Goal: Task Accomplishment & Management: Manage account settings

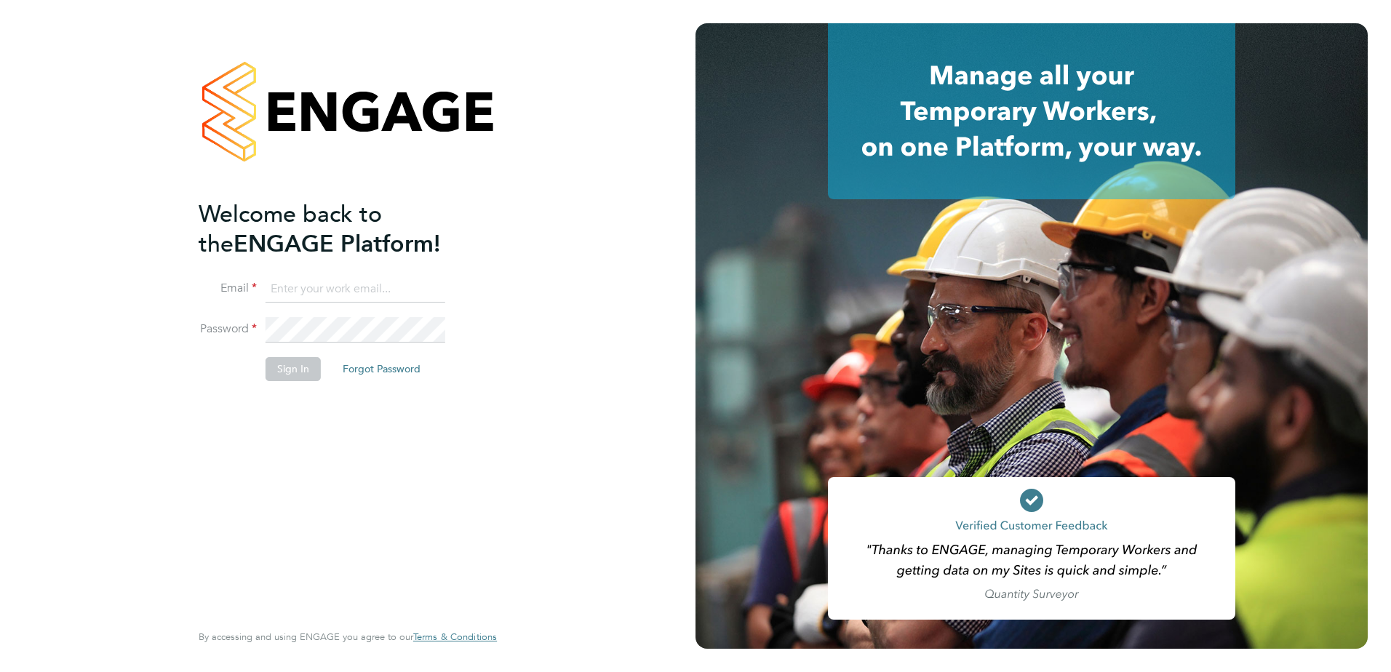
type input "[PERSON_NAME][EMAIL_ADDRESS][PERSON_NAME][DOMAIN_NAME]"
click at [287, 380] on button "Sign In" at bounding box center [292, 368] width 55 height 23
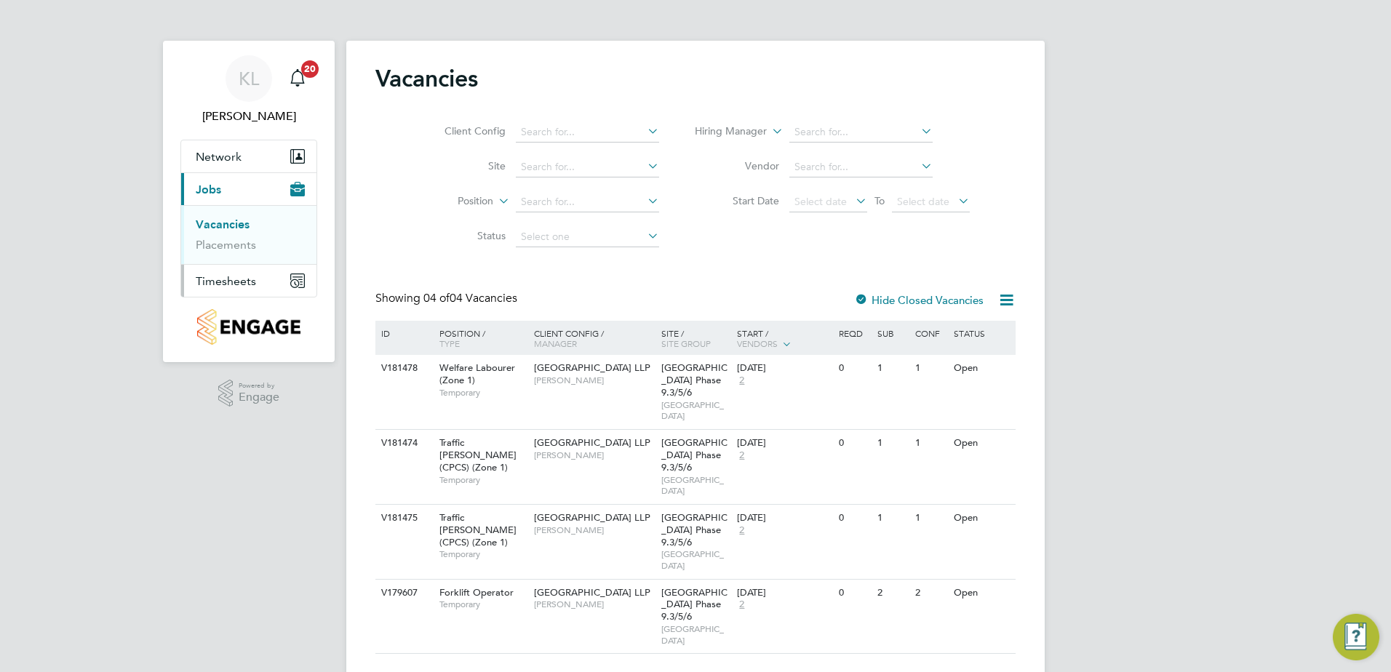
click at [253, 287] on span "Timesheets" at bounding box center [226, 281] width 60 height 14
click at [243, 255] on link "Timesheets" at bounding box center [226, 257] width 60 height 14
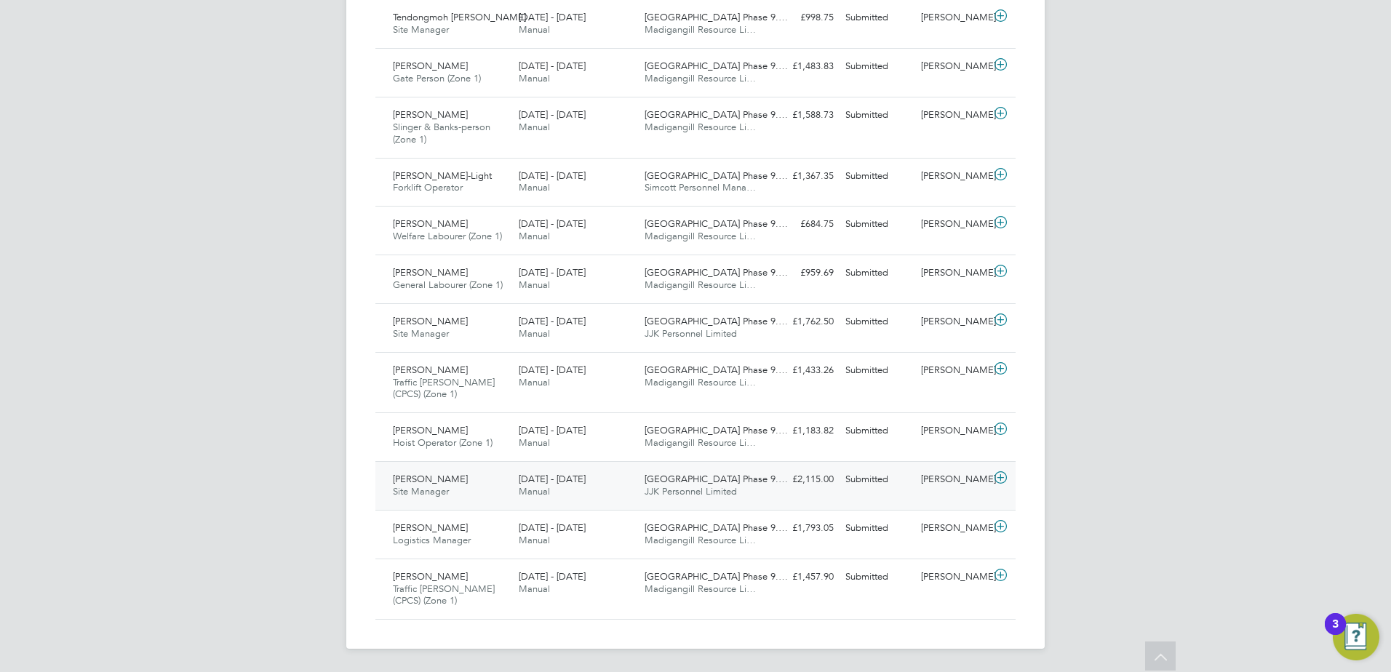
click at [455, 475] on div "Cian Talty Site Manager 22 - 28 Sep 2025" at bounding box center [450, 486] width 126 height 36
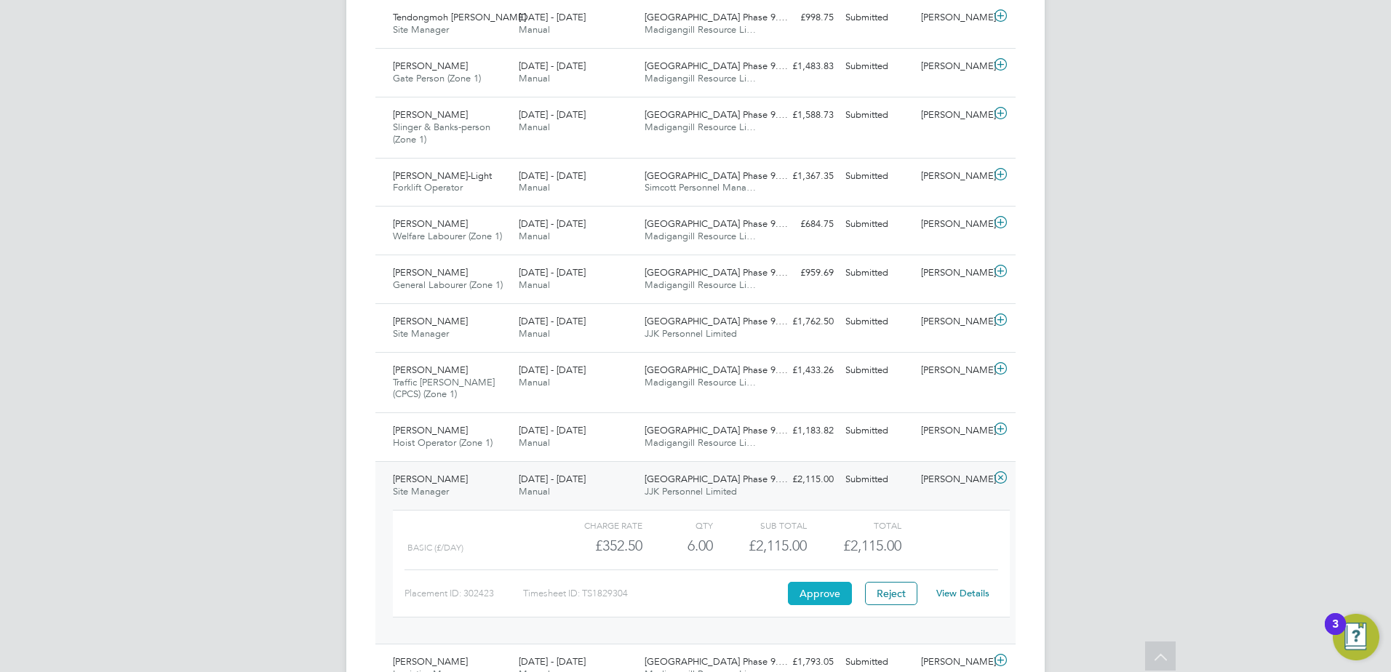
click at [808, 596] on button "Approve" at bounding box center [820, 593] width 64 height 23
click at [448, 324] on span "Daniel Omisore" at bounding box center [430, 321] width 75 height 12
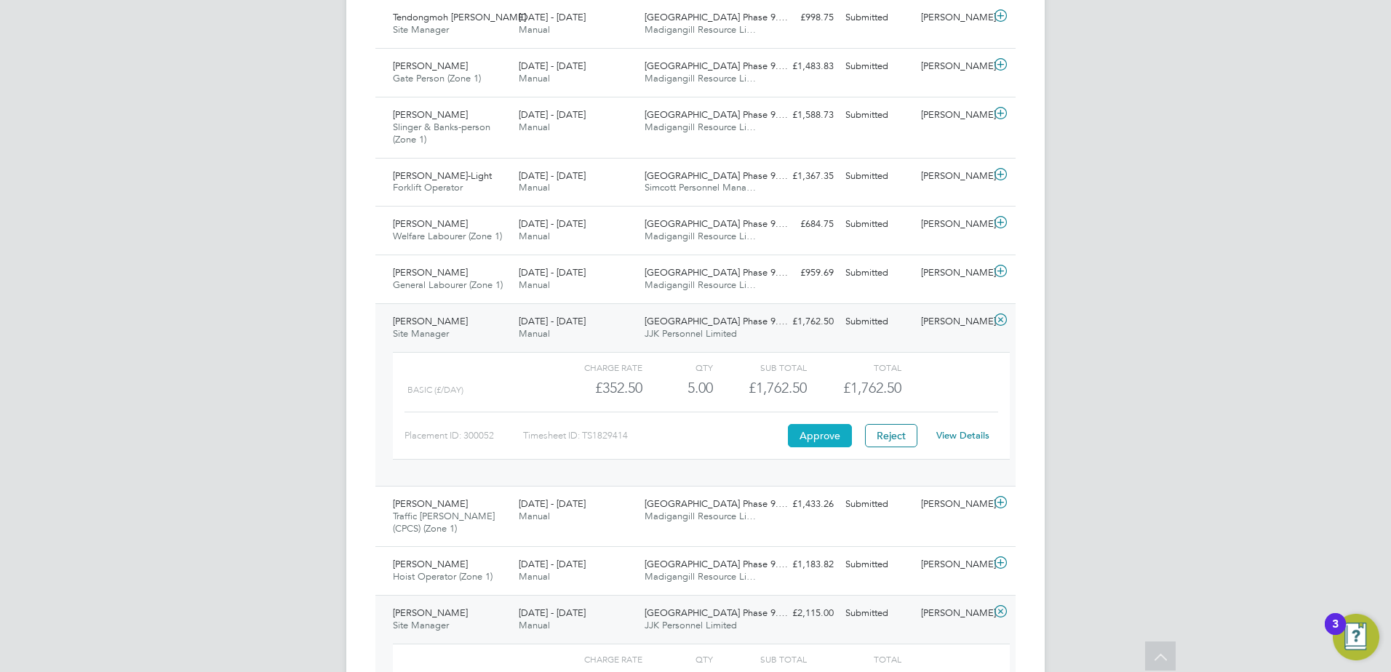
click at [831, 436] on button "Approve" at bounding box center [820, 435] width 64 height 23
click at [448, 335] on span "Site Manager" at bounding box center [421, 333] width 56 height 12
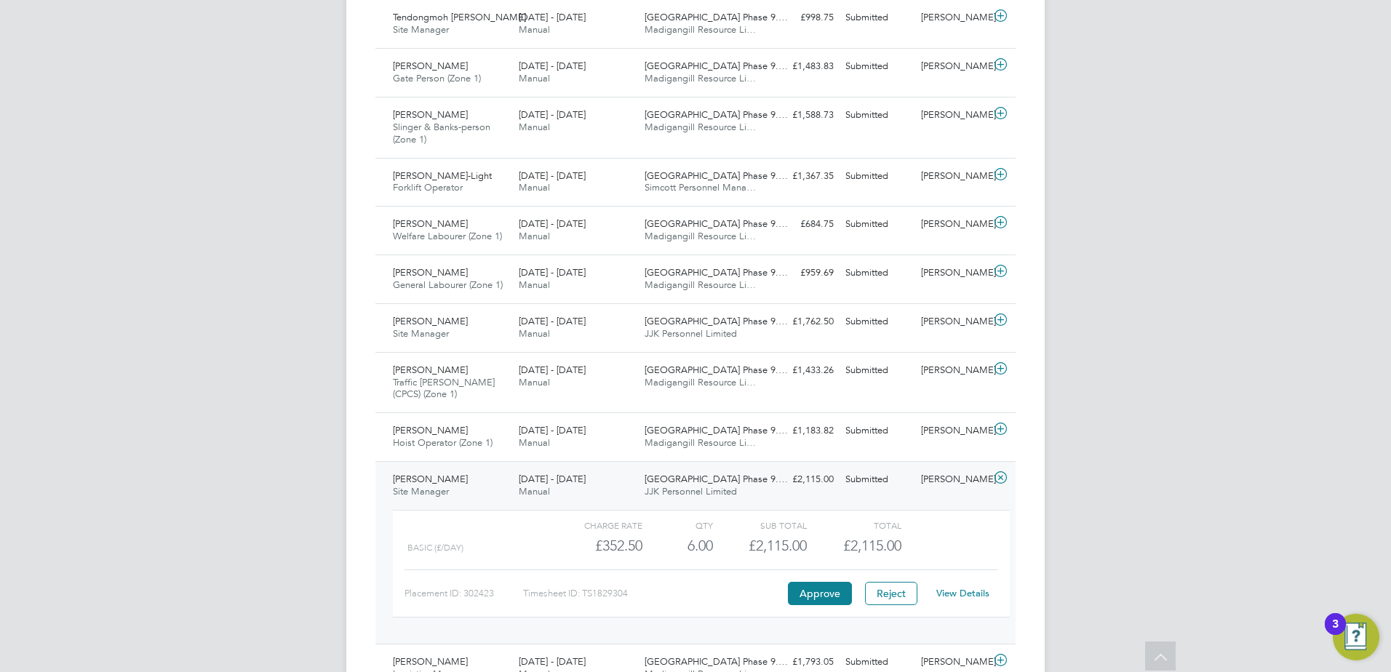
click at [427, 483] on span "Cian Talty" at bounding box center [430, 479] width 75 height 12
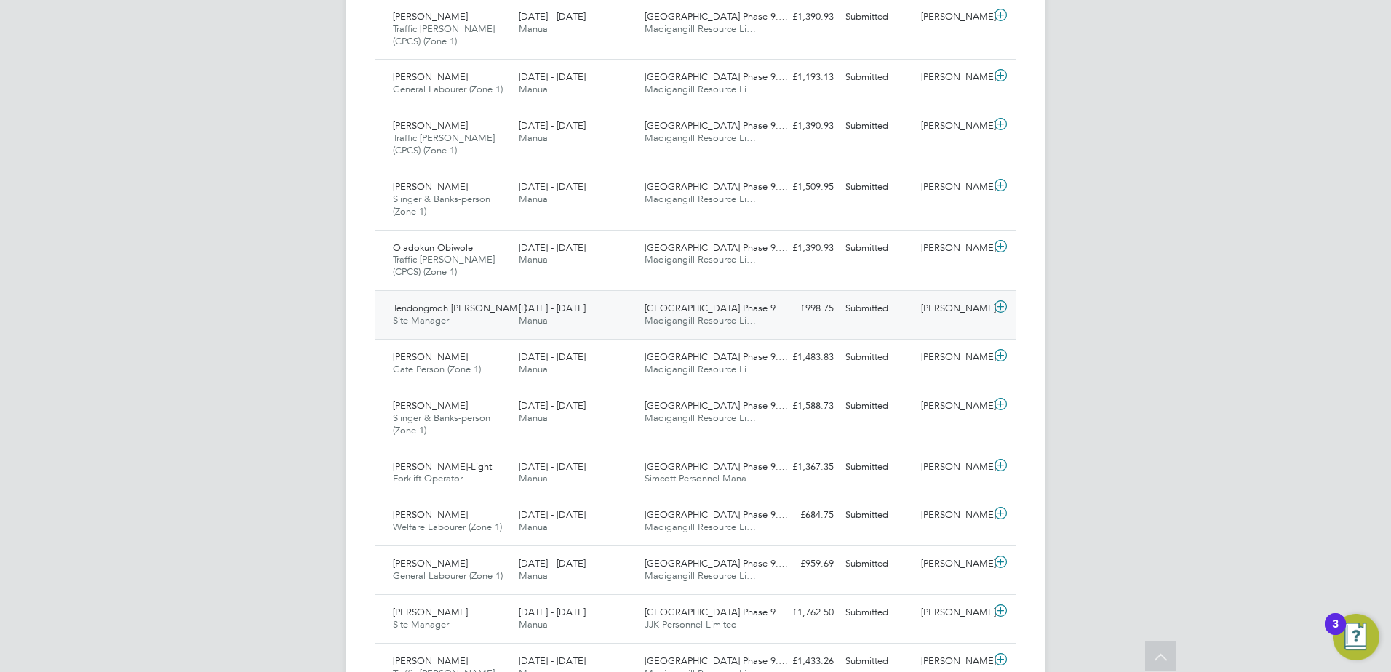
click at [460, 324] on div "Tendongmoh Dora Acha Site Manager 22 - 28 Sep 2025" at bounding box center [450, 315] width 126 height 36
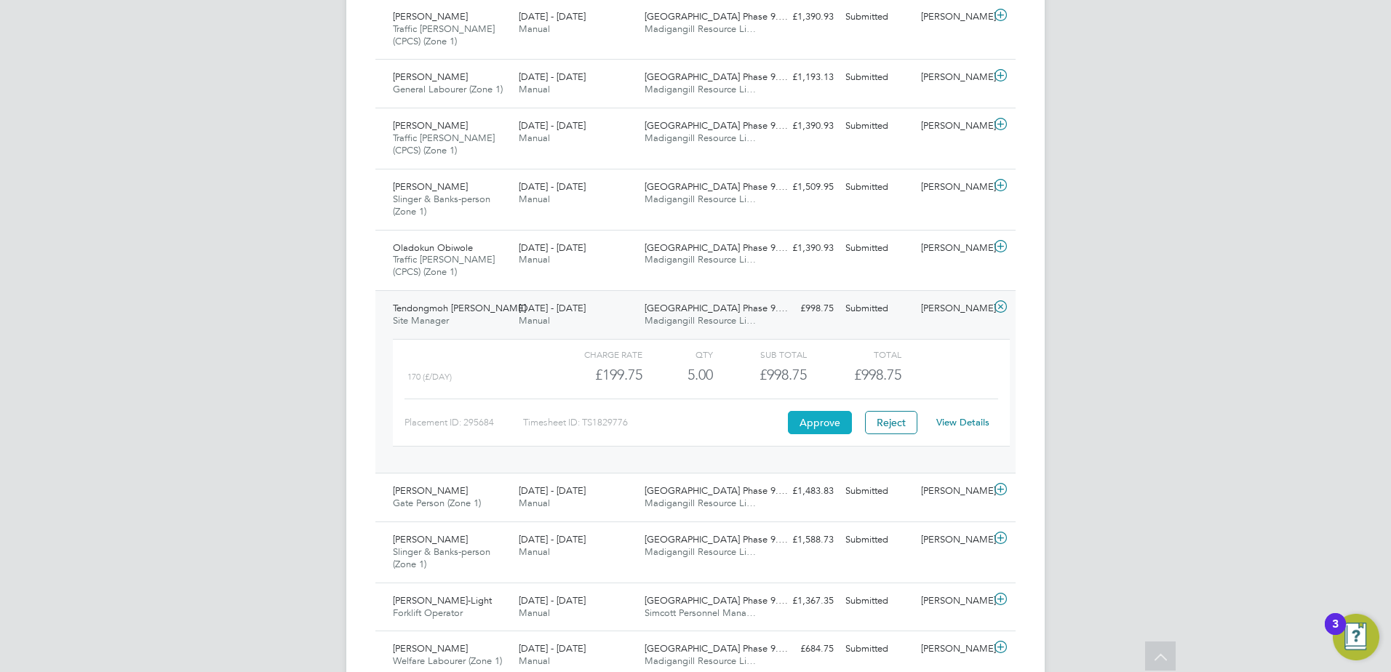
click at [839, 422] on button "Approve" at bounding box center [820, 422] width 64 height 23
click at [474, 315] on div "Tendongmoh Dora Acha Site Manager 22 - 28 Sep 2025" at bounding box center [450, 315] width 126 height 36
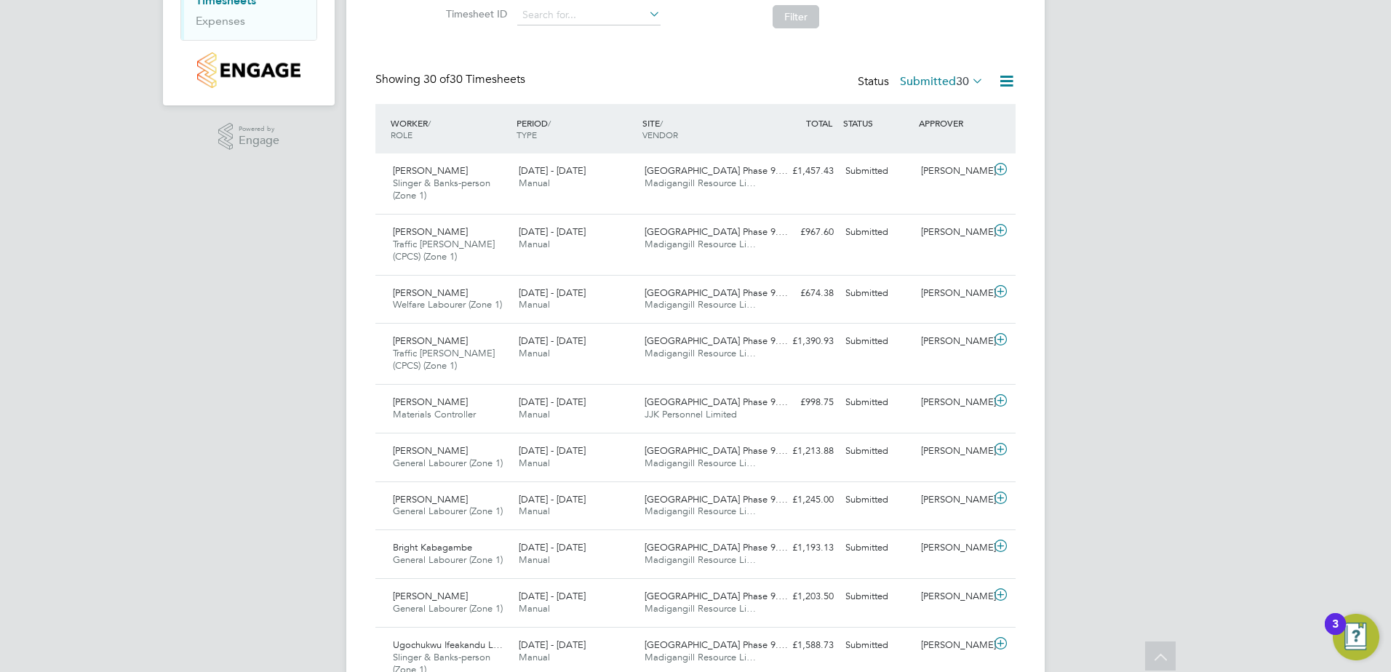
scroll to position [231, 0]
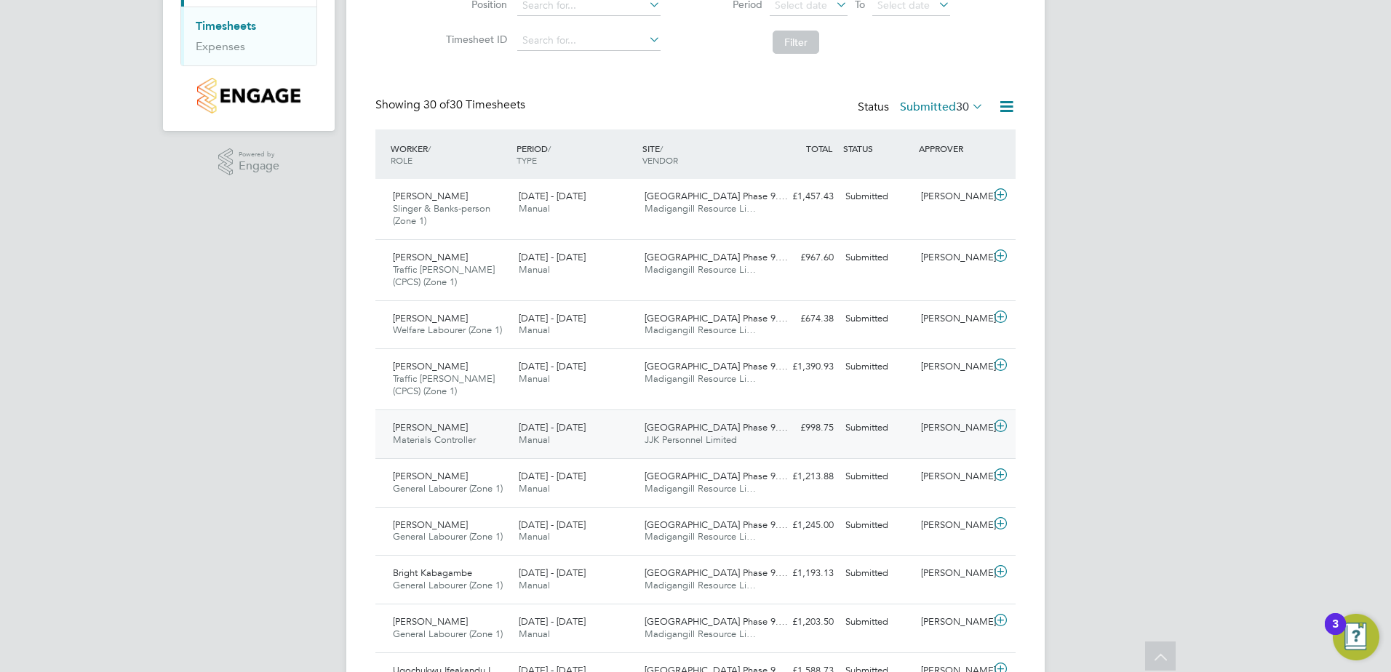
click at [458, 436] on span "Materials Controller" at bounding box center [434, 439] width 83 height 12
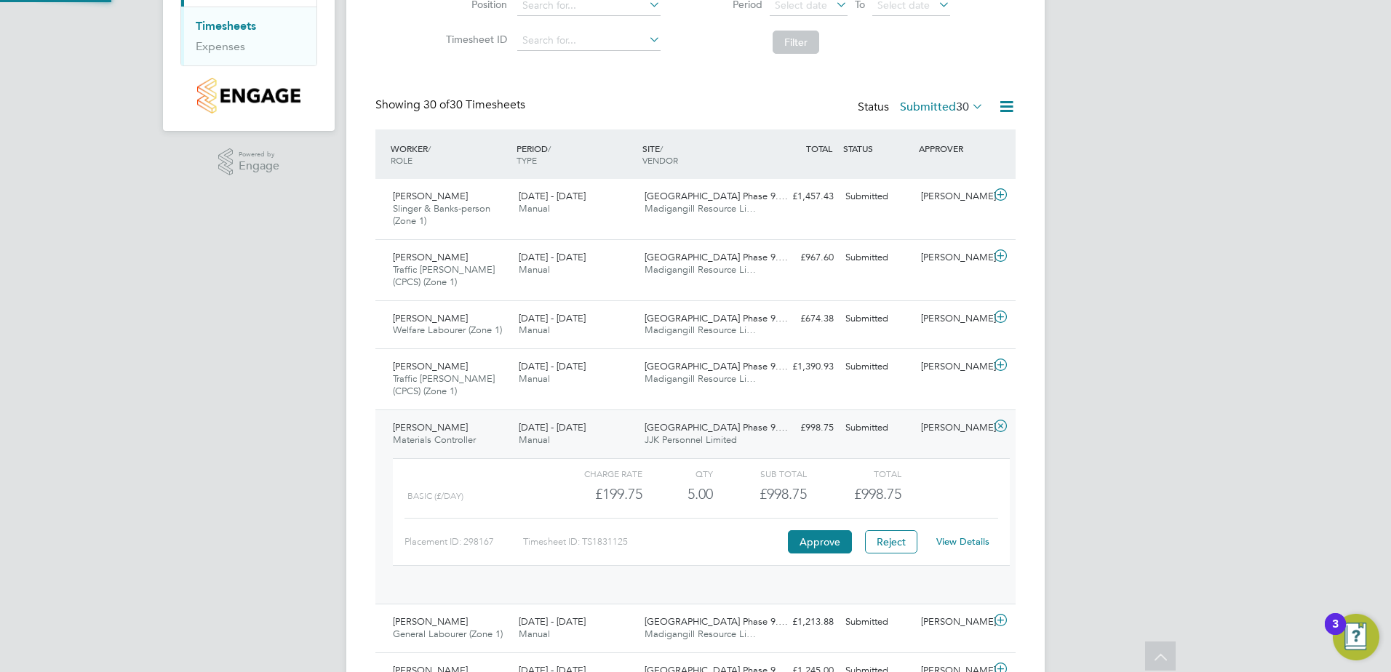
scroll to position [25, 142]
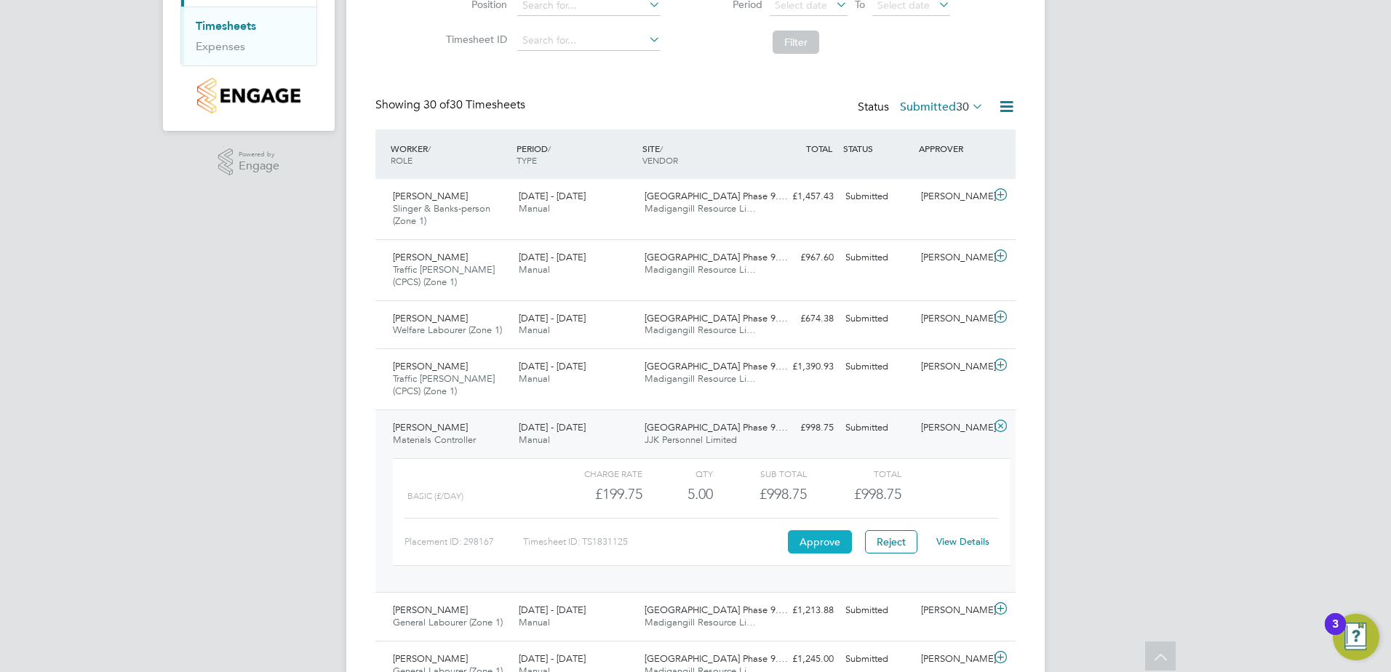
click at [839, 537] on button "Approve" at bounding box center [820, 541] width 64 height 23
click at [400, 439] on span "Materials Controller" at bounding box center [434, 439] width 83 height 12
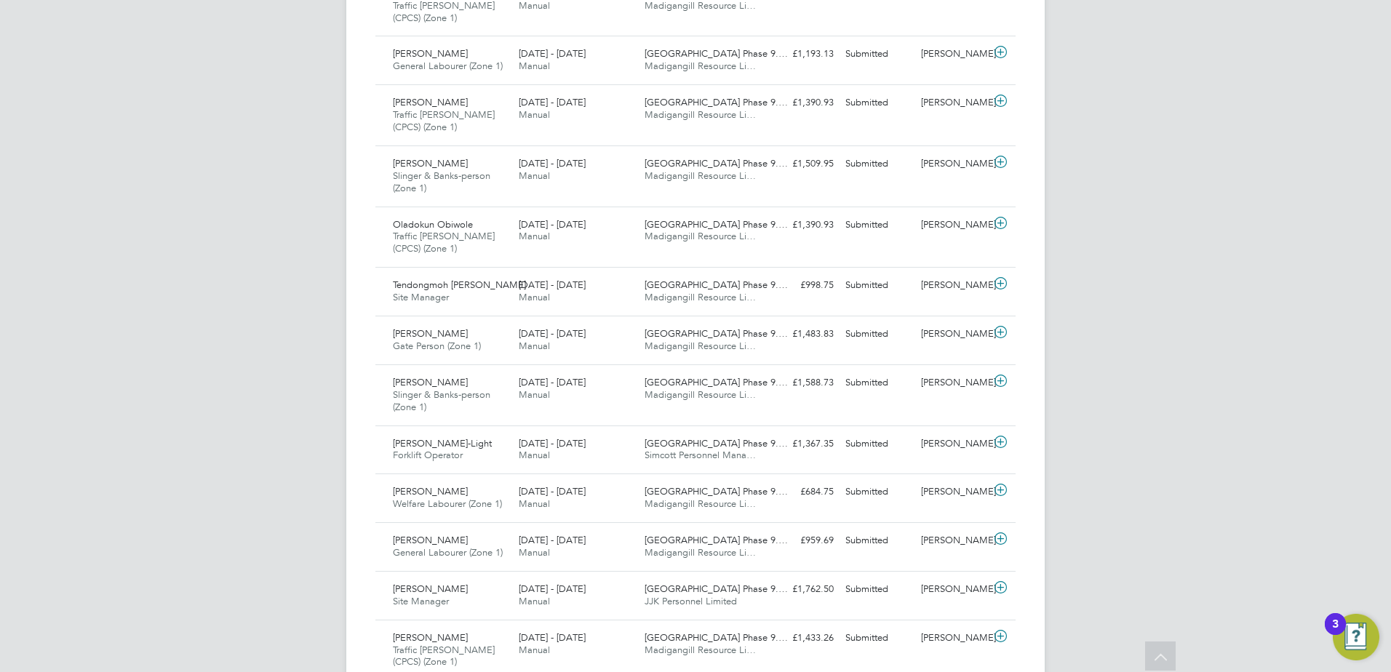
scroll to position [813, 0]
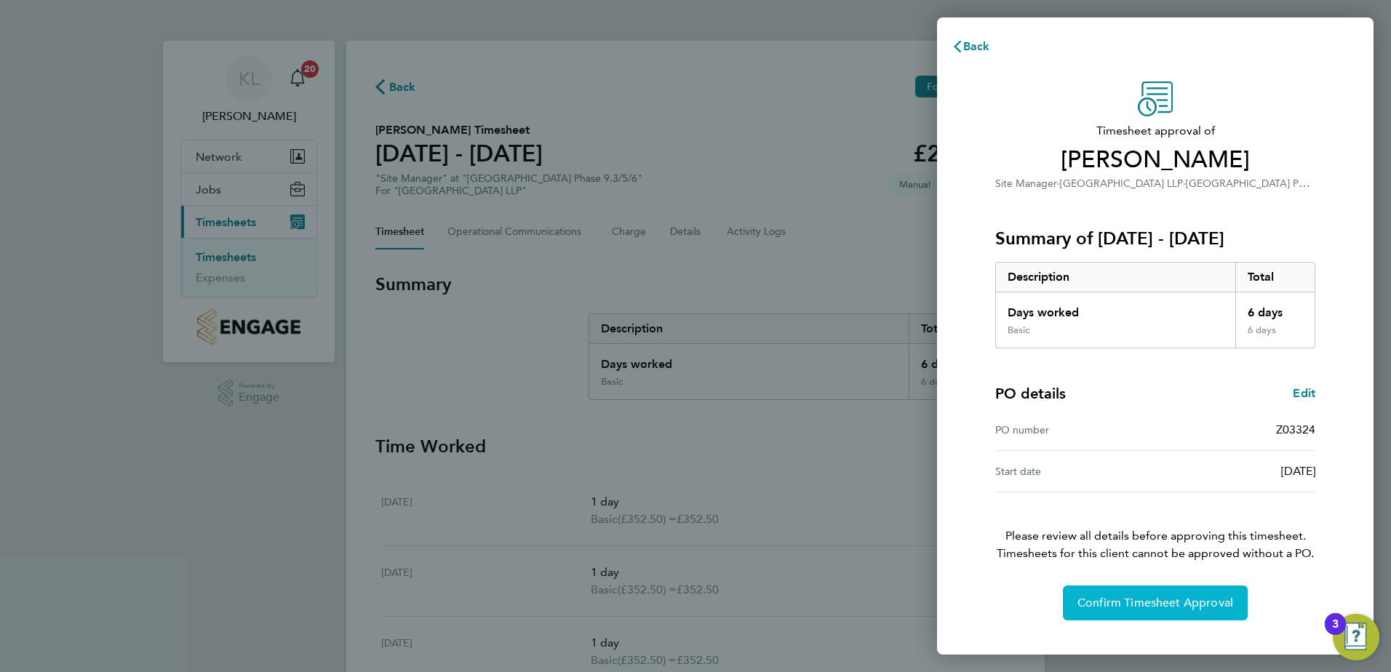
click at [1144, 609] on span "Confirm Timesheet Approval" at bounding box center [1155, 603] width 156 height 15
click at [1116, 606] on span "Confirm Timesheet Approval" at bounding box center [1155, 603] width 156 height 15
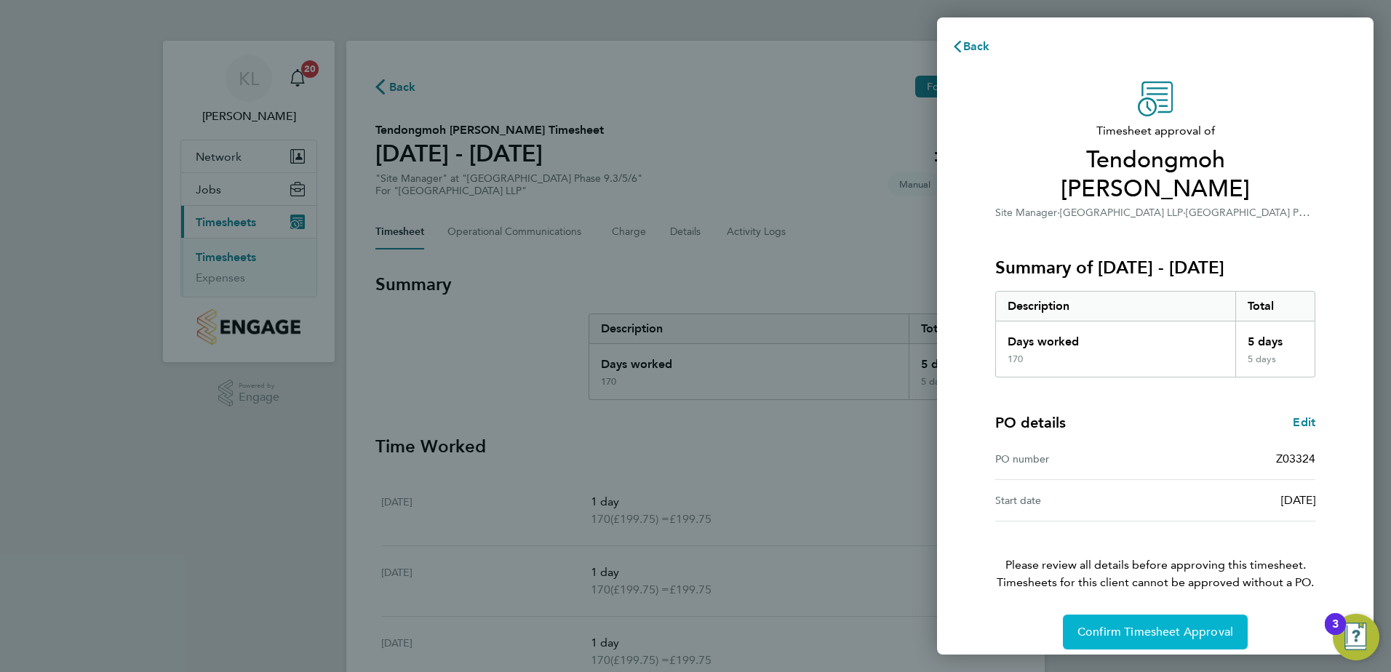
click at [1081, 625] on span "Confirm Timesheet Approval" at bounding box center [1155, 632] width 156 height 15
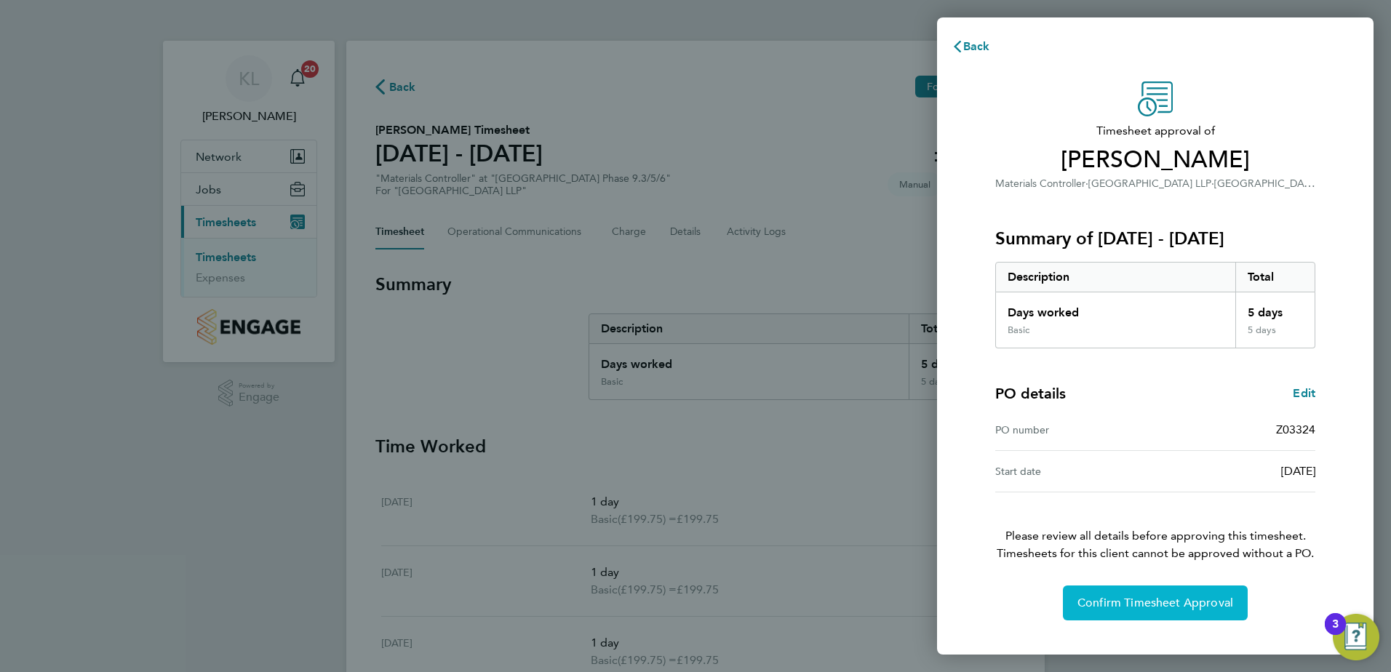
click at [1136, 607] on span "Confirm Timesheet Approval" at bounding box center [1155, 603] width 156 height 15
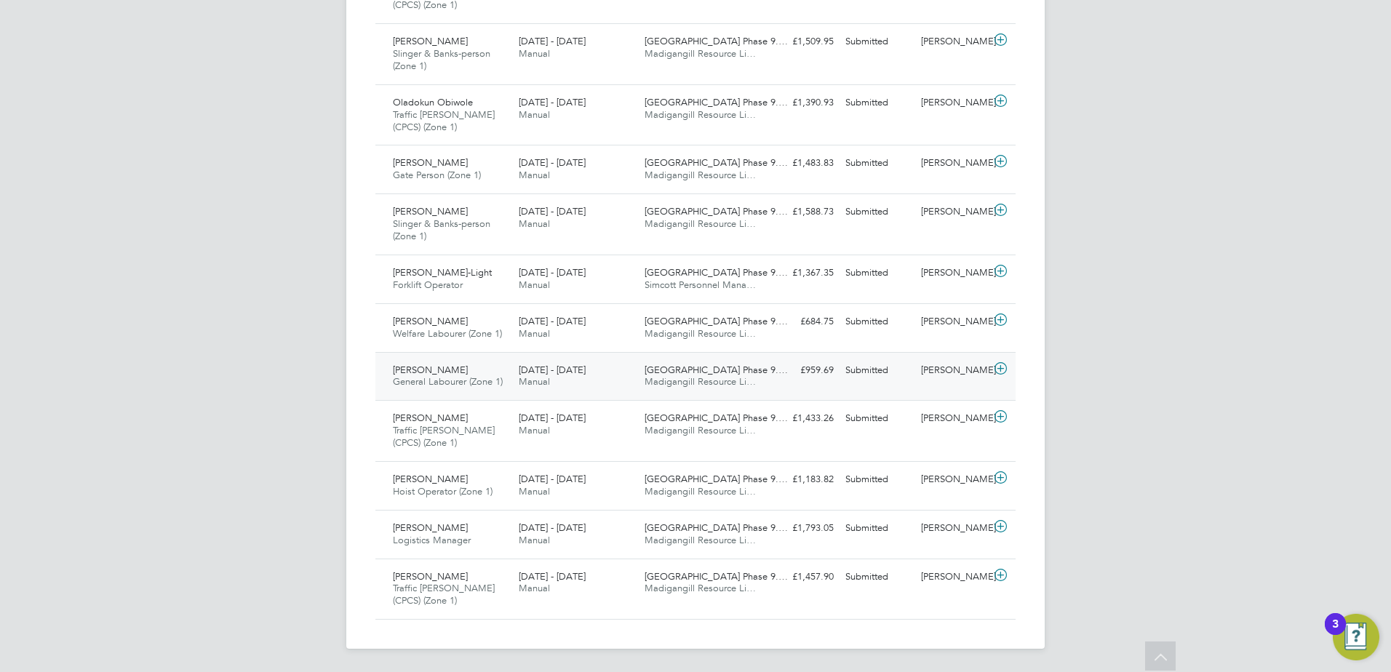
scroll to position [1128, 0]
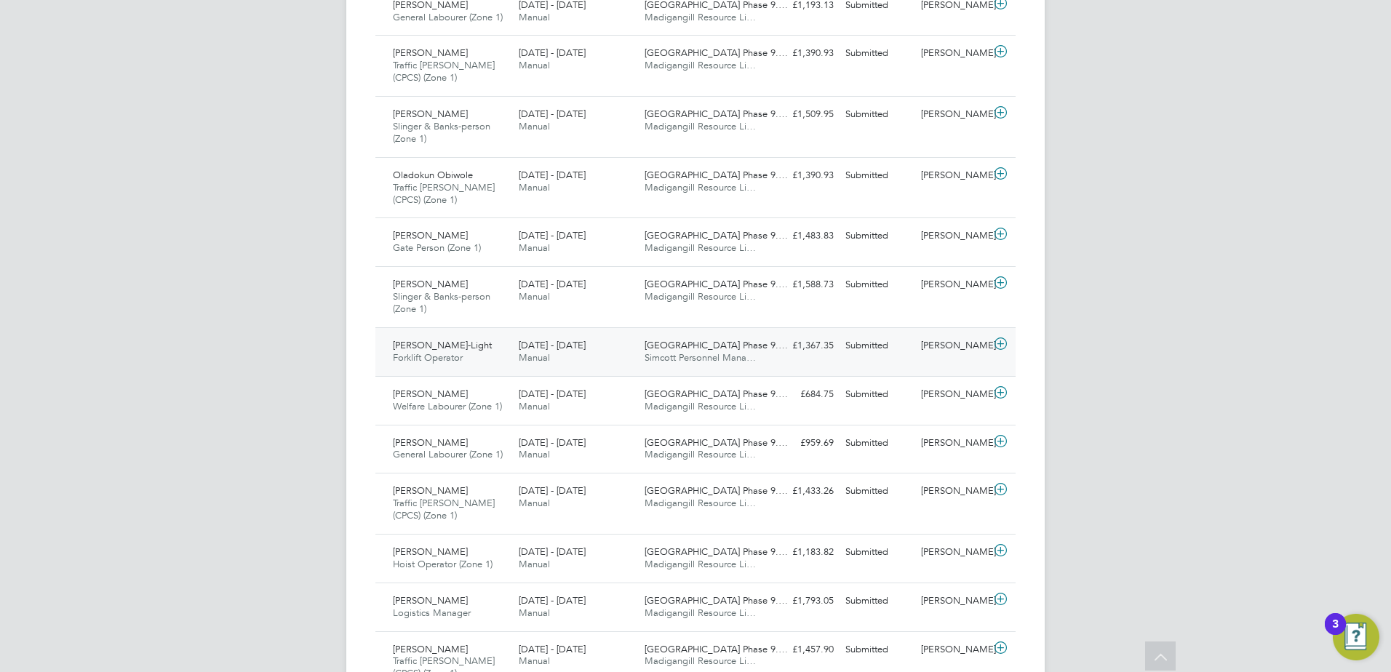
click at [444, 364] on div "Audie Matheson-Light Forklift Operator 22 - 28 Sep 2025" at bounding box center [450, 352] width 126 height 36
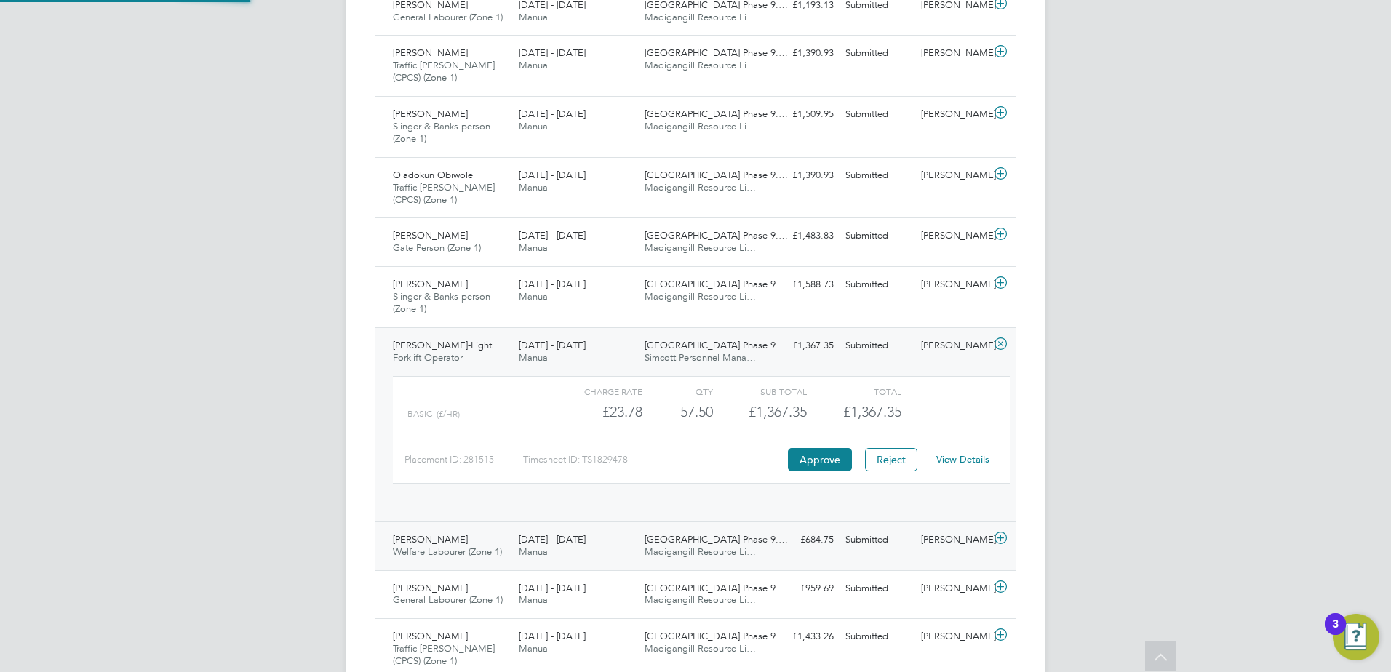
scroll to position [25, 142]
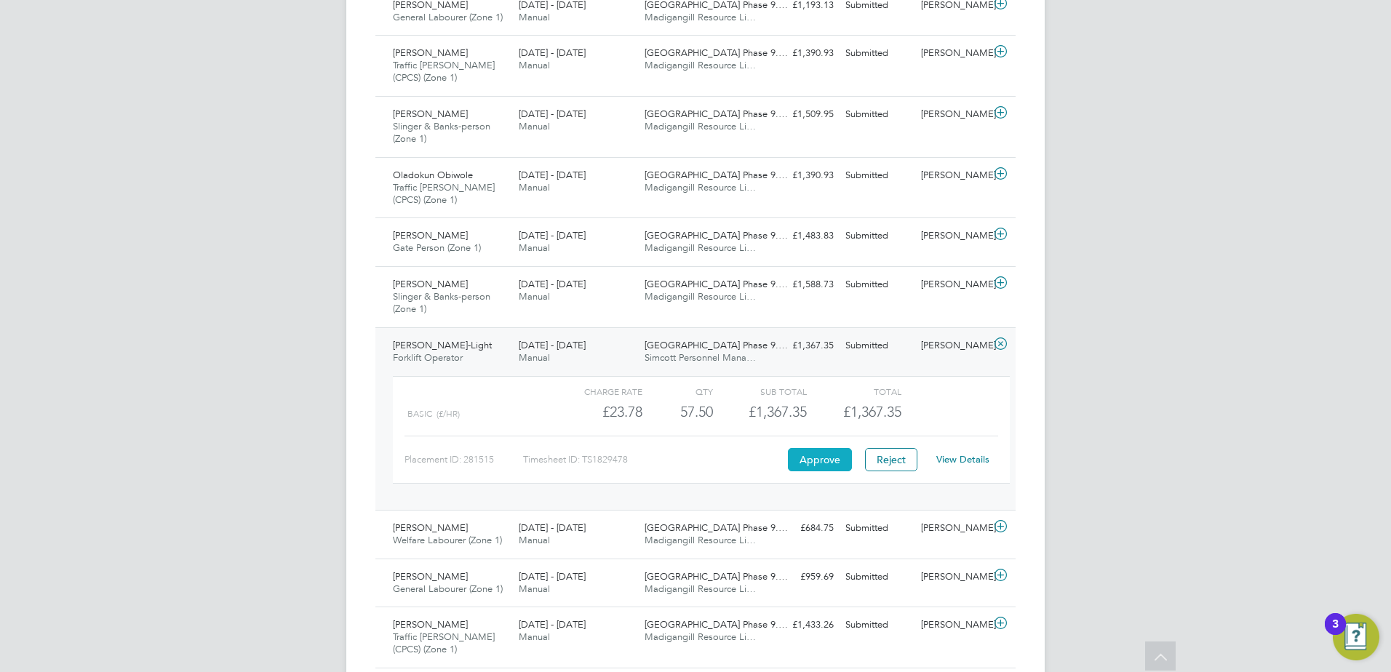
click at [836, 453] on button "Approve" at bounding box center [820, 459] width 64 height 23
click at [473, 361] on div "Audie Matheson-Light Forklift Operator 22 - 28 Sep 2025" at bounding box center [450, 352] width 126 height 36
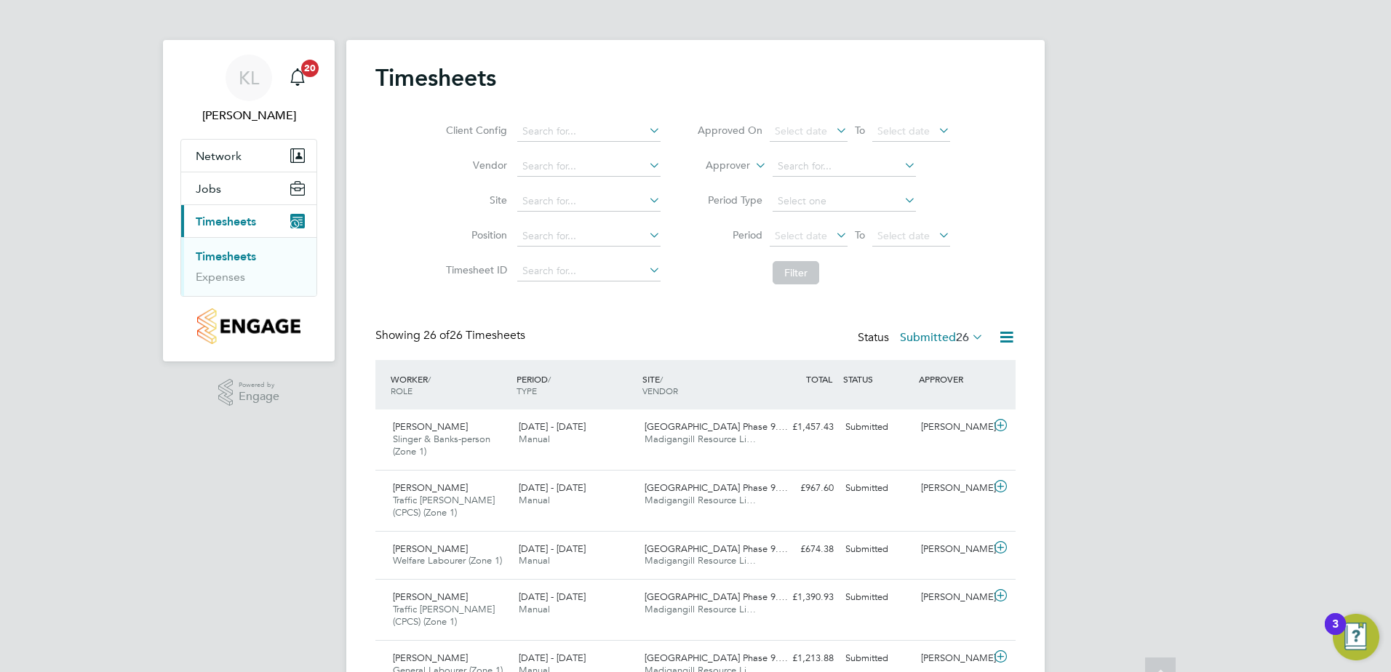
scroll to position [0, 0]
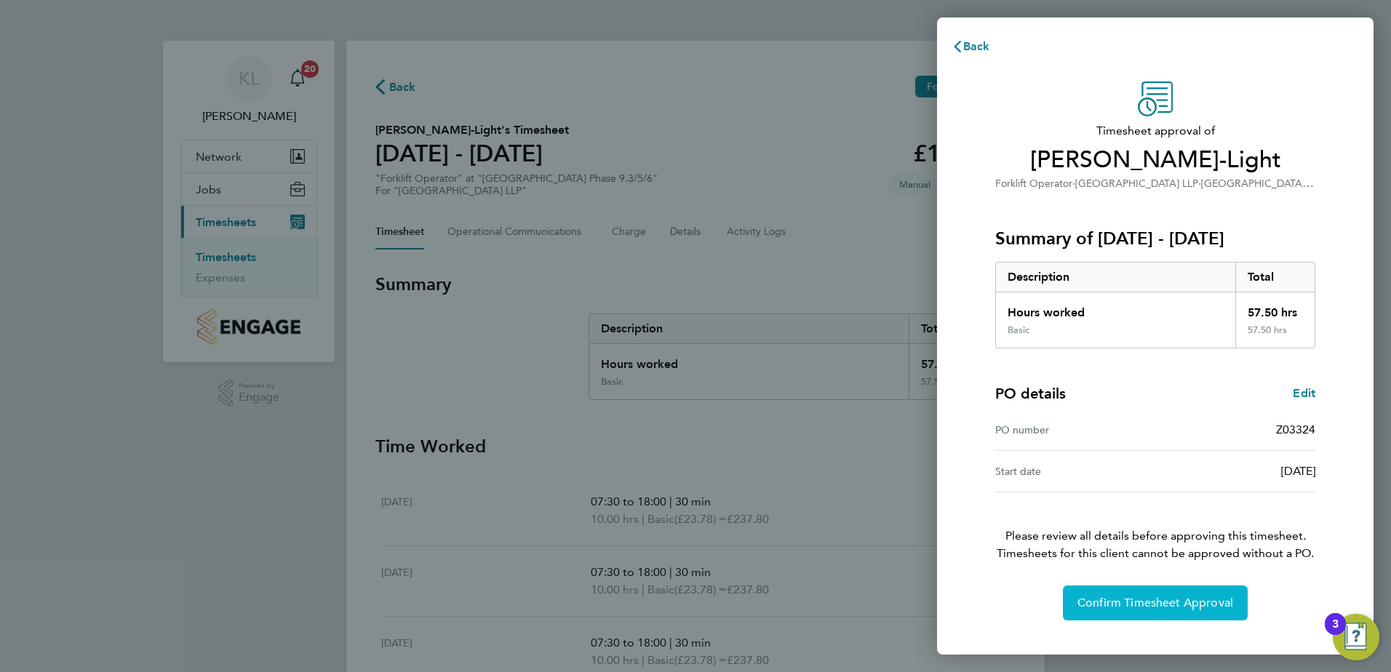
click at [1136, 603] on span "Confirm Timesheet Approval" at bounding box center [1155, 603] width 156 height 15
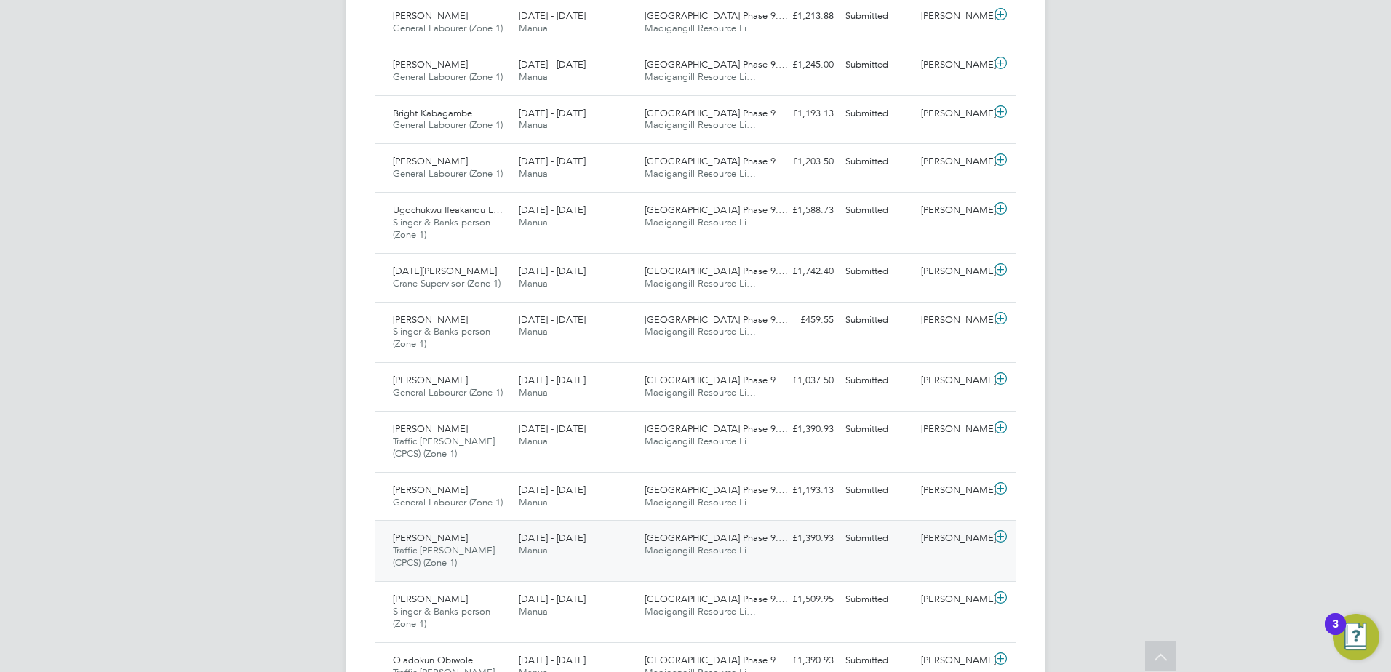
scroll to position [1152, 0]
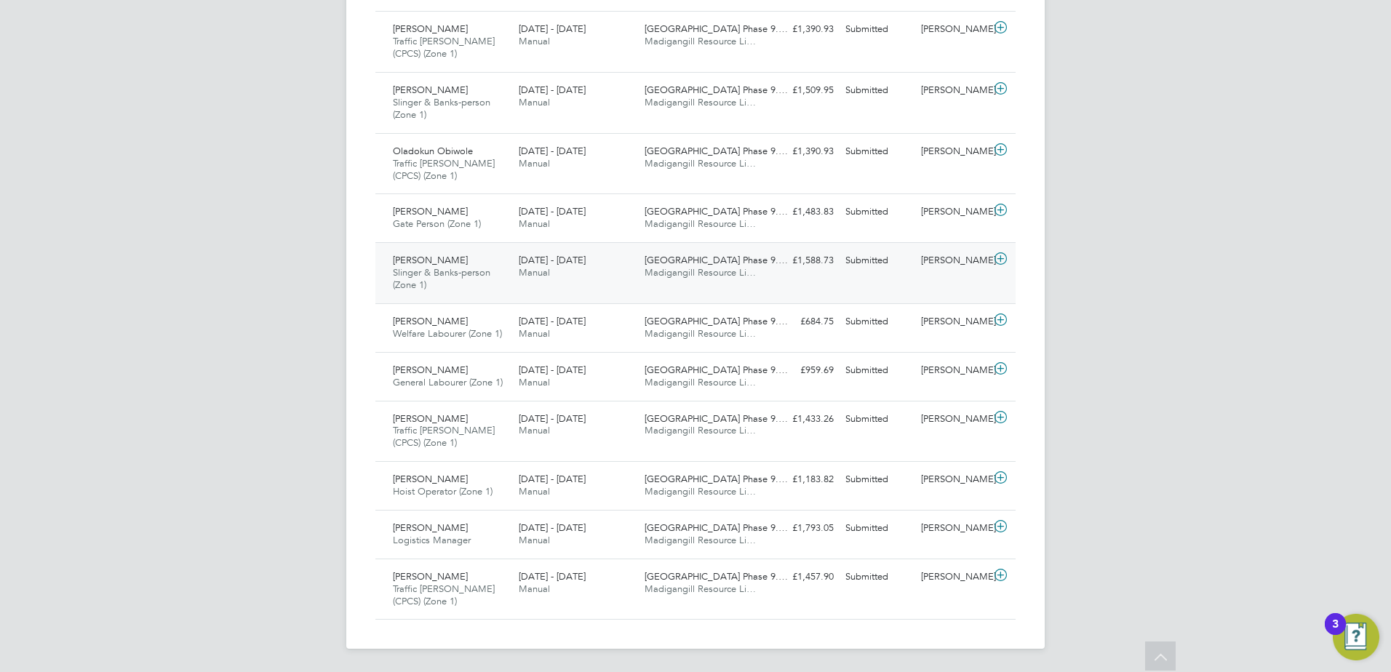
click at [441, 287] on div "Abdurahman Oumer Slinger & Banks-person (Zone 1) 22 - 28 Sep 2025" at bounding box center [450, 273] width 126 height 49
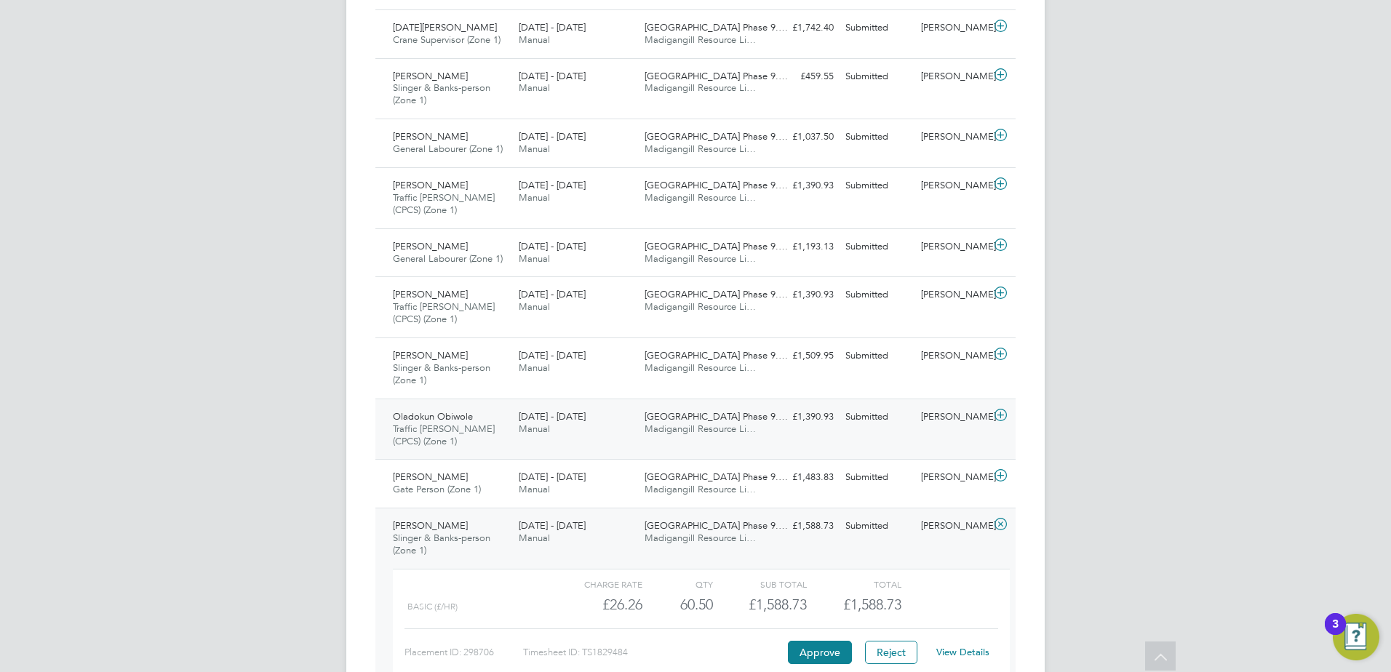
scroll to position [861, 0]
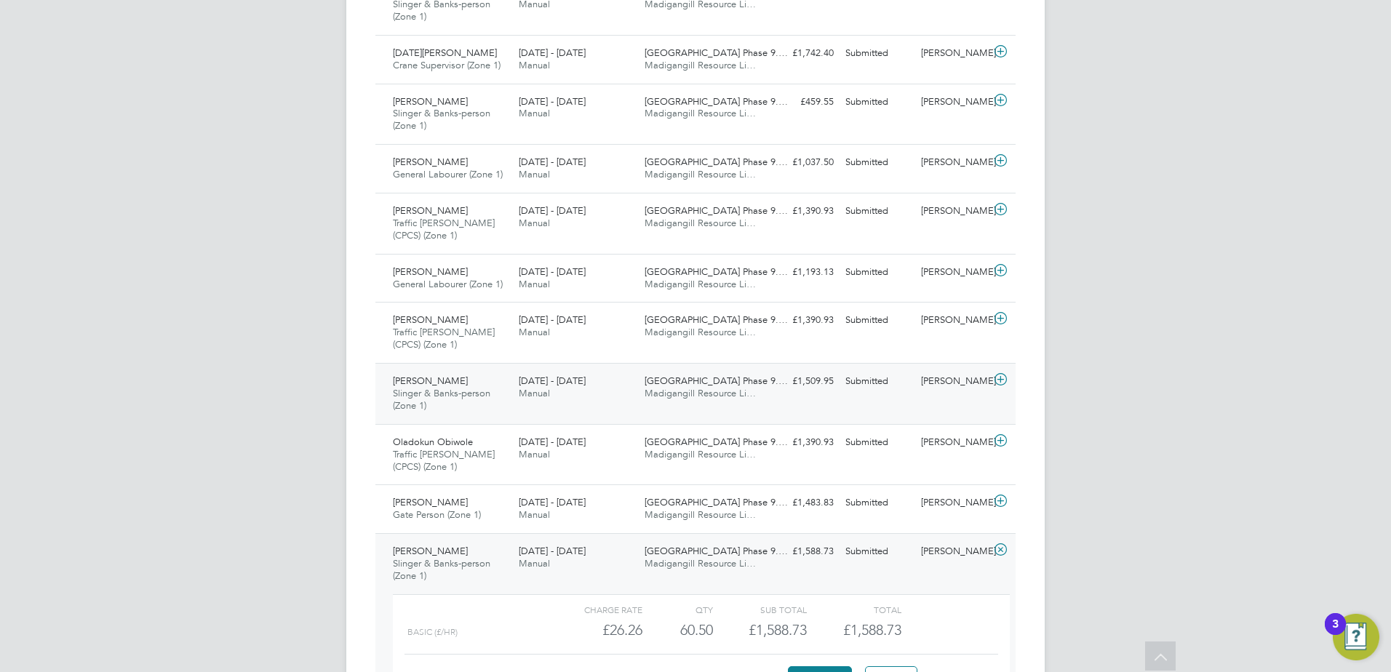
click at [462, 379] on span "Reuben Robertson" at bounding box center [430, 381] width 75 height 12
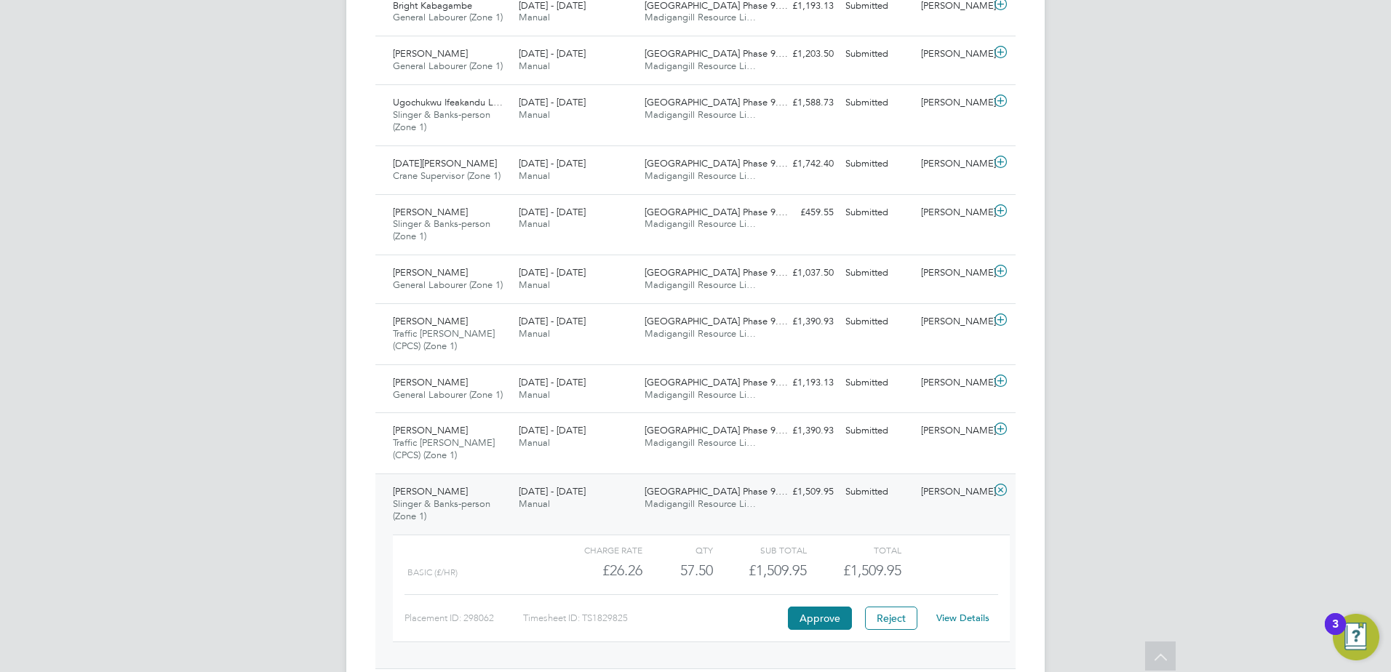
scroll to position [716, 0]
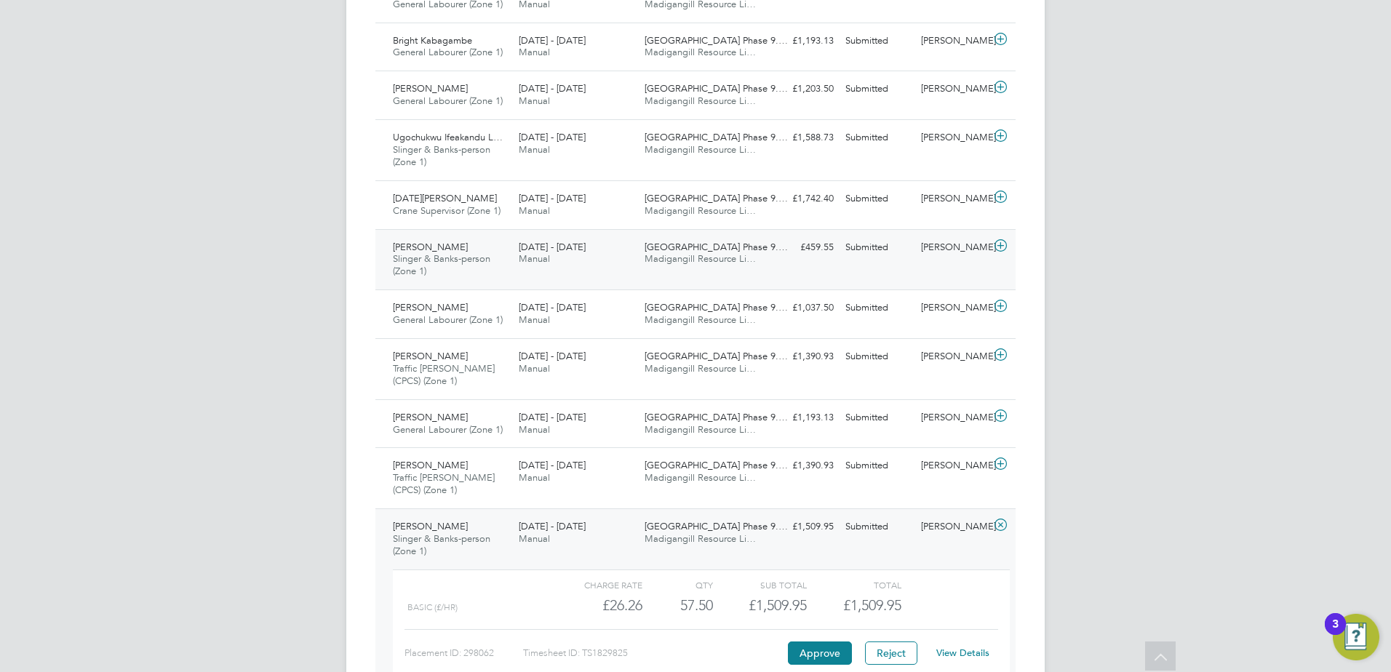
click at [460, 258] on span "Slinger & Banks-person (Zone 1)" at bounding box center [441, 264] width 97 height 25
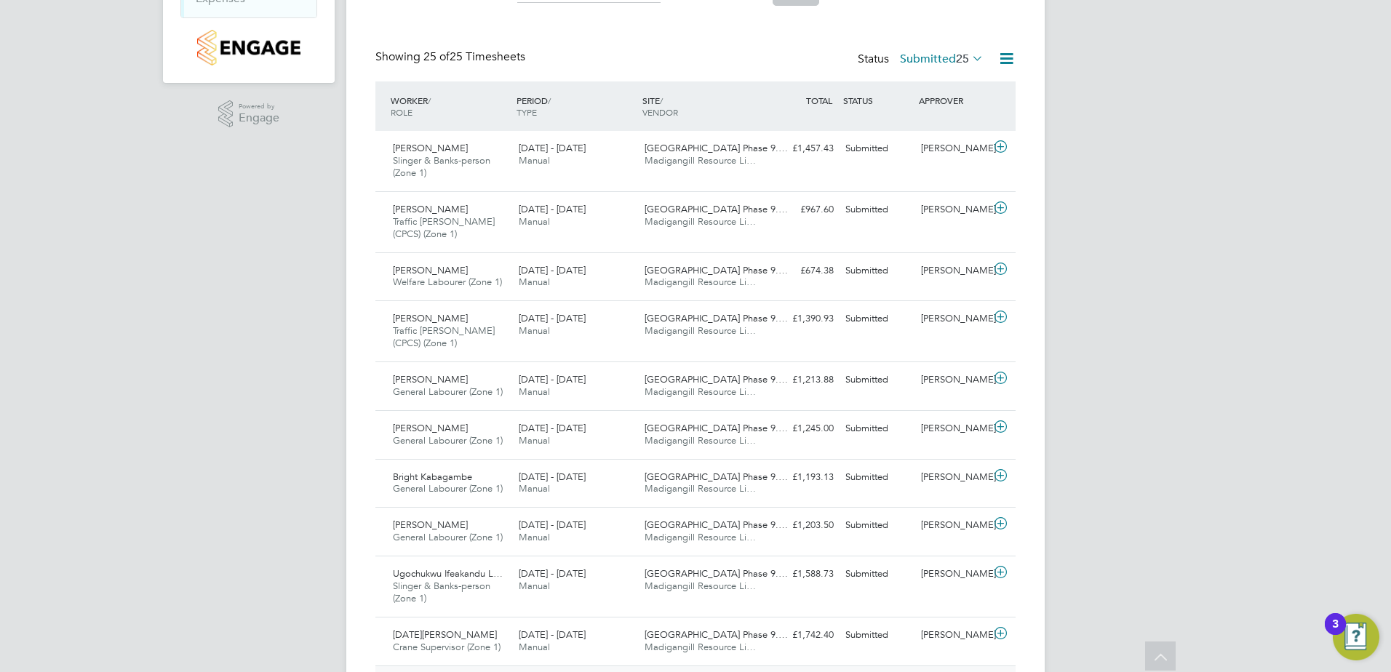
scroll to position [134, 0]
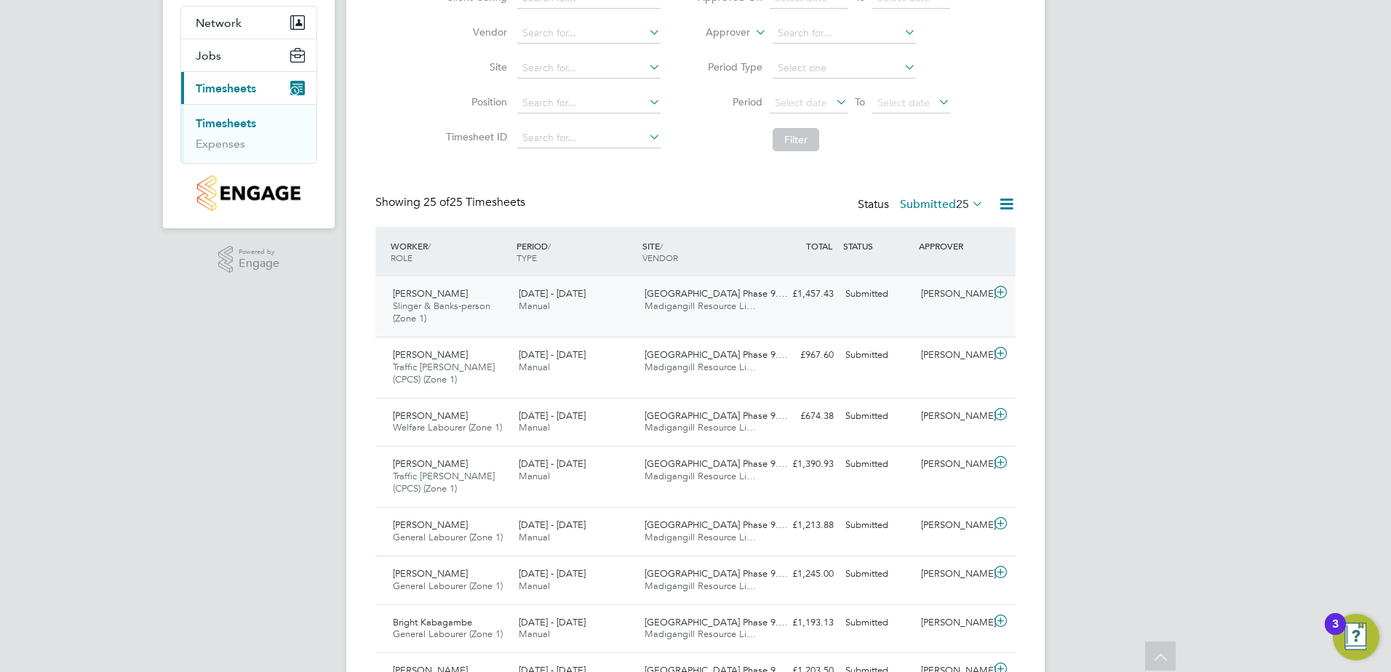
click at [484, 298] on div "Terence Parry Slinger & Banks-person (Zone 1) 22 - 28 Sep 2025" at bounding box center [450, 306] width 126 height 49
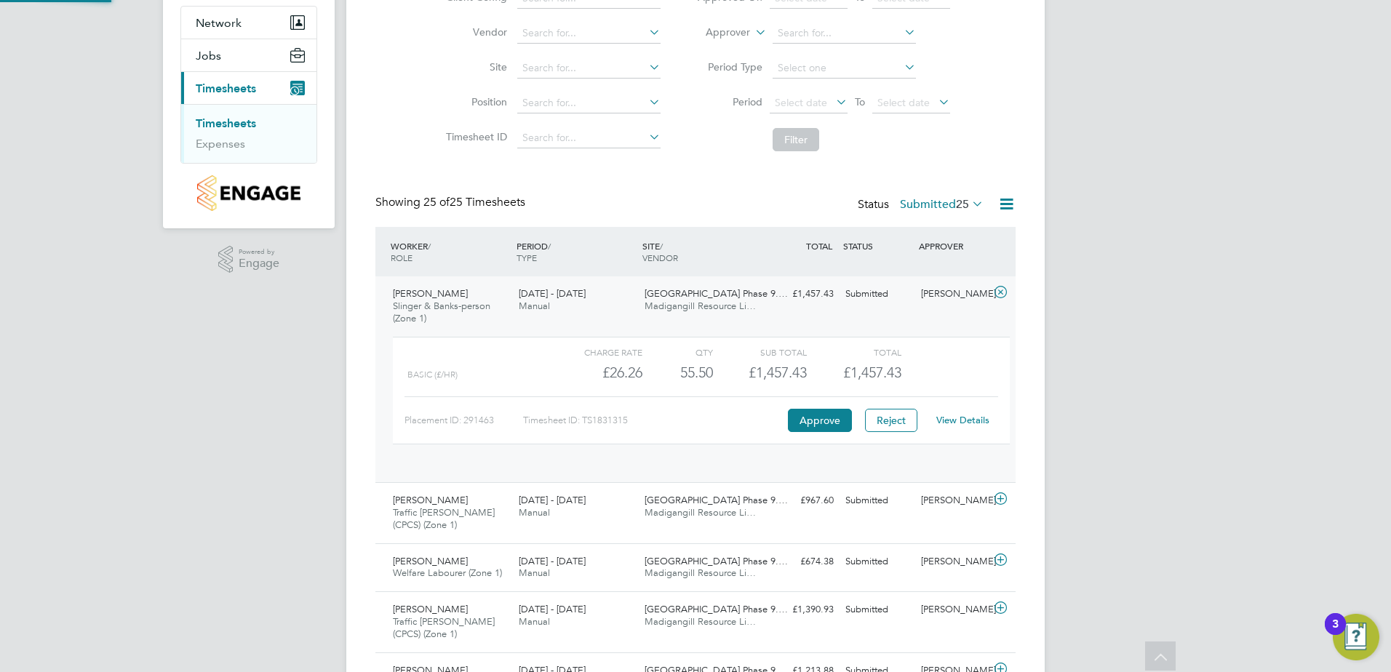
scroll to position [25, 142]
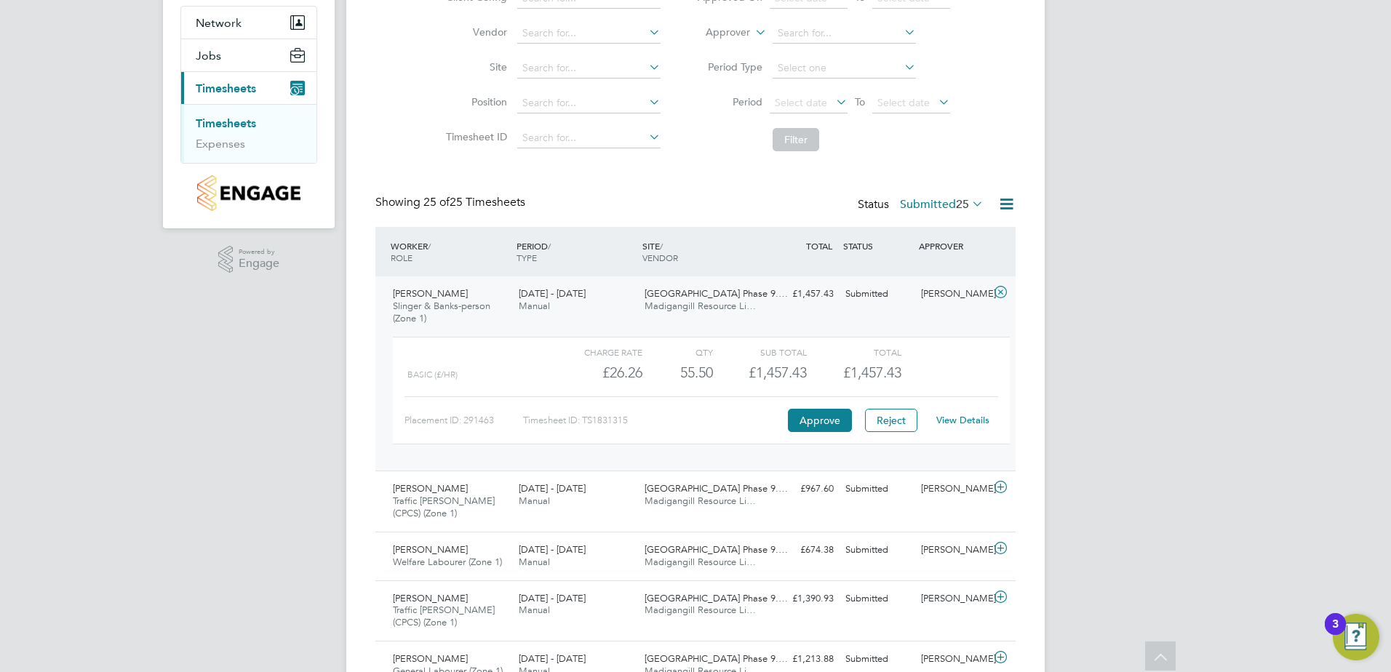
click at [969, 417] on link "View Details" at bounding box center [962, 420] width 53 height 12
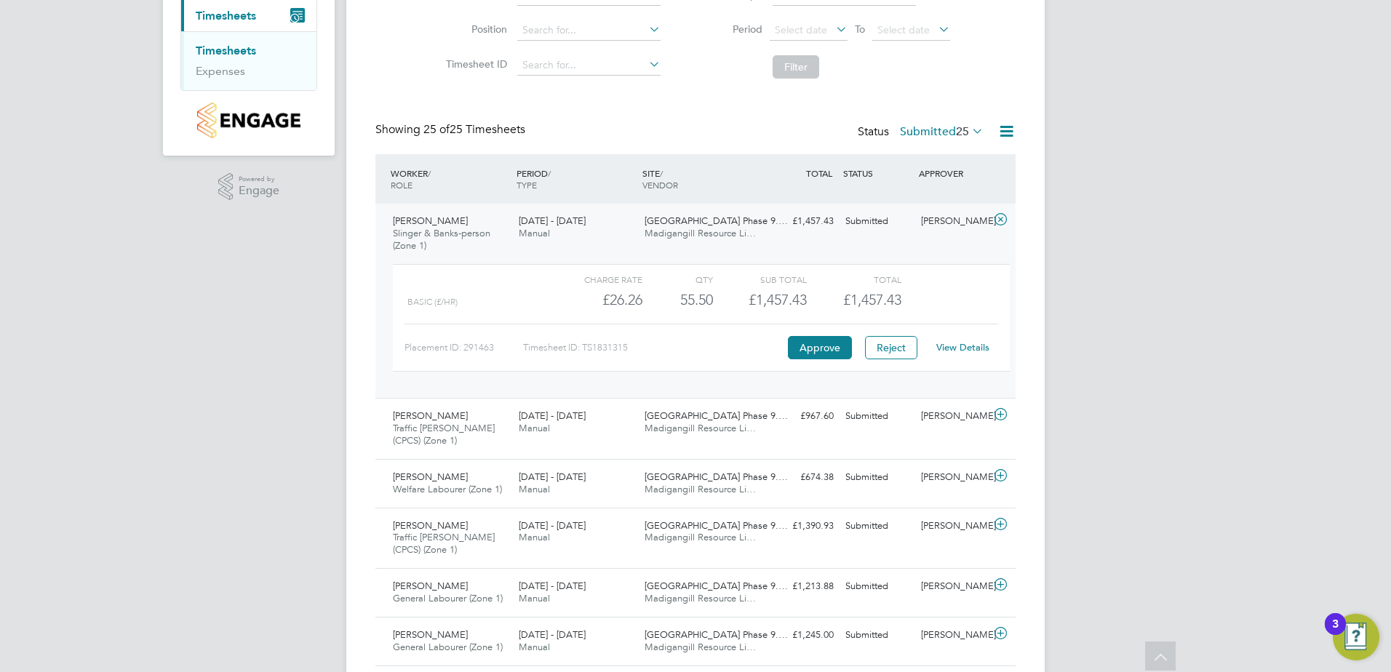
scroll to position [0, 0]
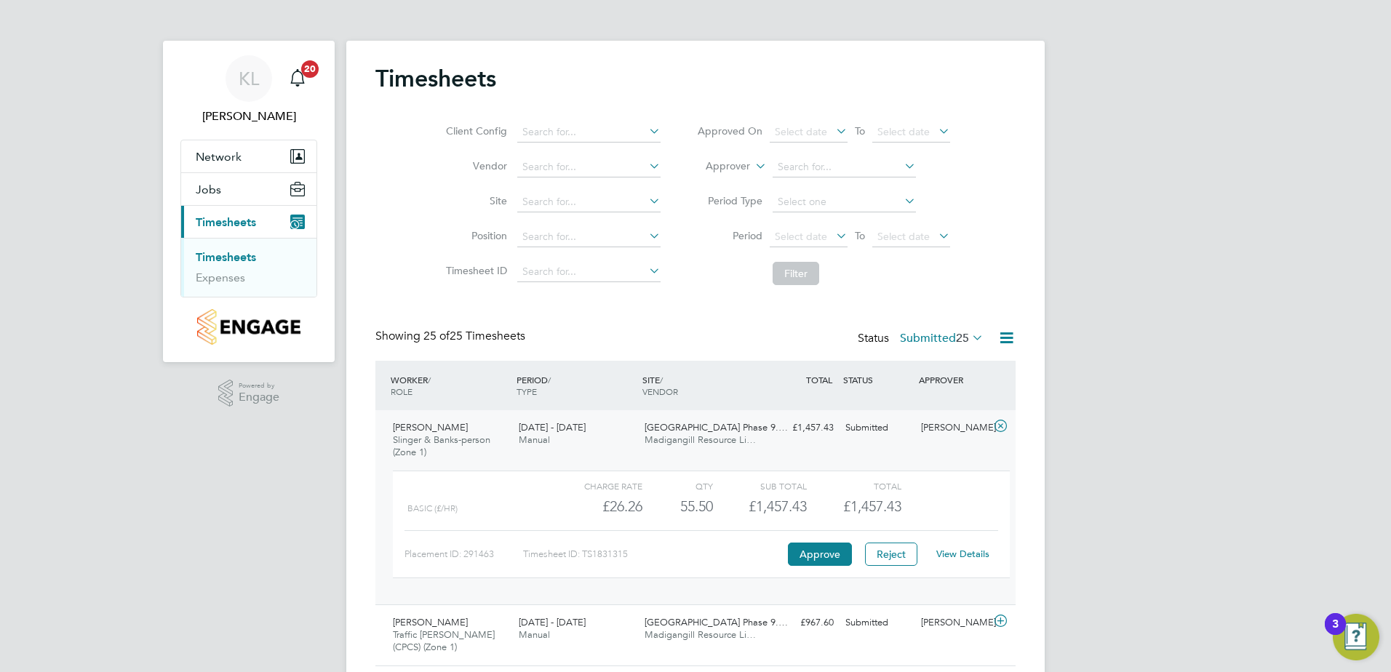
click at [910, 335] on label "Submitted 25" at bounding box center [942, 338] width 84 height 15
click at [929, 421] on li "Approved" at bounding box center [928, 425] width 67 height 20
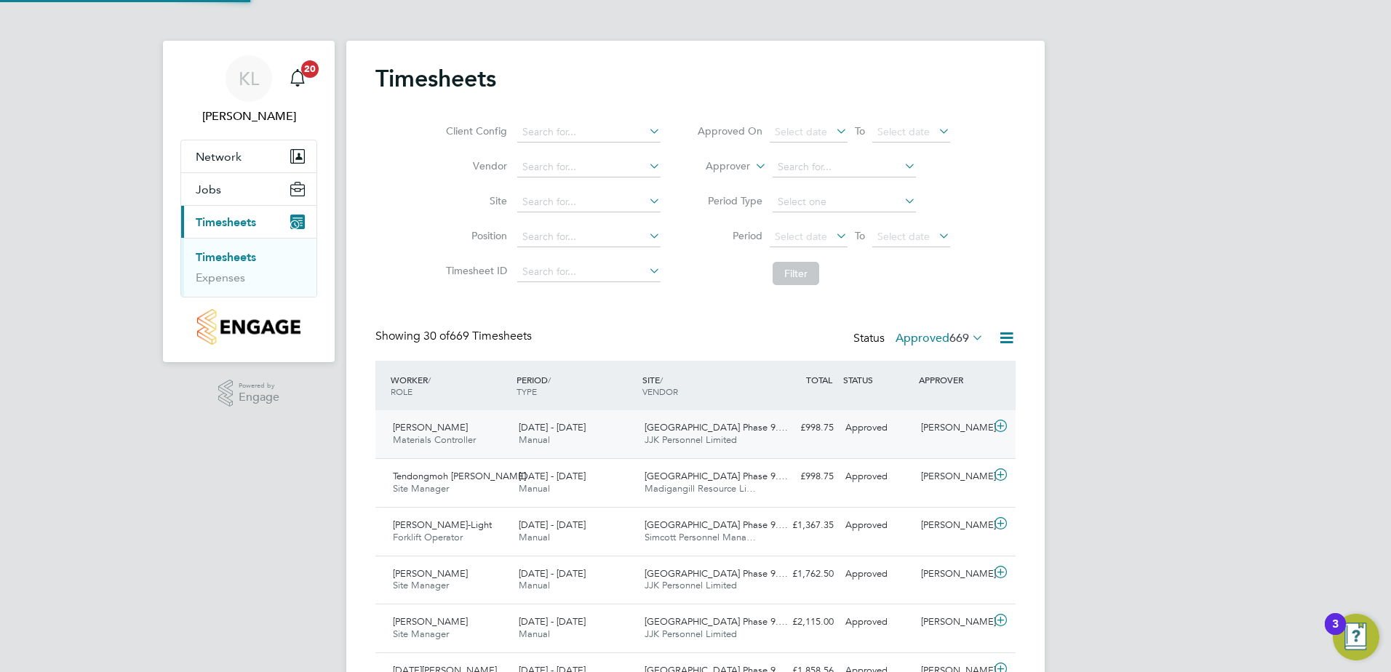
scroll to position [37, 127]
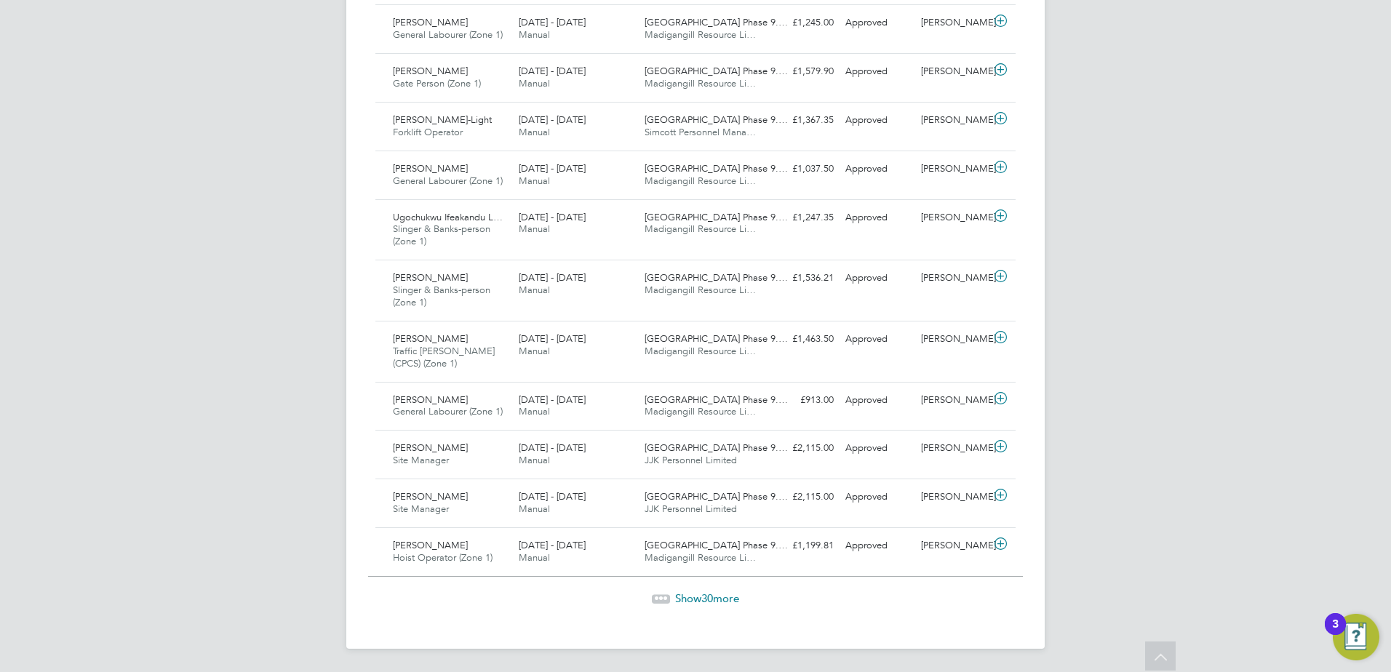
click at [697, 598] on span "Show 30 more" at bounding box center [707, 598] width 64 height 14
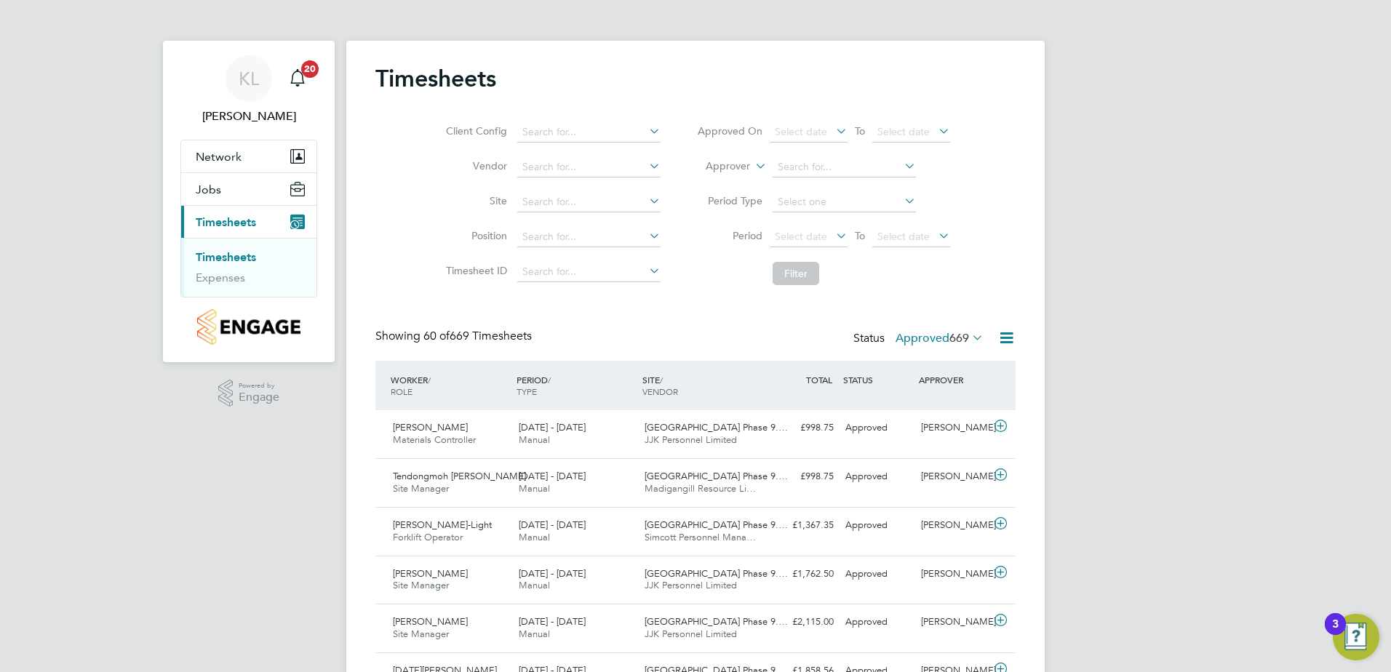
click at [913, 345] on label "Approved 669" at bounding box center [939, 338] width 88 height 15
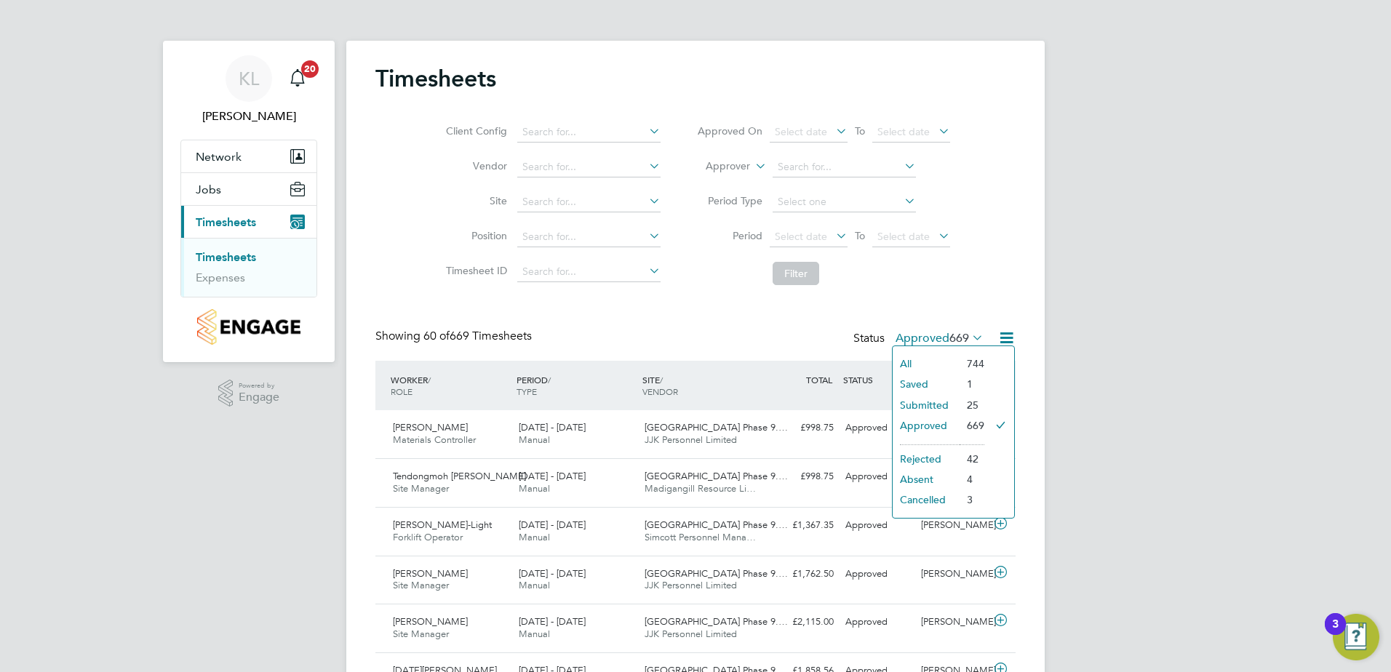
click at [922, 455] on li "Rejected" at bounding box center [925, 459] width 67 height 20
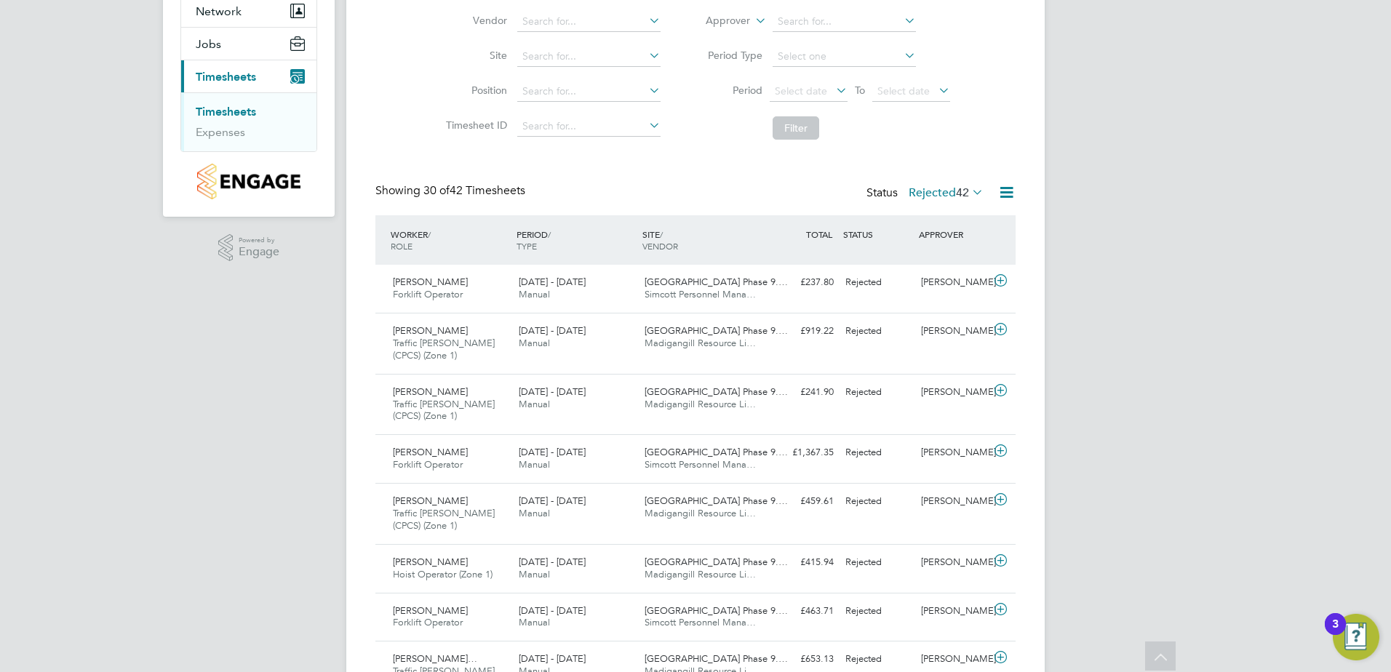
click at [947, 186] on label "Rejected 42" at bounding box center [945, 192] width 75 height 15
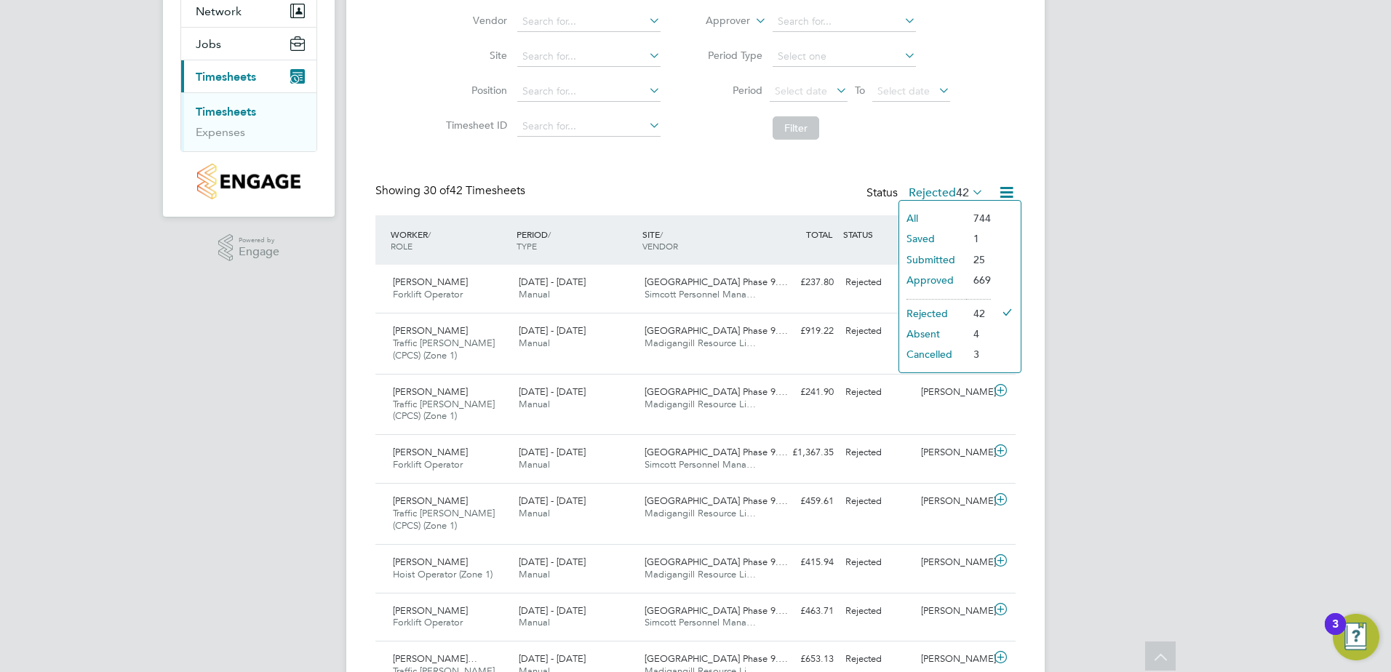
click at [927, 276] on li "Approved" at bounding box center [932, 280] width 67 height 20
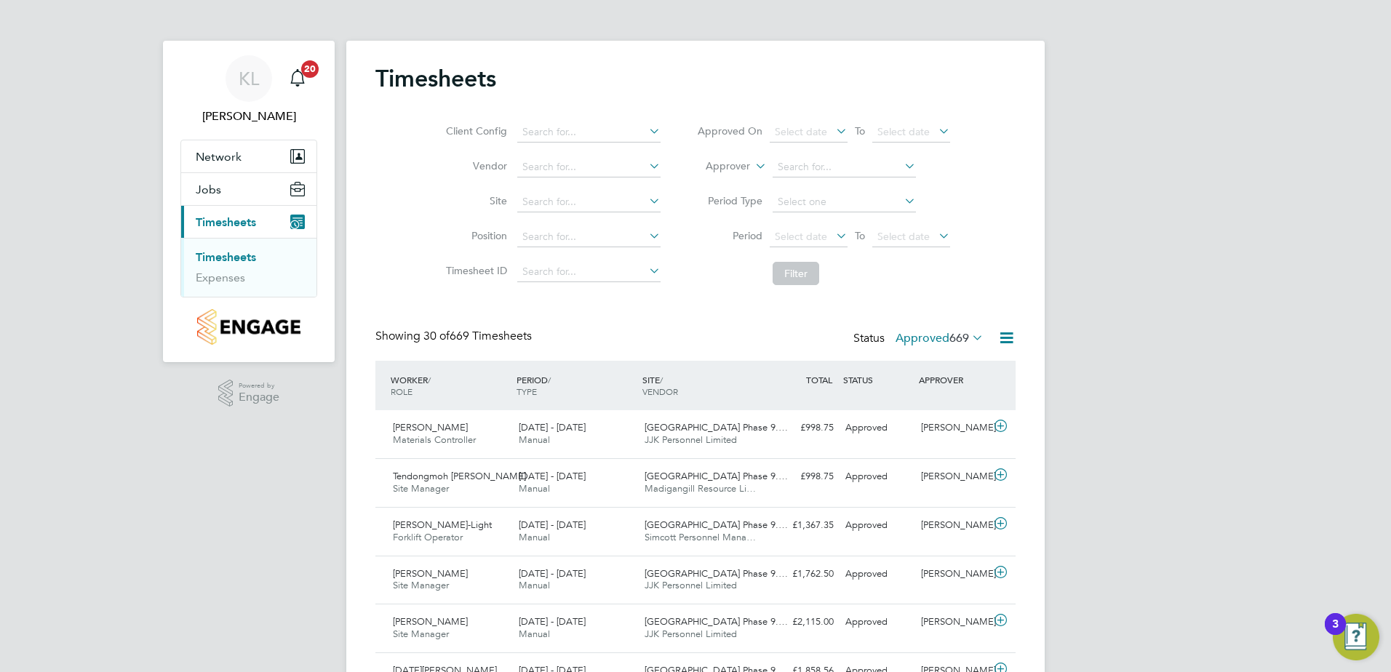
click at [935, 335] on label "Approved 669" at bounding box center [939, 338] width 88 height 15
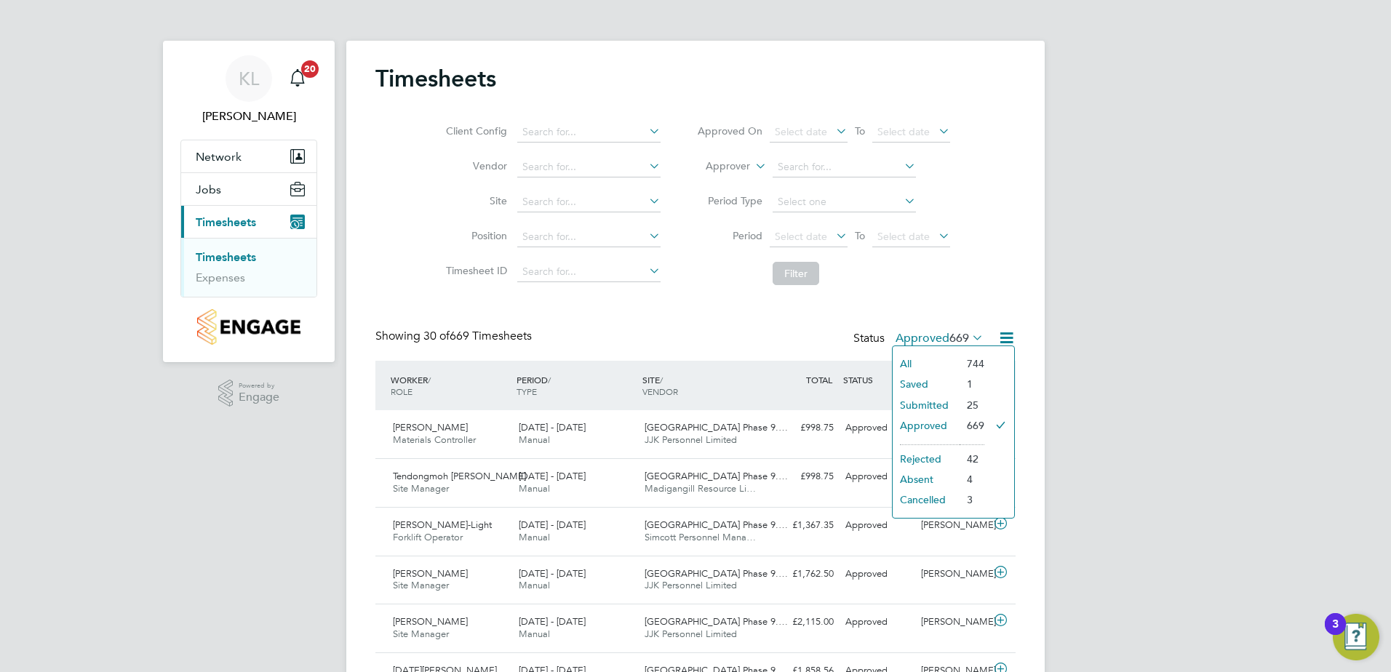
click at [914, 408] on li "Submitted" at bounding box center [925, 405] width 67 height 20
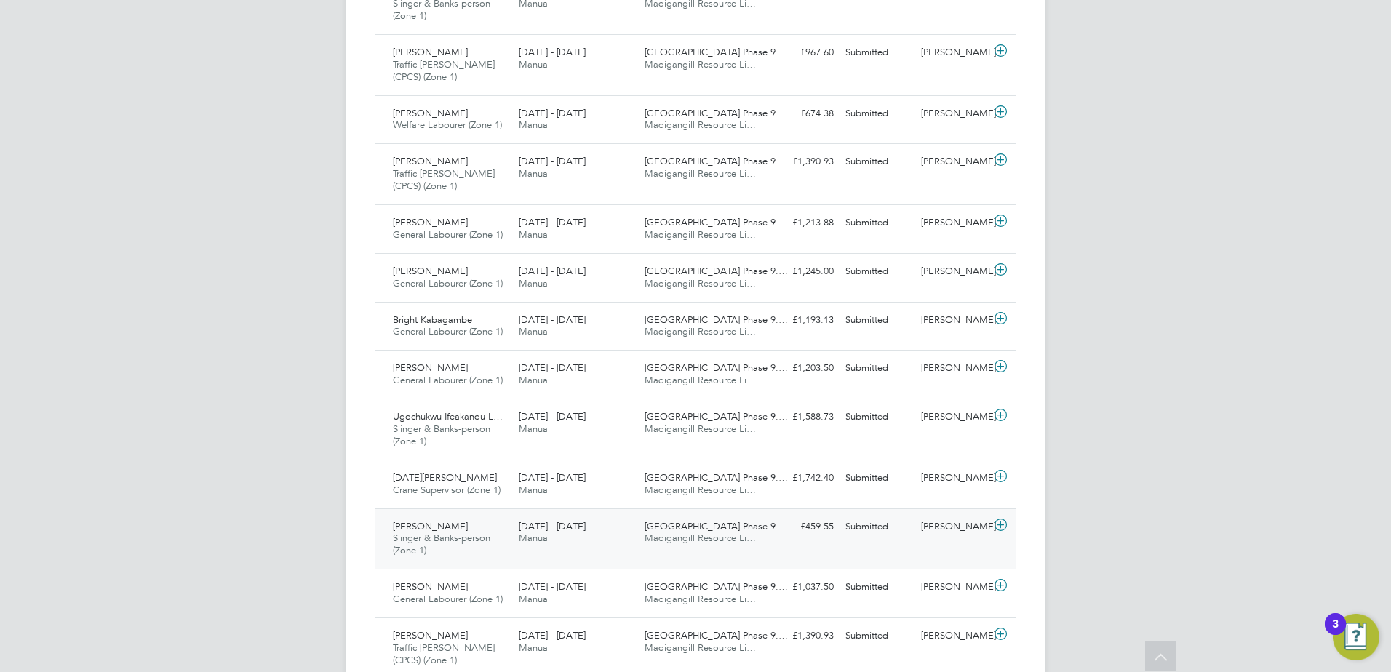
click at [468, 529] on span "[PERSON_NAME]" at bounding box center [430, 526] width 75 height 12
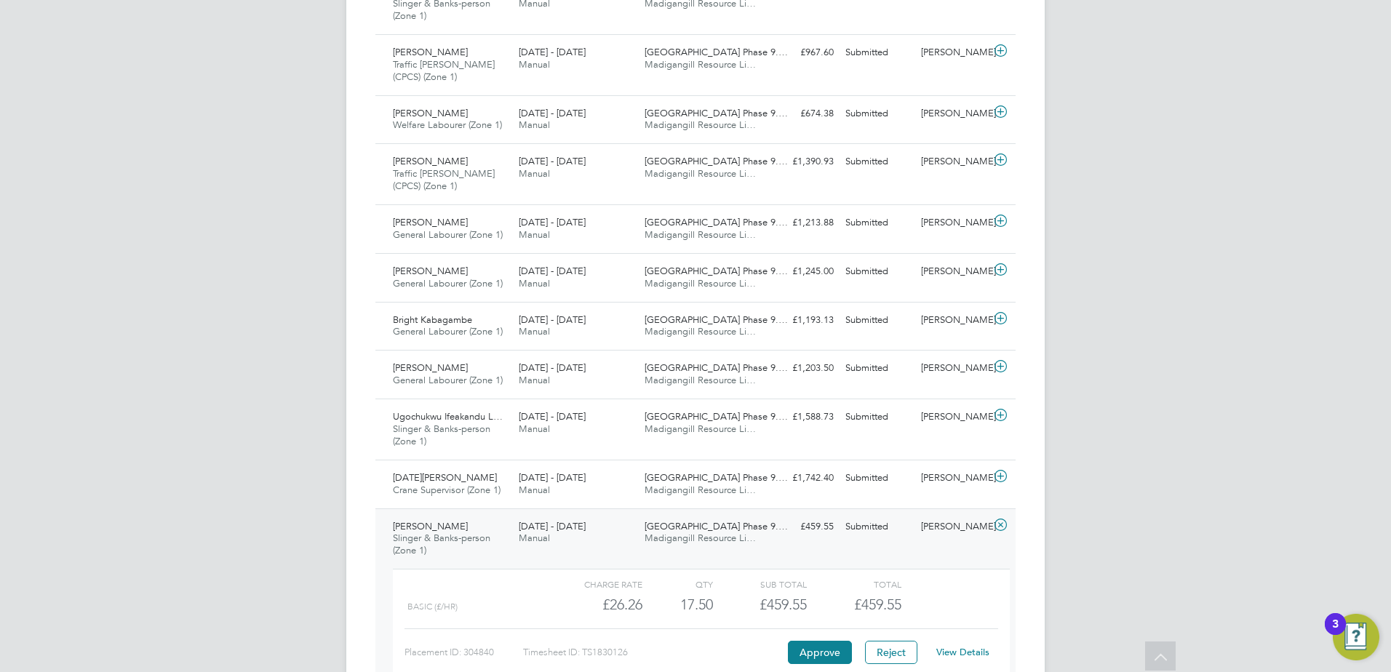
click at [958, 654] on link "View Details" at bounding box center [962, 652] width 53 height 12
click at [475, 535] on span "Slinger & Banks-person (Zone 1)" at bounding box center [441, 544] width 97 height 25
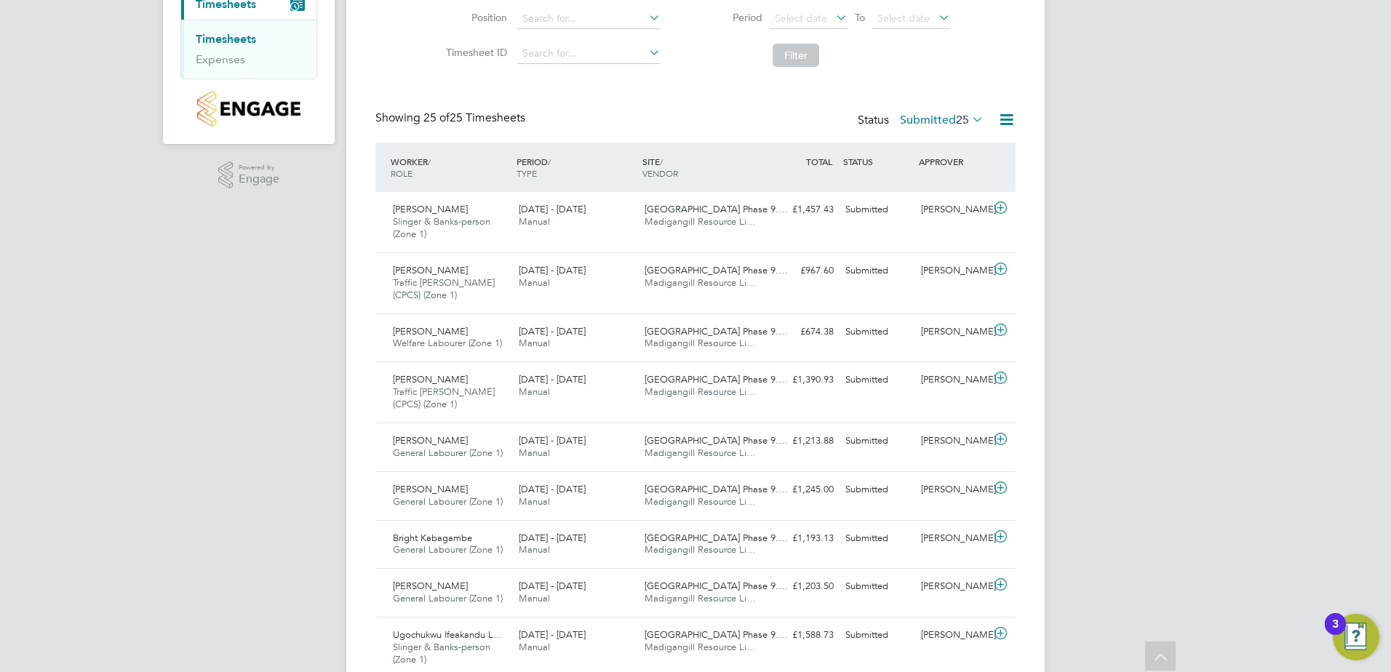
scroll to position [206, 0]
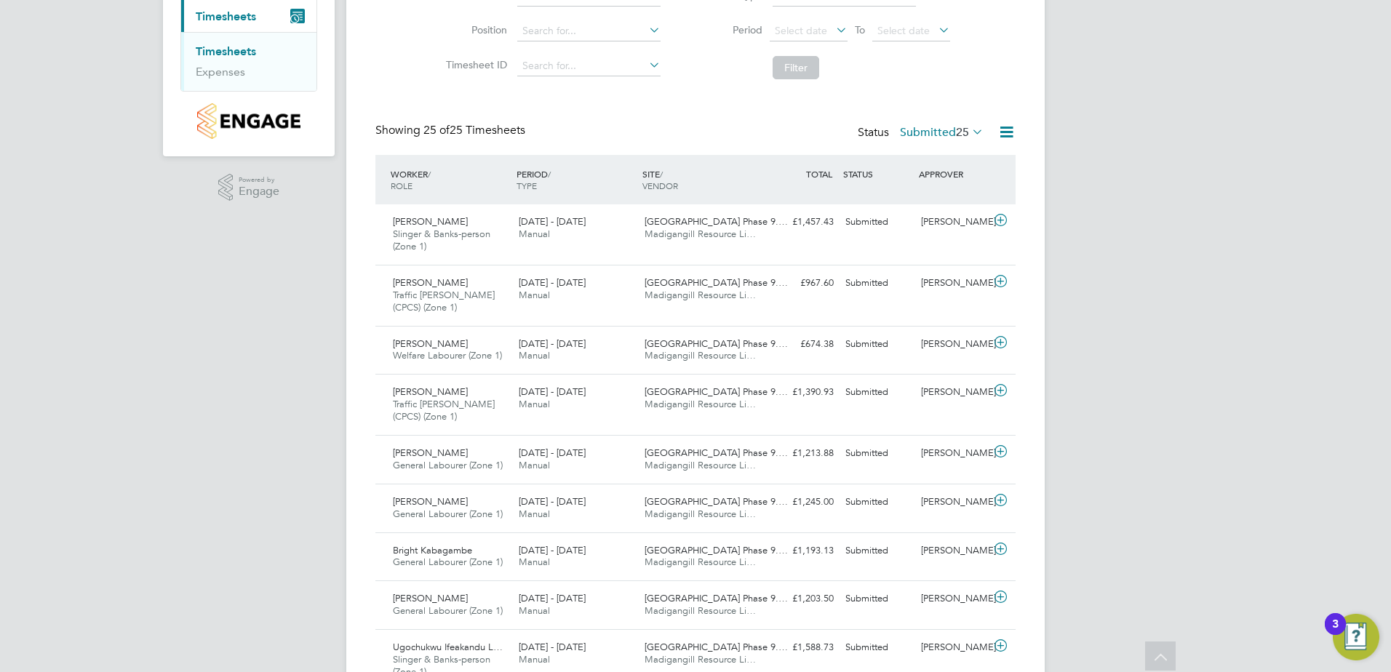
click at [900, 139] on label "Submitted 25" at bounding box center [942, 132] width 84 height 15
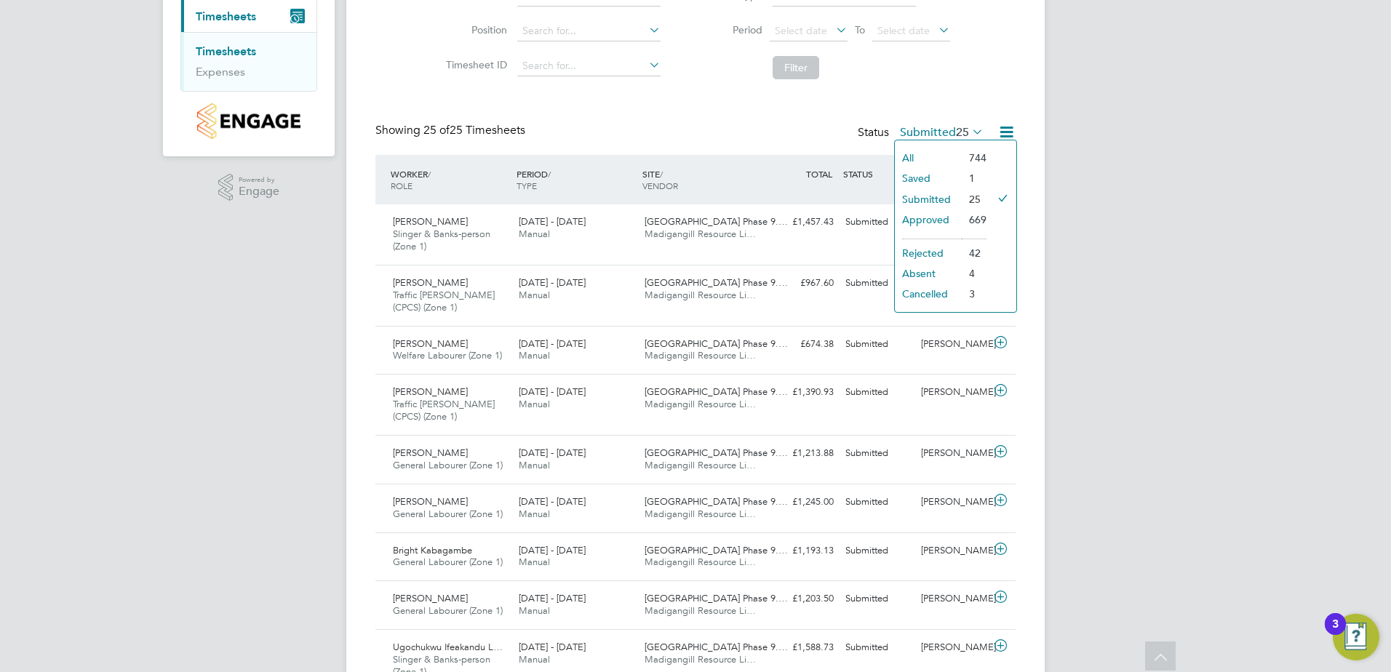
click at [929, 220] on li "Approved" at bounding box center [928, 219] width 67 height 20
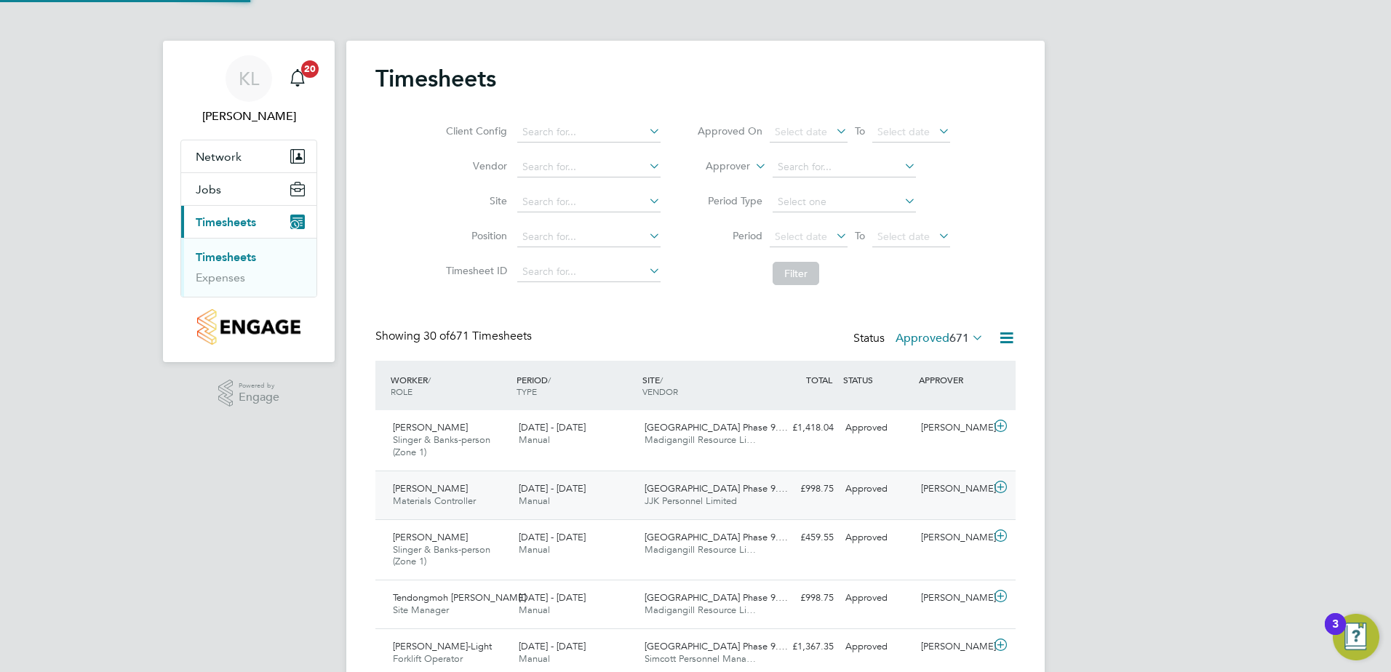
scroll to position [49, 127]
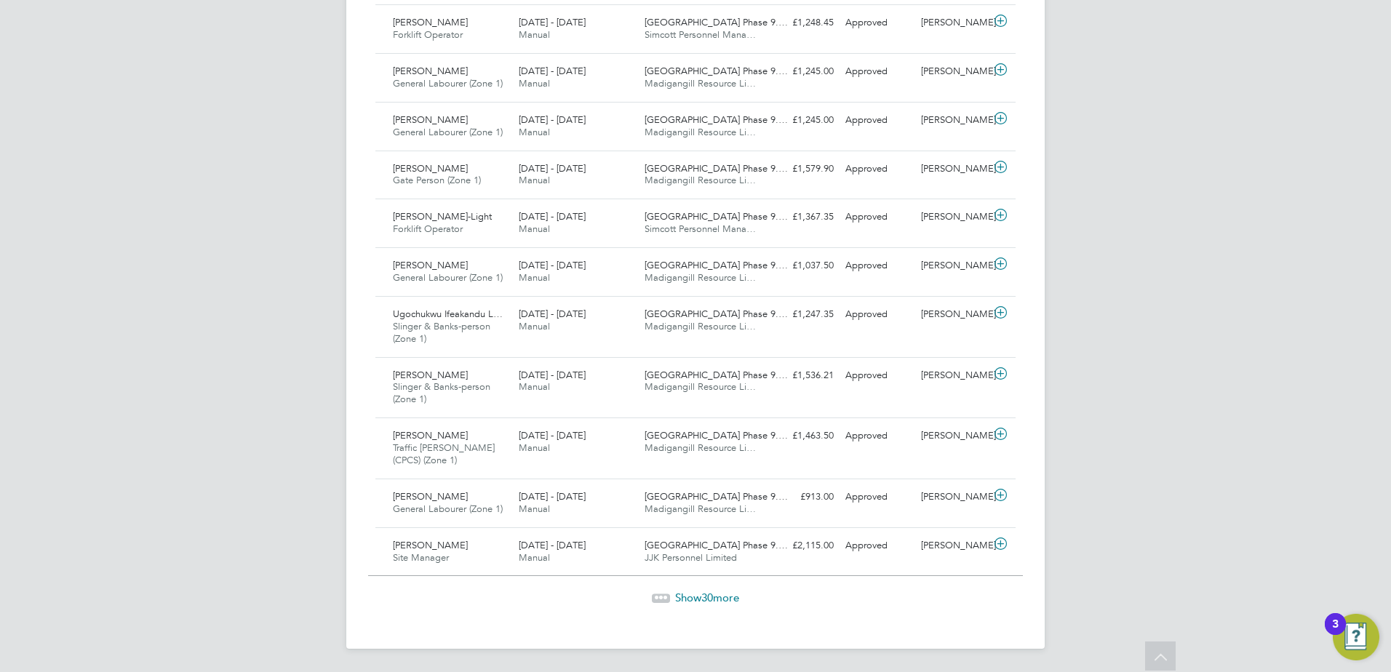
click at [692, 596] on span "Show 30 more" at bounding box center [707, 598] width 64 height 14
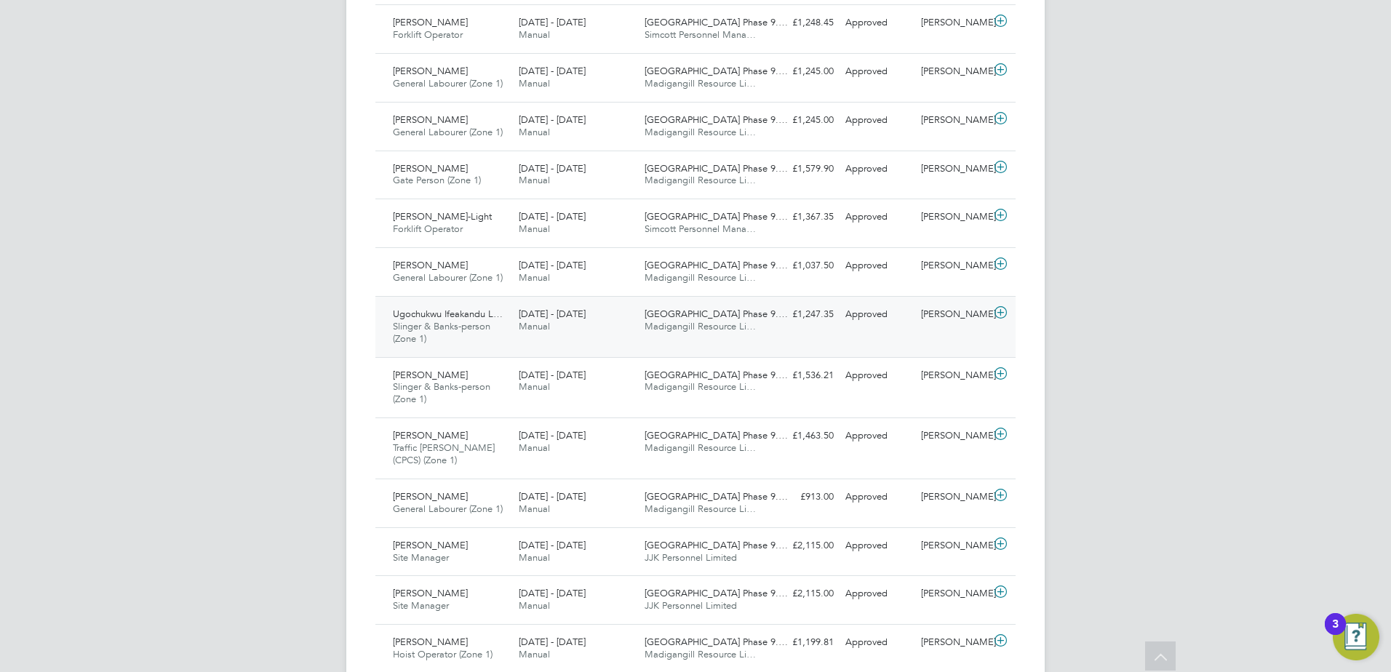
click at [452, 312] on span "Ugochukwu Ifeakandu L…" at bounding box center [448, 314] width 110 height 12
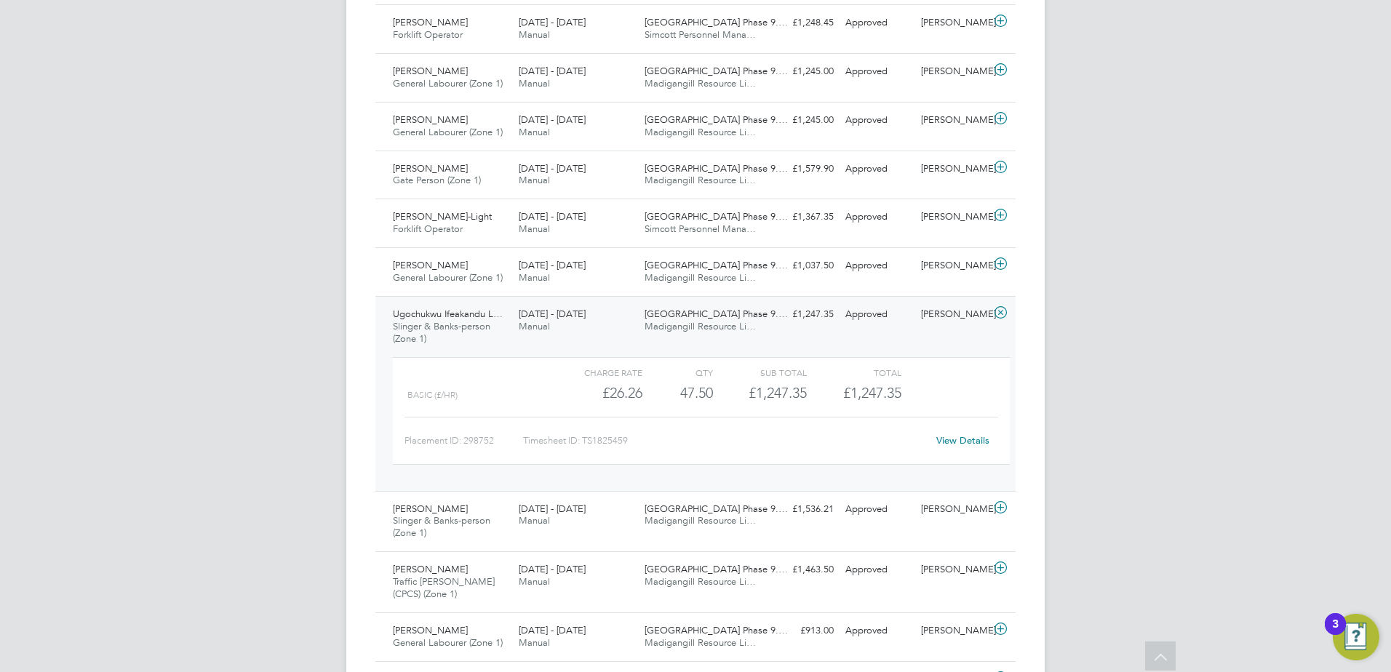
click at [942, 446] on link "View Details" at bounding box center [962, 440] width 53 height 12
click at [484, 303] on div "Ugochukwu Ifeakandu L… Slinger & Banks-person (Zone 1) 15 - 21 Sep 2025" at bounding box center [450, 327] width 126 height 49
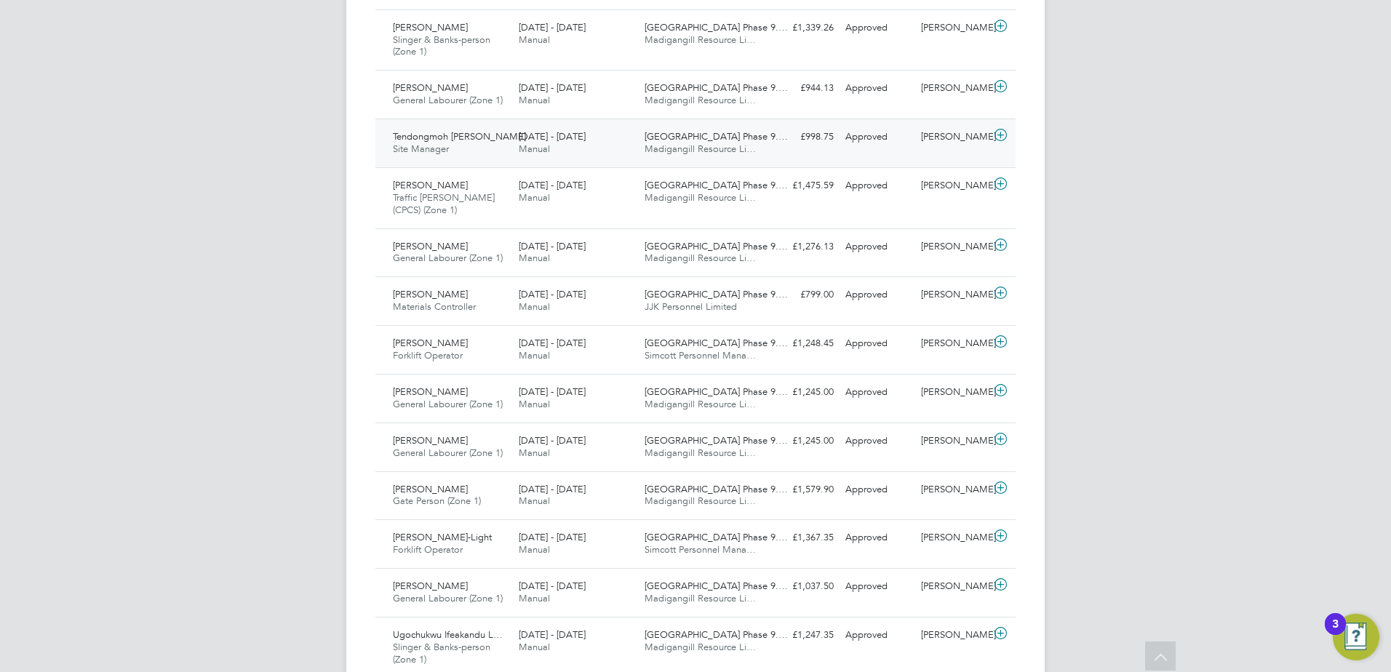
scroll to position [1135, 0]
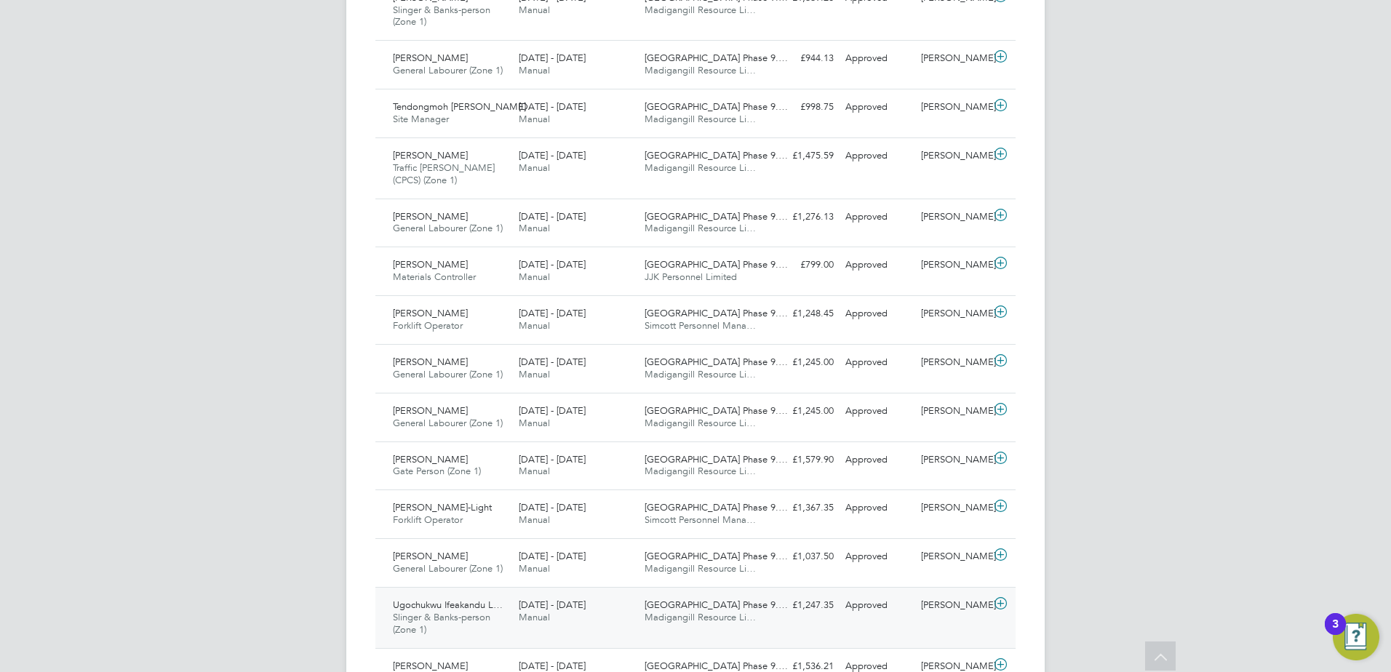
click at [485, 606] on span "Ugochukwu Ifeakandu L…" at bounding box center [448, 605] width 110 height 12
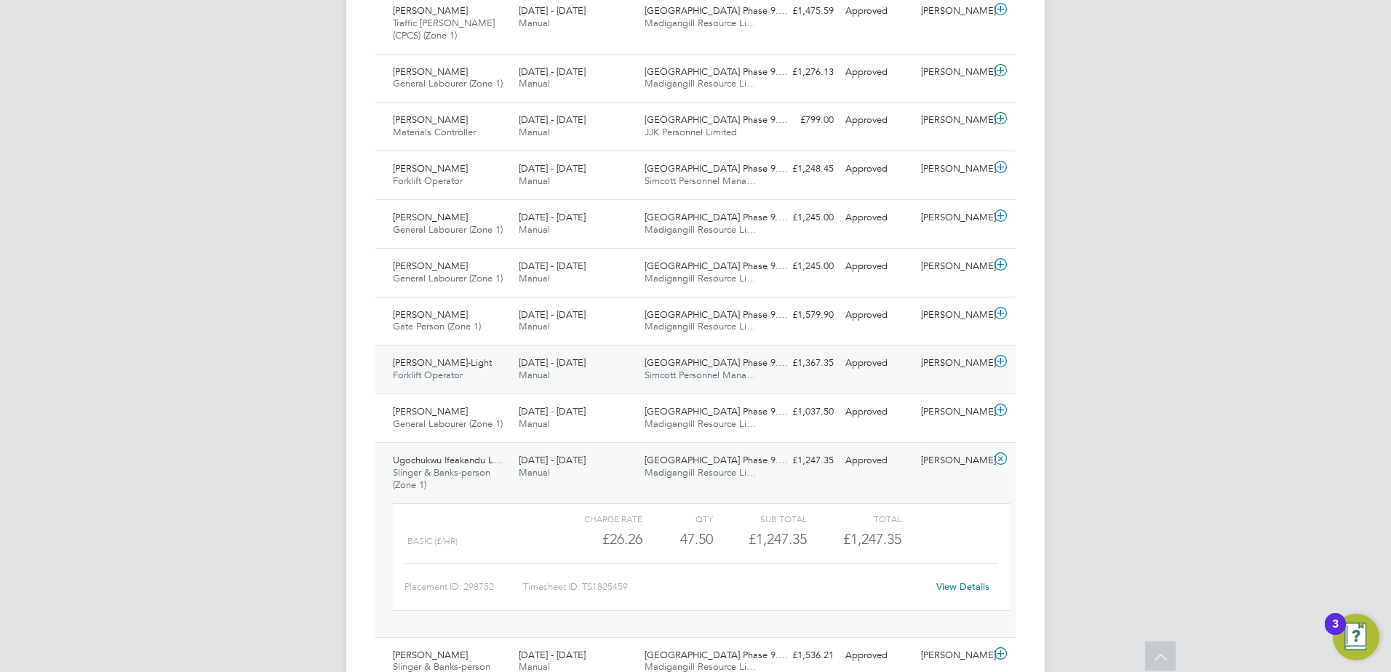
scroll to position [1281, 0]
click at [942, 585] on link "View Details" at bounding box center [962, 586] width 53 height 12
click at [617, 442] on div "Ugochukwu Ifeakandu L… Slinger & Banks-person (Zone 1) 15 - 21 Sep 2025 15 - 21…" at bounding box center [695, 538] width 640 height 195
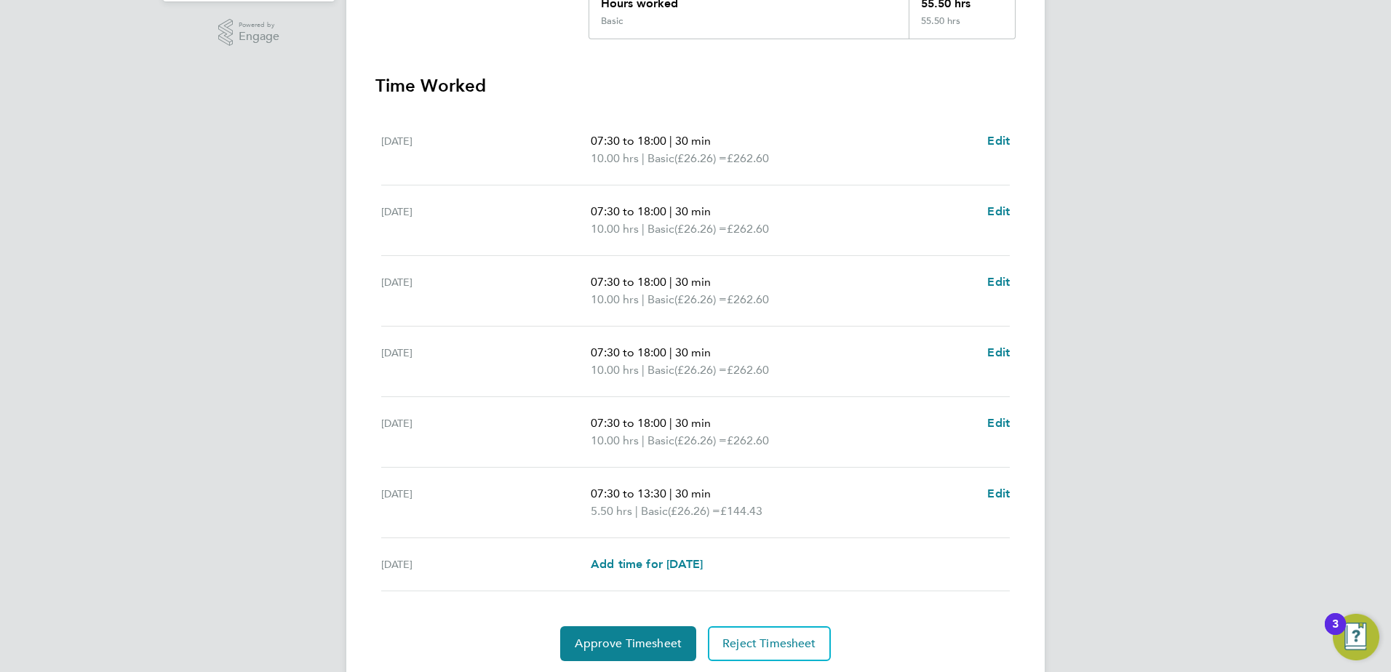
scroll to position [335, 0]
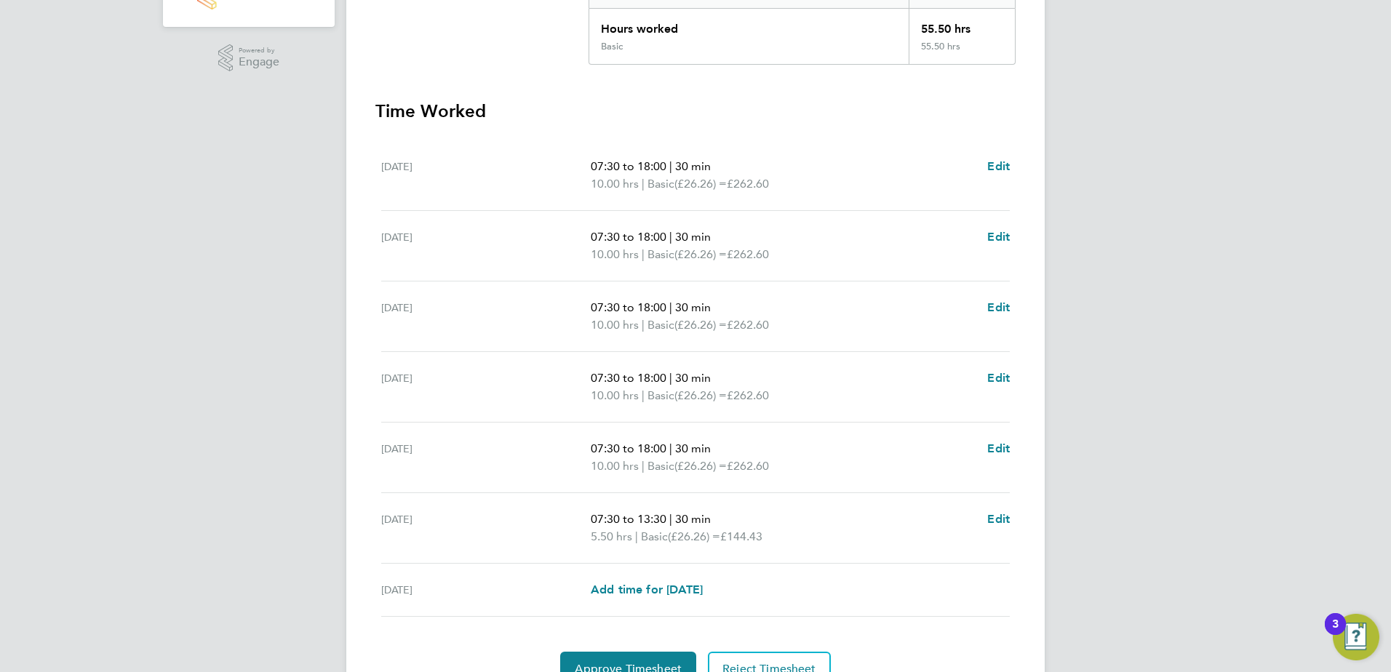
click at [985, 382] on div "07:30 to 18:00 | 30 min 10.00 hrs | Basic (£26.26) = £262.60 Edit" at bounding box center [800, 386] width 419 height 35
drag, startPoint x: 995, startPoint y: 380, endPoint x: 981, endPoint y: 378, distance: 14.0
click at [995, 380] on span "Edit" at bounding box center [998, 378] width 23 height 14
select select "30"
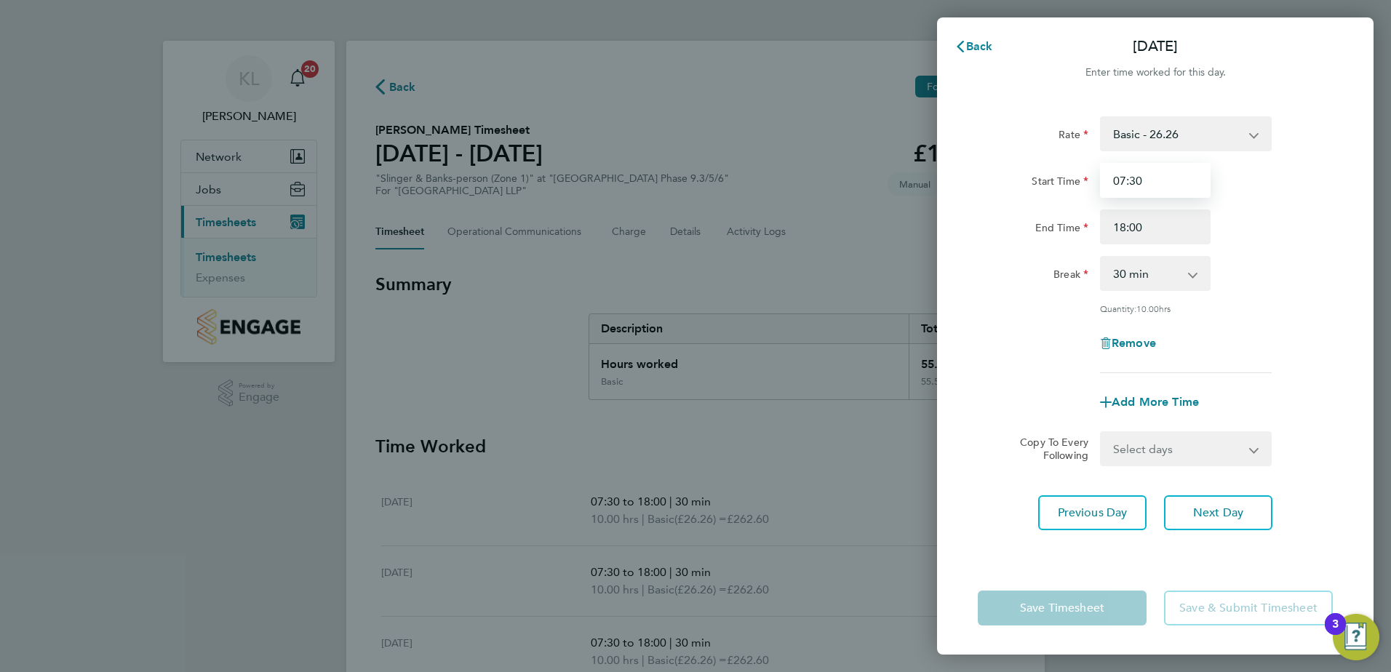
click at [1121, 180] on input "07:30" at bounding box center [1155, 180] width 111 height 35
type input "11:00"
click at [1167, 511] on button "Next Day" at bounding box center [1218, 512] width 108 height 35
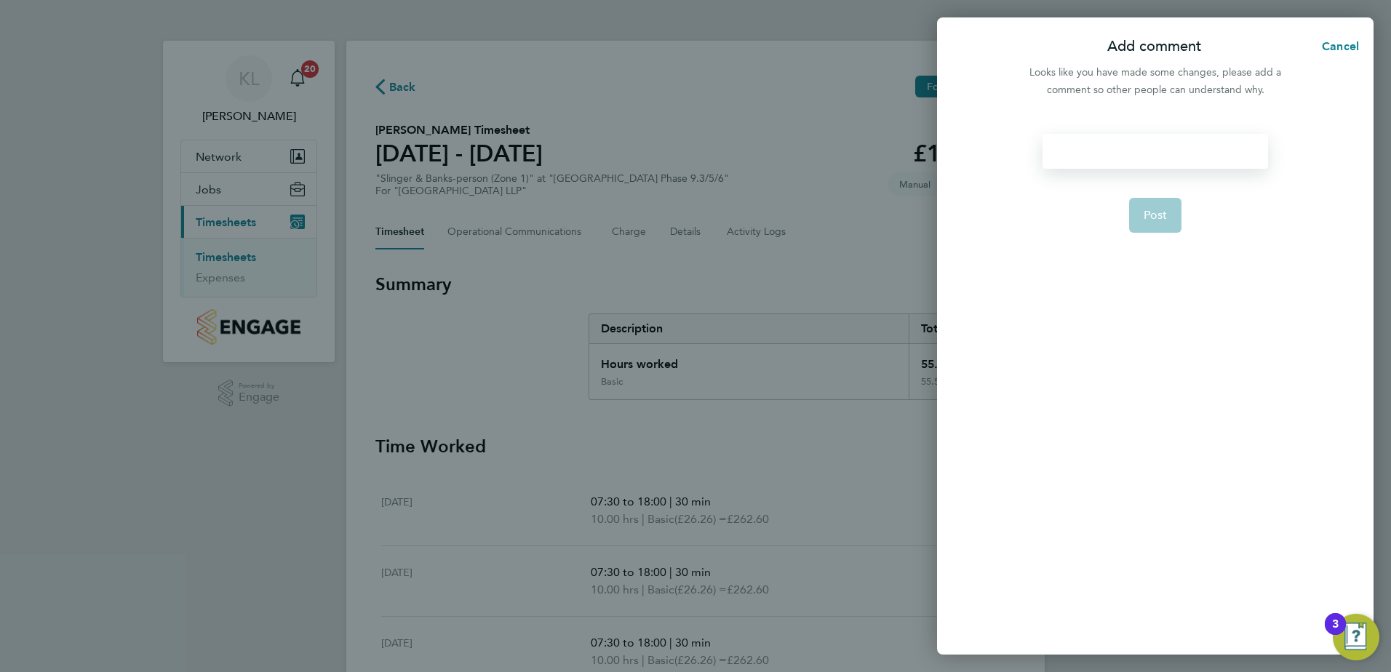
click at [1090, 154] on div at bounding box center [1154, 151] width 225 height 35
click at [1146, 212] on span "Post" at bounding box center [1155, 215] width 24 height 15
select select "30"
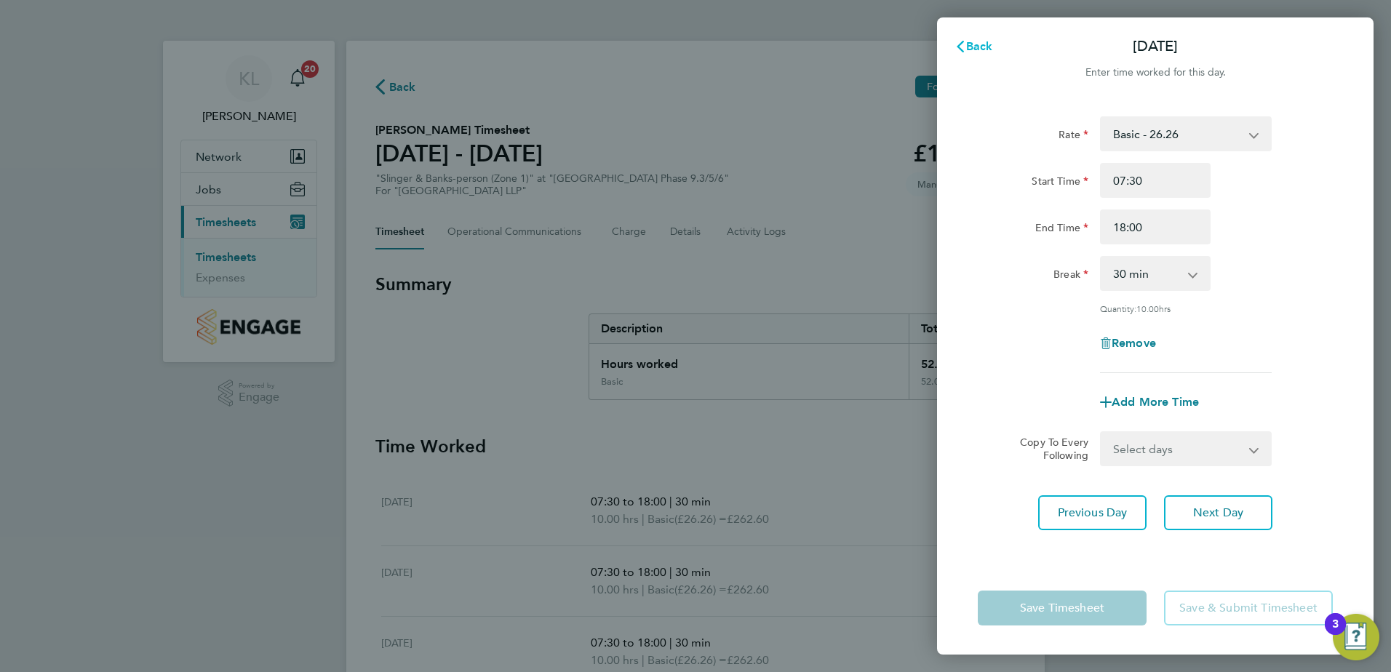
click at [981, 52] on span "Back" at bounding box center [979, 46] width 27 height 14
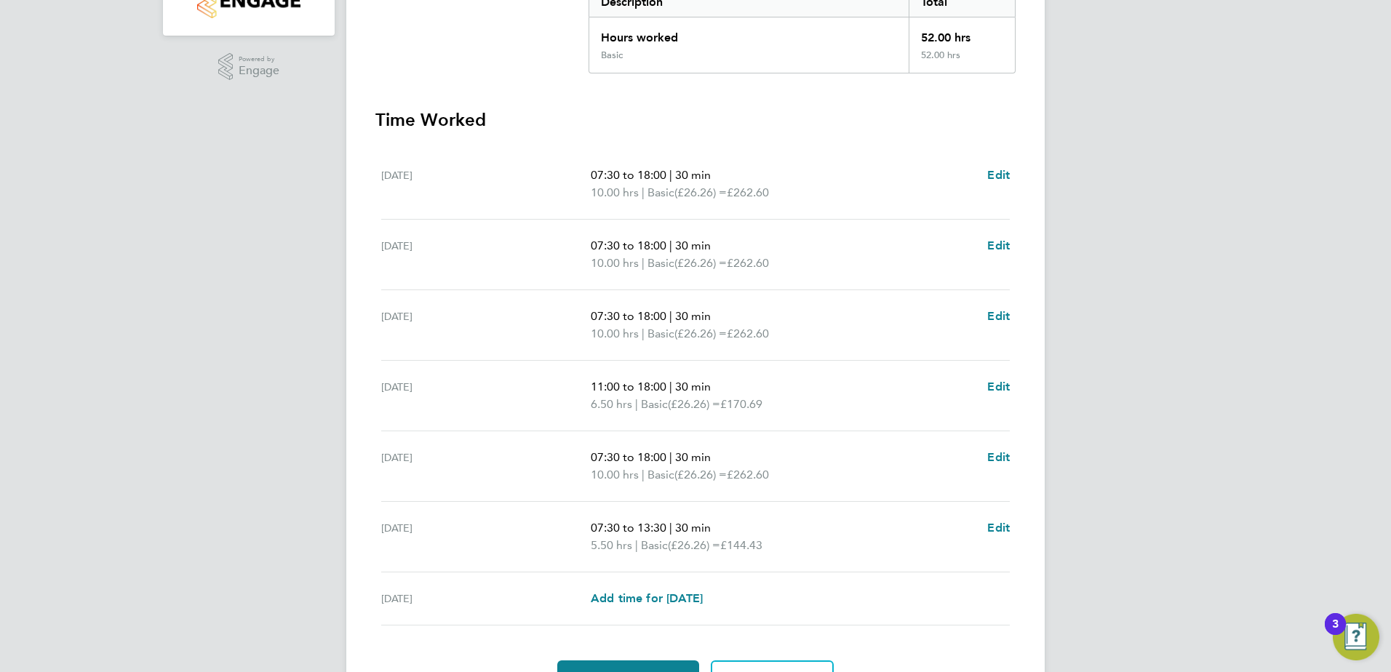
scroll to position [364, 0]
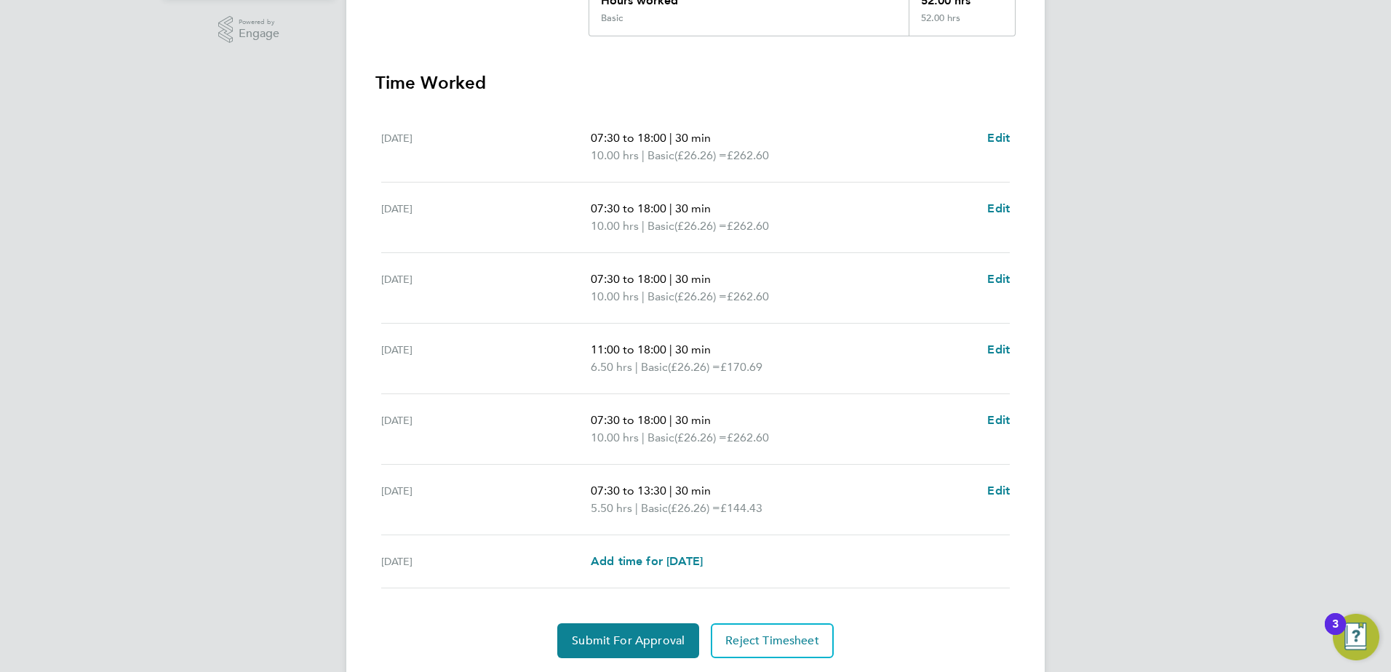
click at [1013, 485] on ul "Mon 22 Sep 07:30 to 18:00 | 30 min 10.00 hrs | Basic (£26.26) = £262.60 Edit Tu…" at bounding box center [695, 350] width 640 height 476
click at [1006, 491] on span "Edit" at bounding box center [998, 491] width 23 height 14
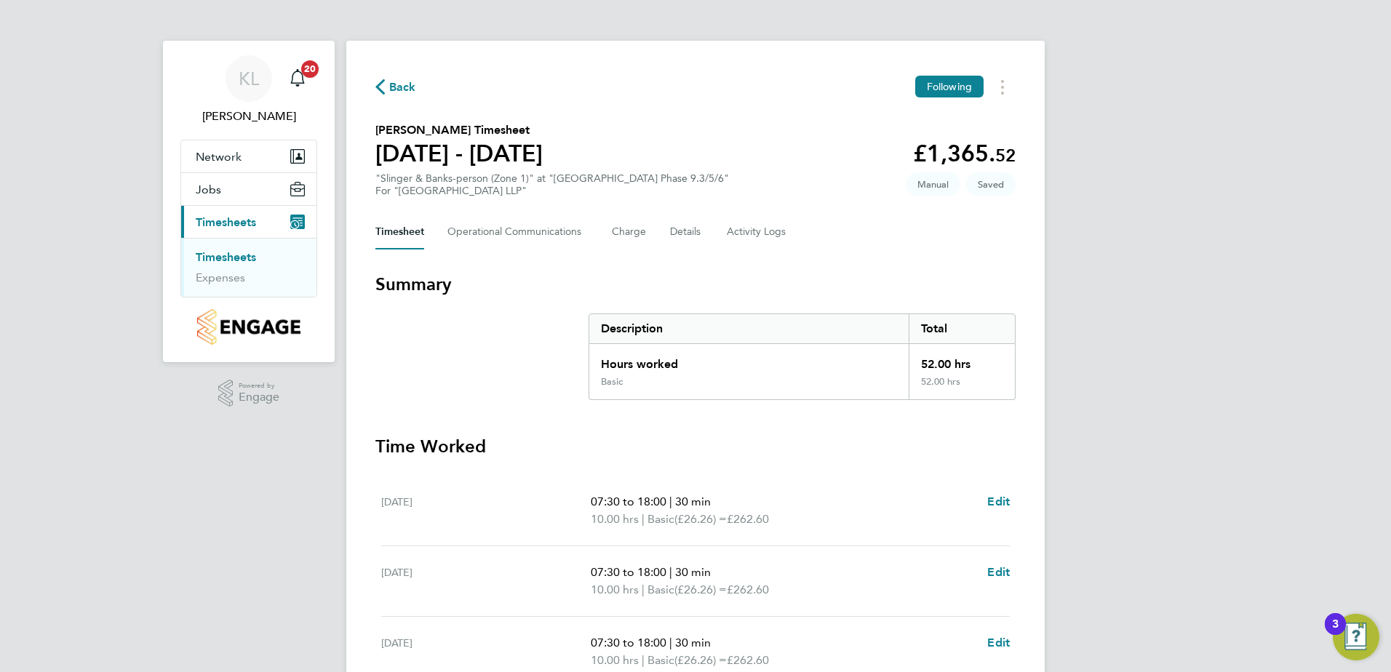
select select "30"
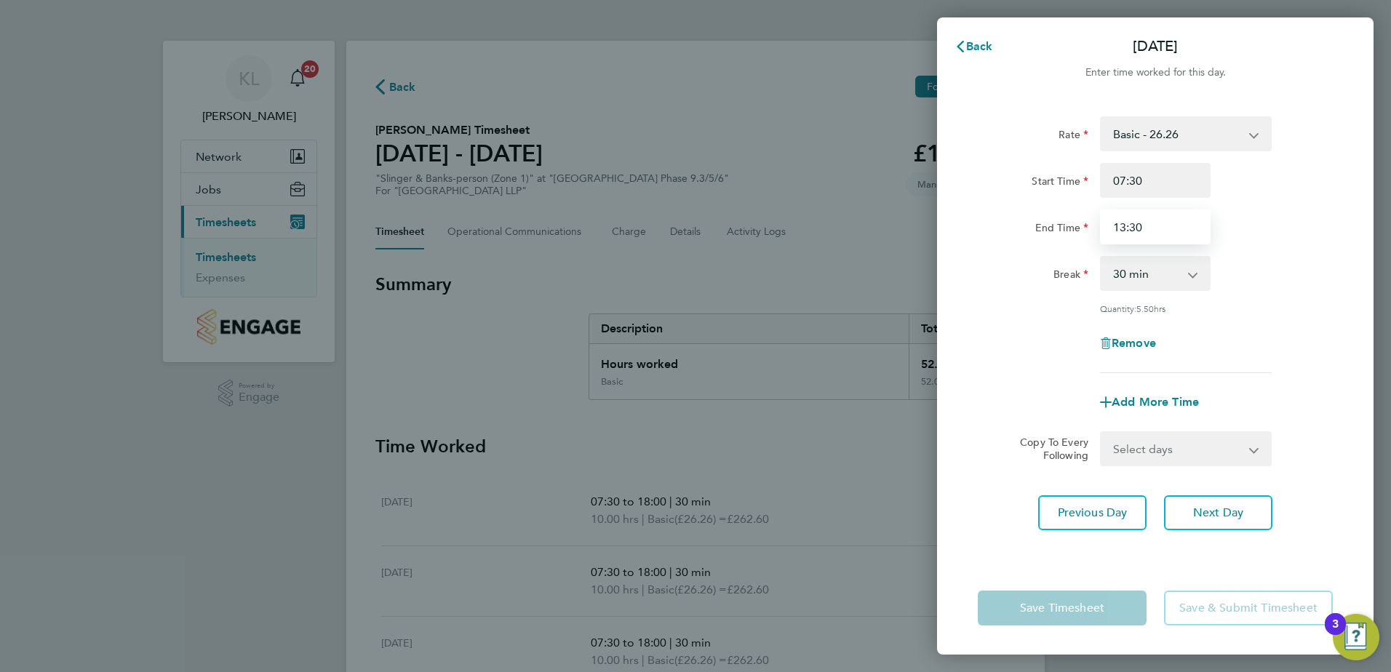
click at [1127, 228] on input "13:30" at bounding box center [1155, 226] width 111 height 35
type input "15:30"
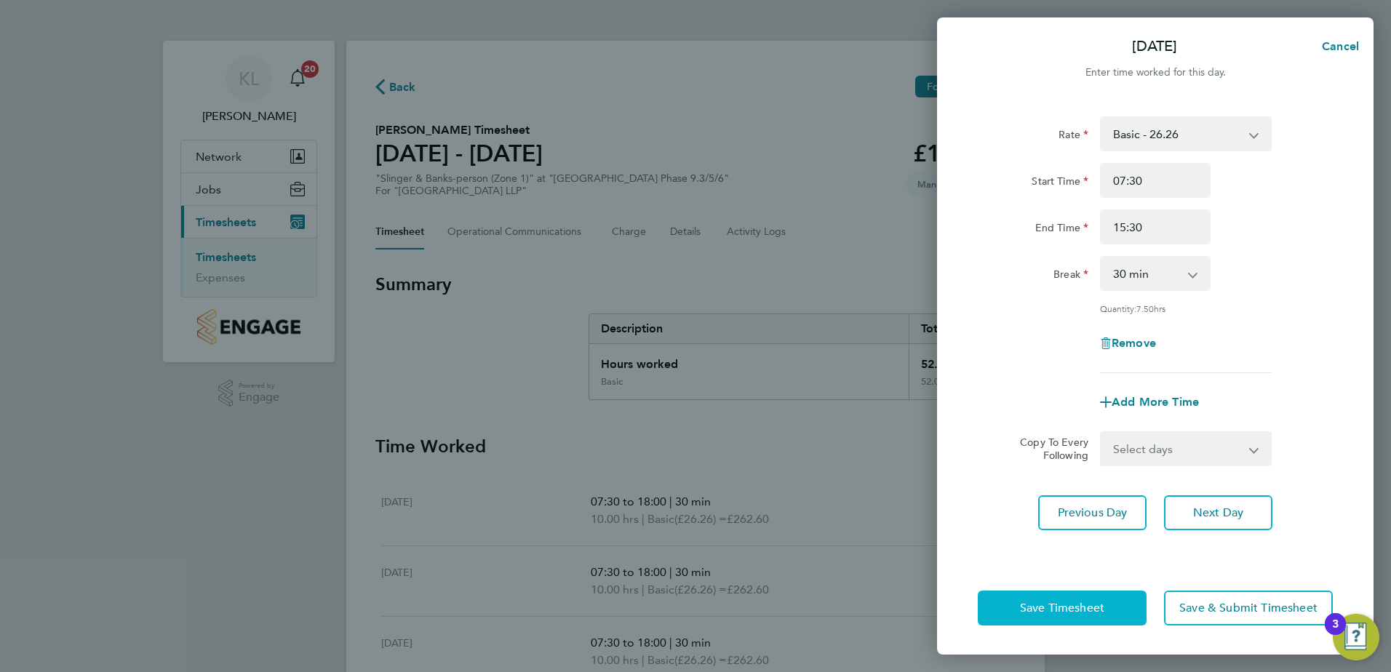
click at [1025, 614] on span "Save Timesheet" at bounding box center [1062, 608] width 84 height 15
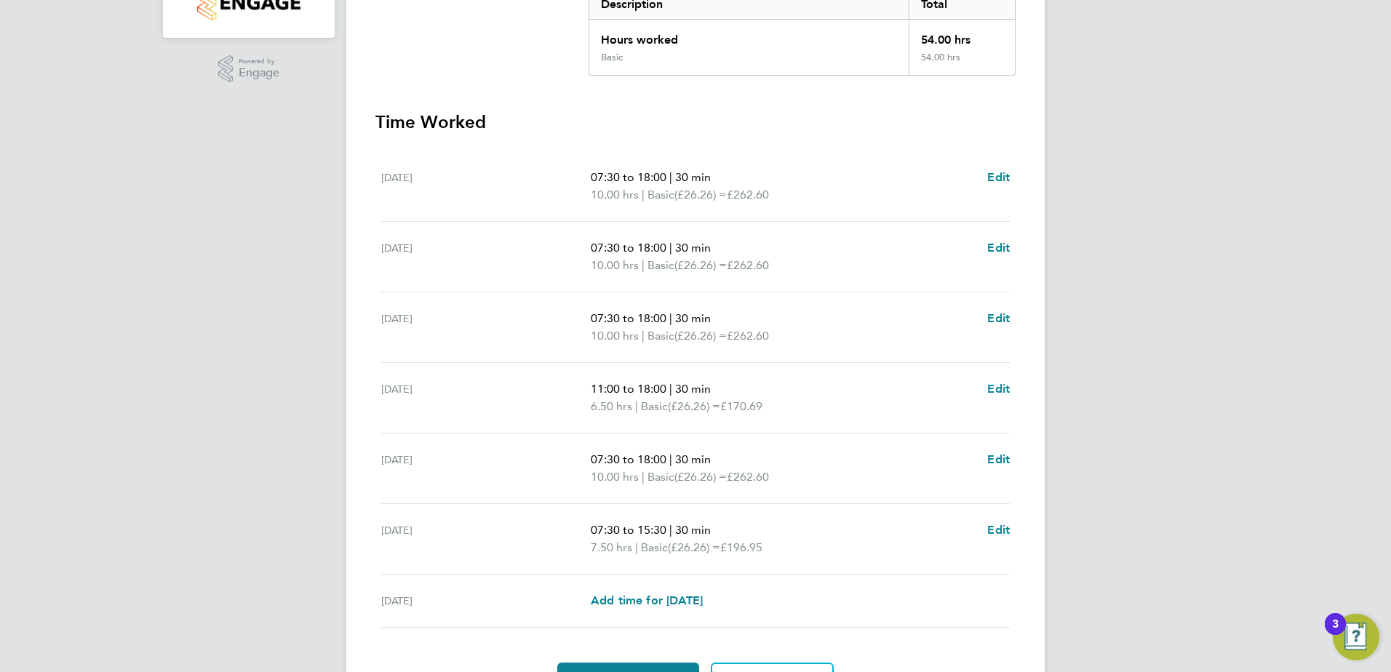
scroll to position [408, 0]
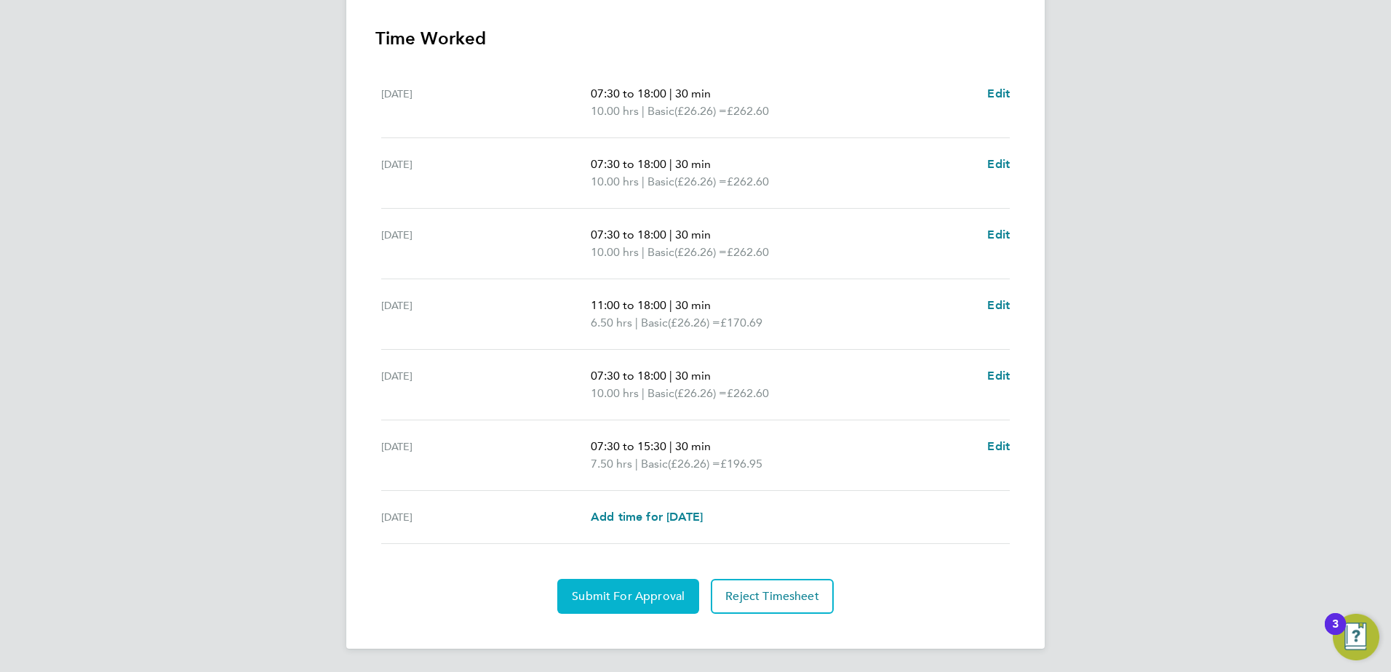
click at [612, 592] on span "Submit For Approval" at bounding box center [628, 596] width 113 height 15
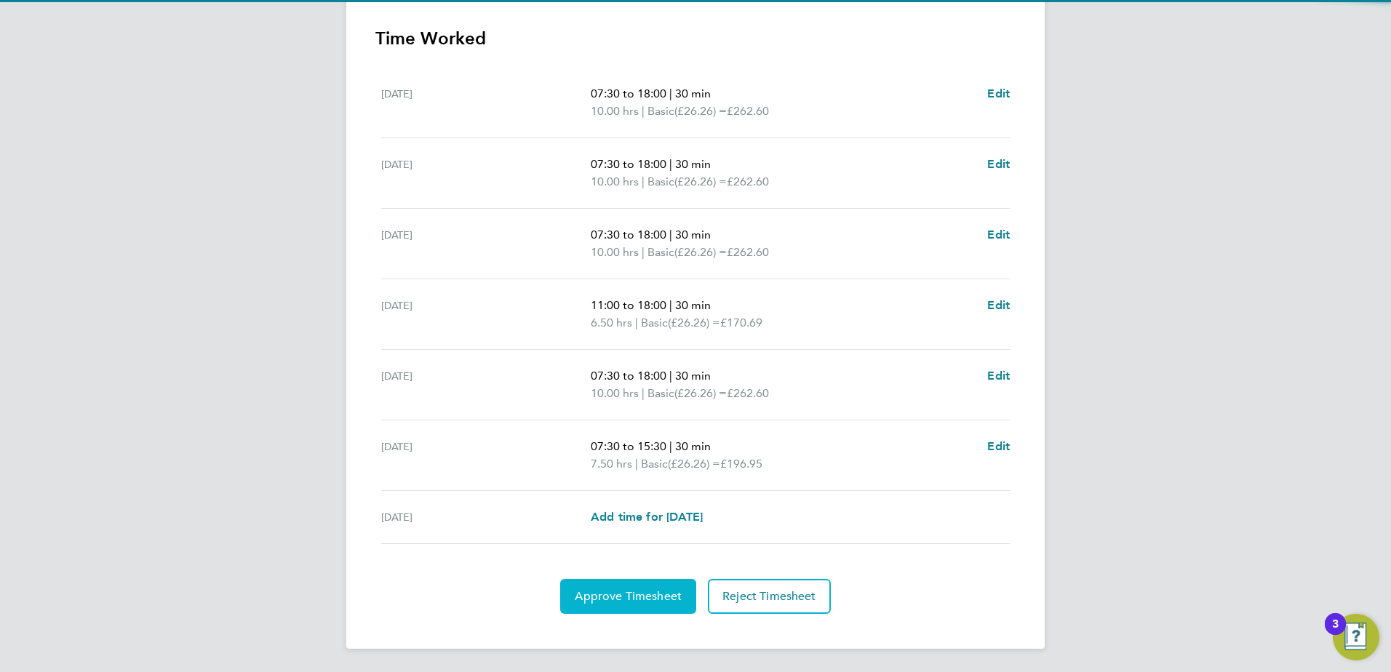
click at [629, 609] on button "Approve Timesheet" at bounding box center [628, 596] width 136 height 35
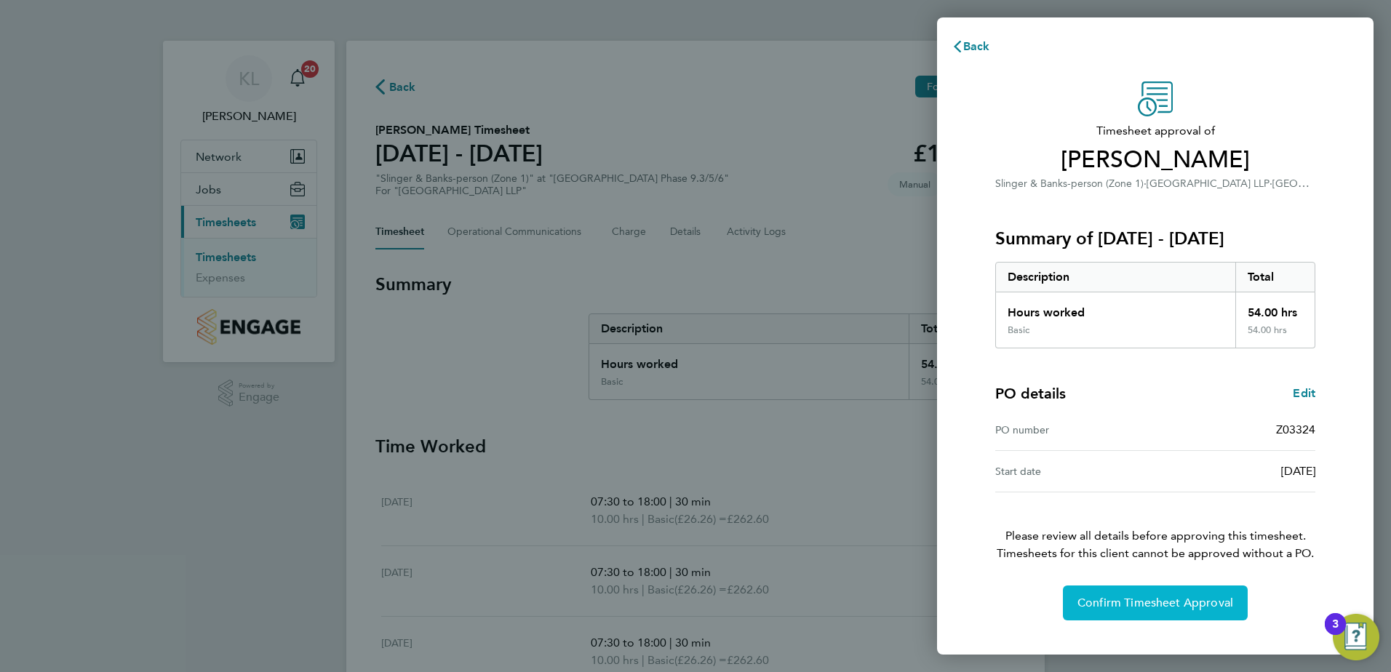
click at [1151, 593] on button "Confirm Timesheet Approval" at bounding box center [1155, 602] width 185 height 35
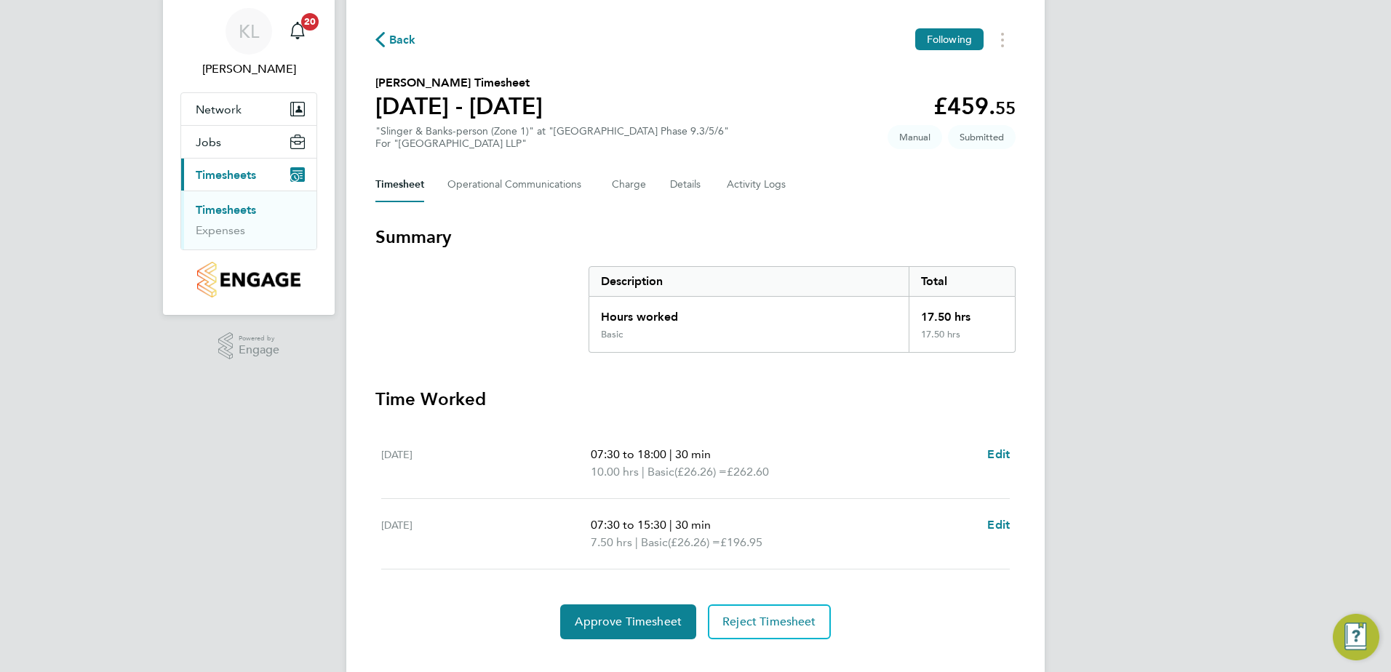
scroll to position [73, 0]
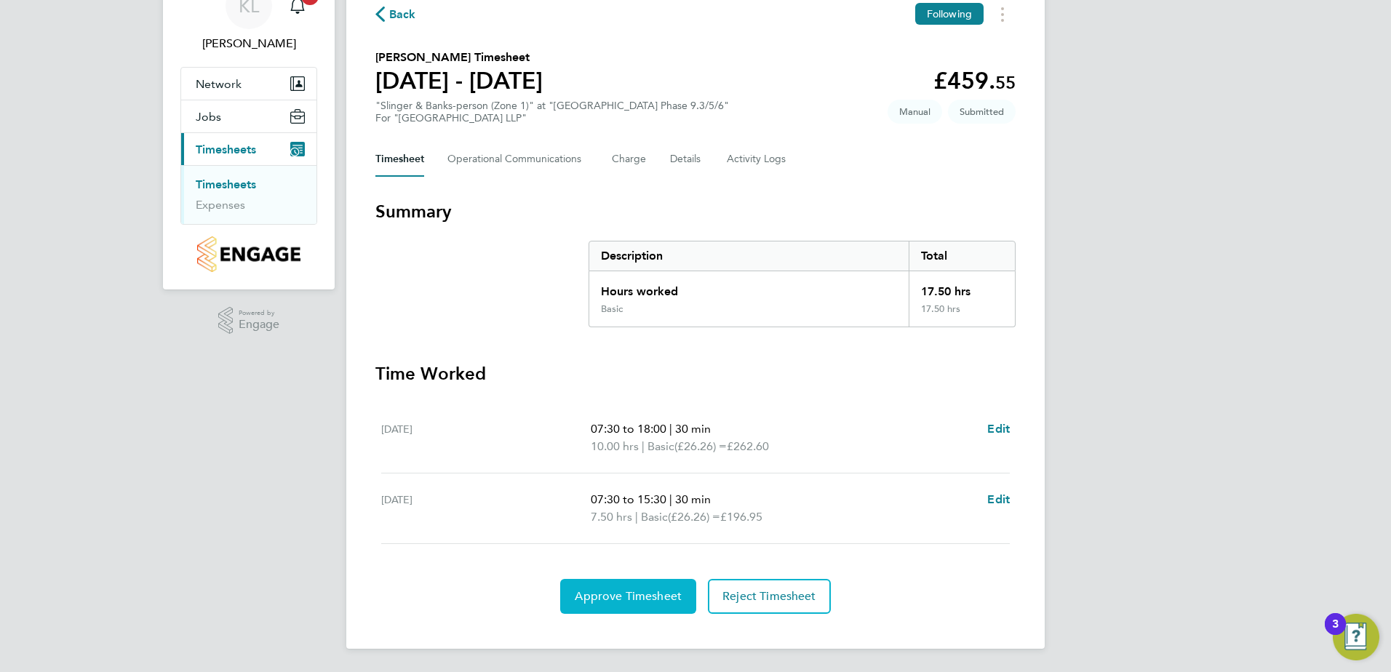
click at [617, 587] on button "Approve Timesheet" at bounding box center [628, 596] width 136 height 35
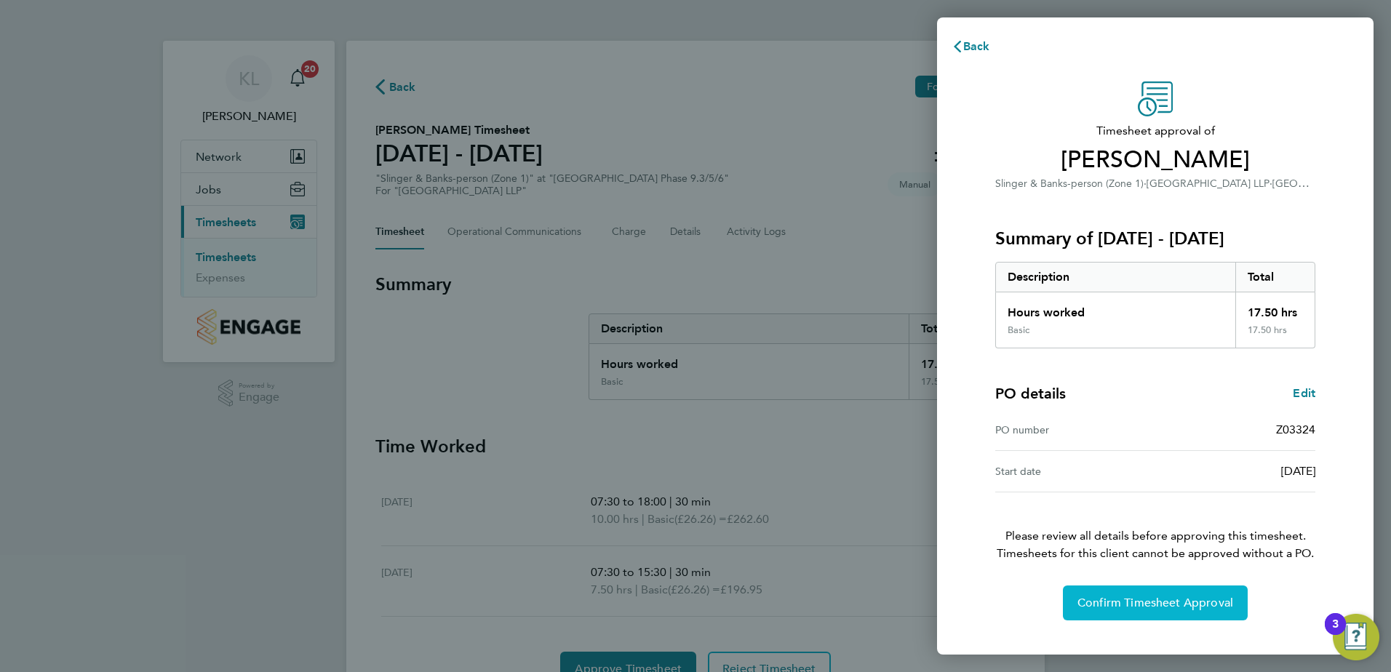
click at [1109, 604] on span "Confirm Timesheet Approval" at bounding box center [1155, 603] width 156 height 15
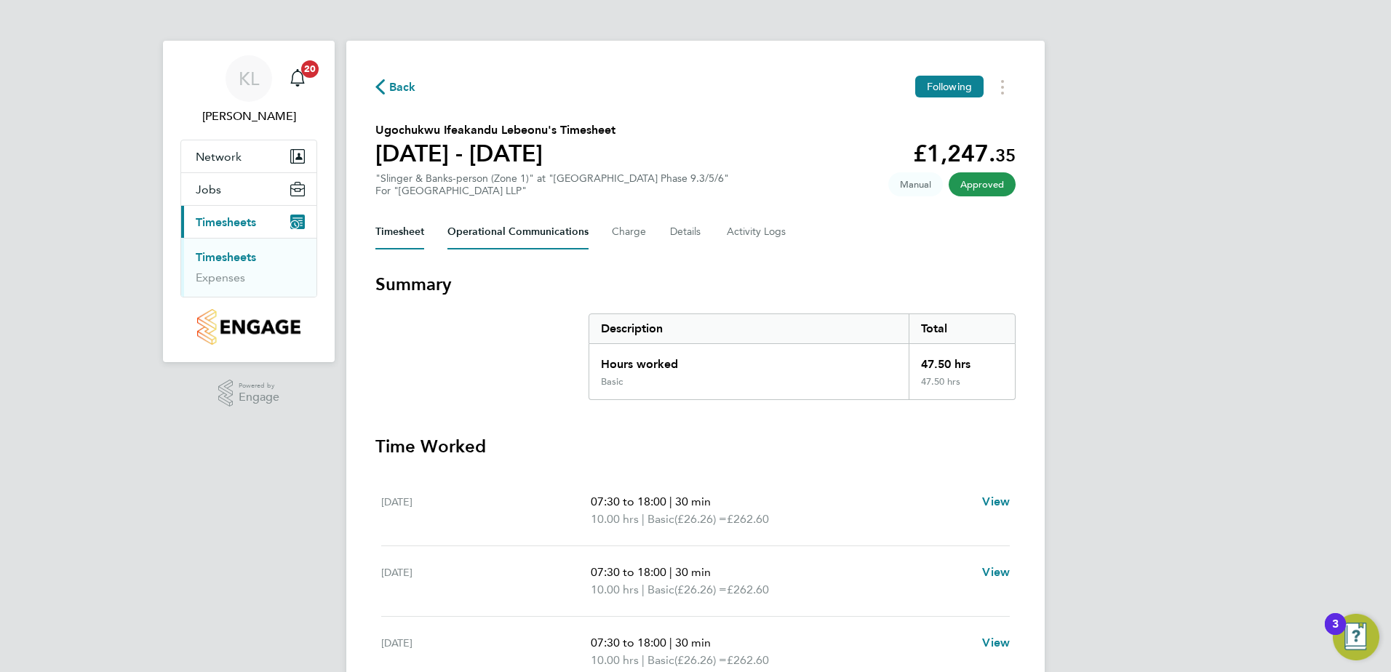
click at [529, 236] on Communications-tab "Operational Communications" at bounding box center [517, 232] width 141 height 35
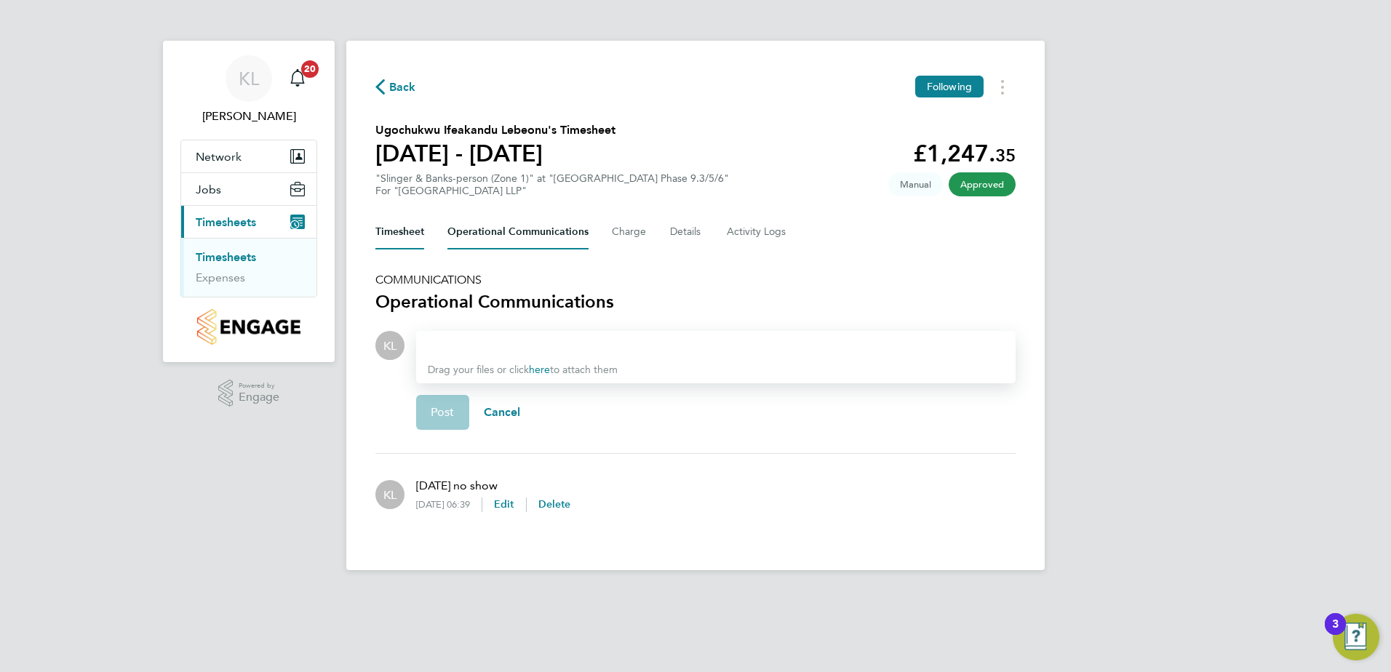
click at [393, 225] on button "Timesheet" at bounding box center [399, 232] width 49 height 35
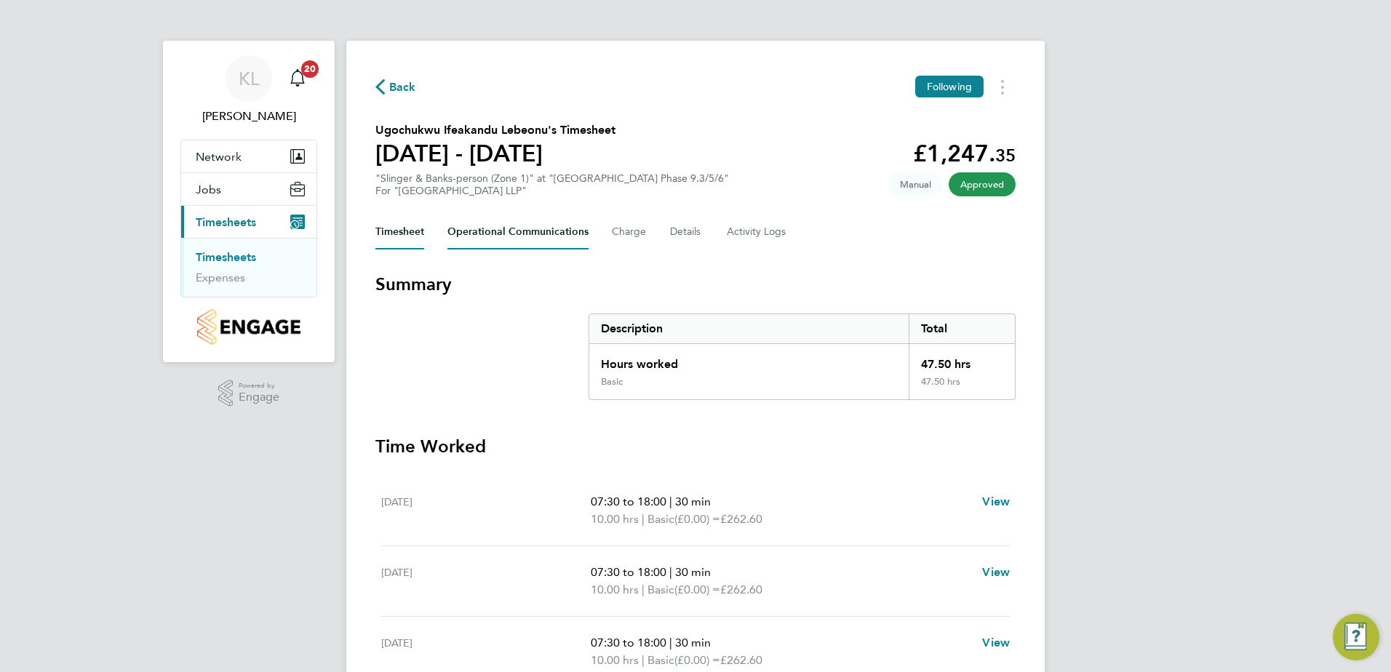
click at [496, 237] on Communications-tab "Operational Communications" at bounding box center [517, 232] width 141 height 35
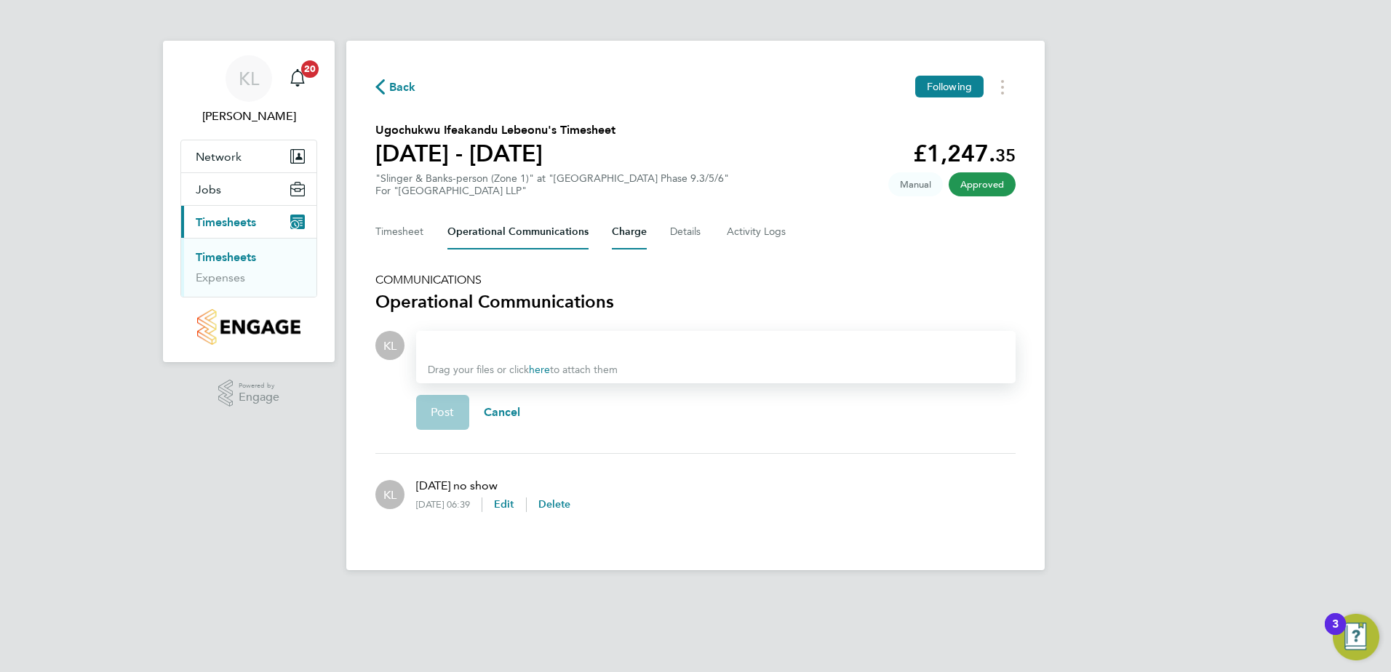
click at [627, 228] on button "Charge" at bounding box center [629, 232] width 35 height 35
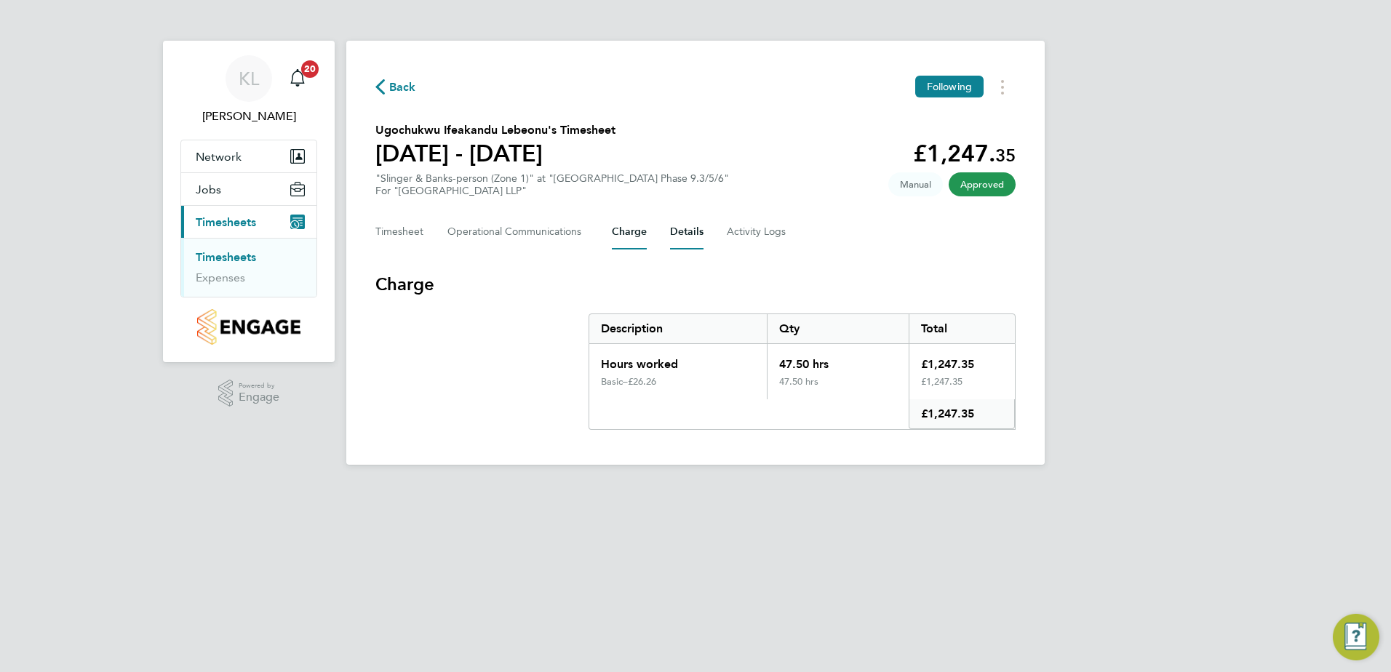
click at [673, 231] on button "Details" at bounding box center [686, 232] width 33 height 35
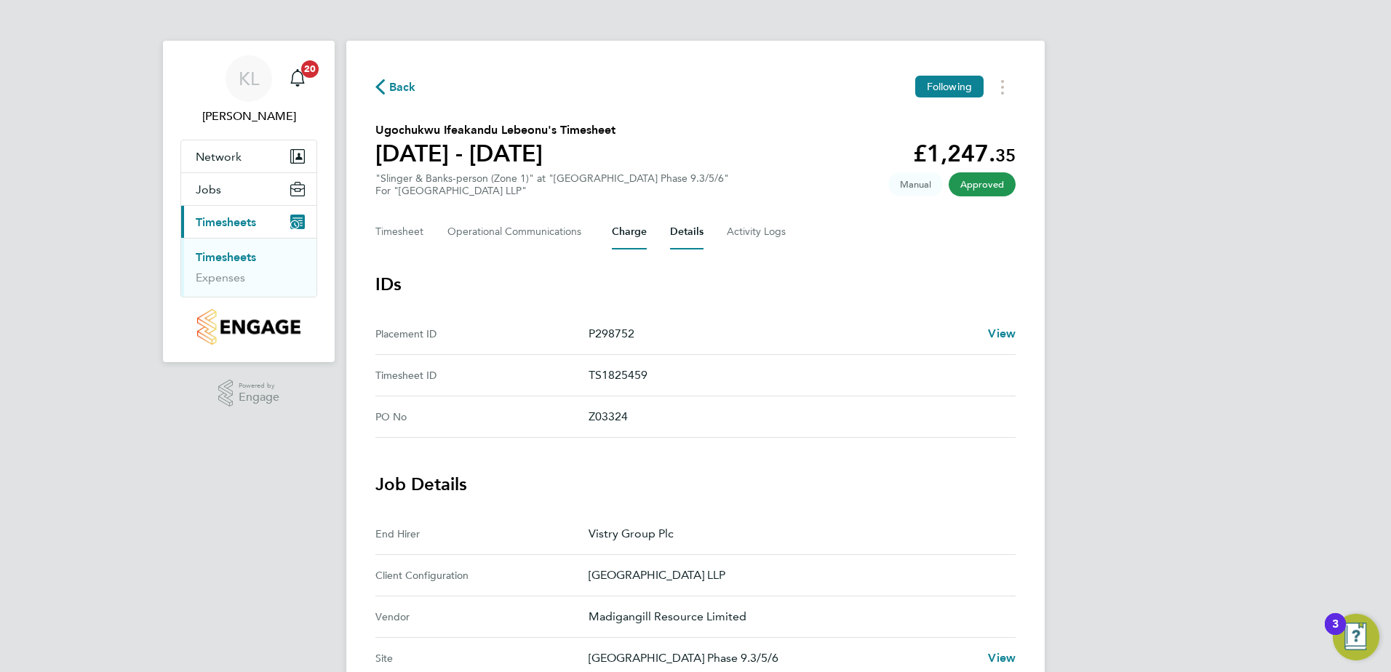
click at [633, 231] on button "Charge" at bounding box center [629, 232] width 35 height 35
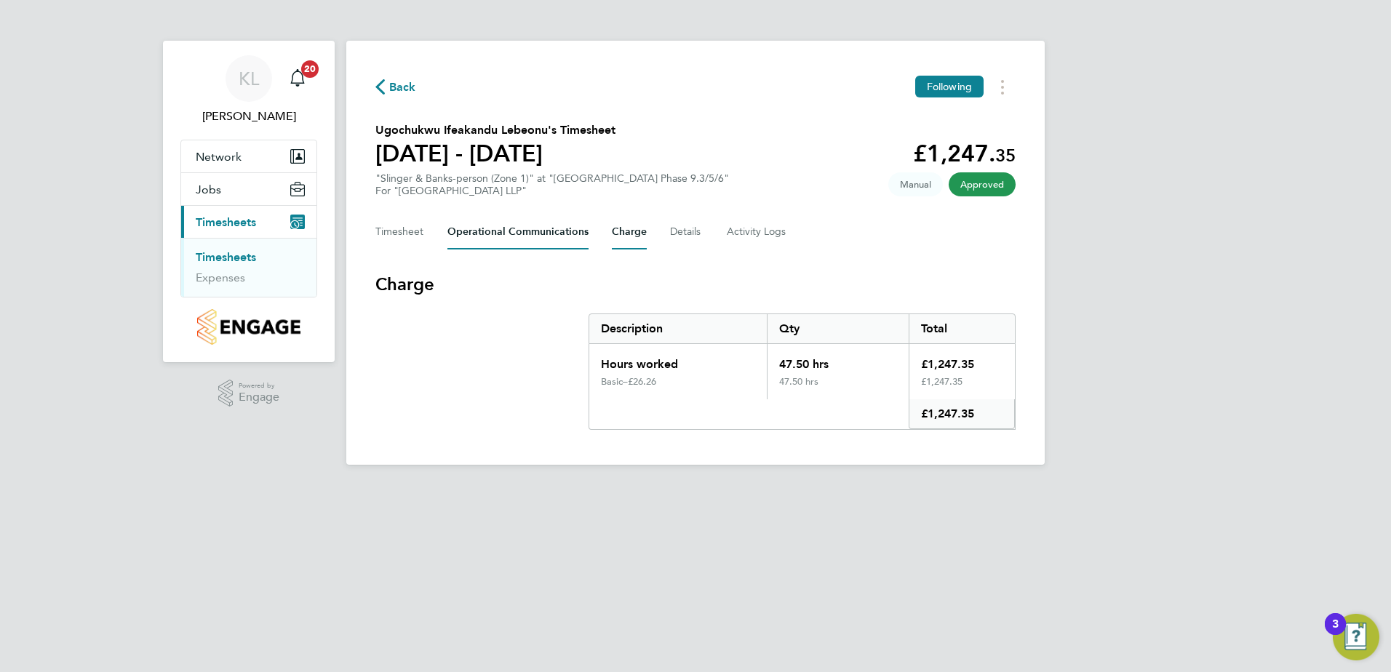
click at [534, 229] on Communications-tab "Operational Communications" at bounding box center [517, 232] width 141 height 35
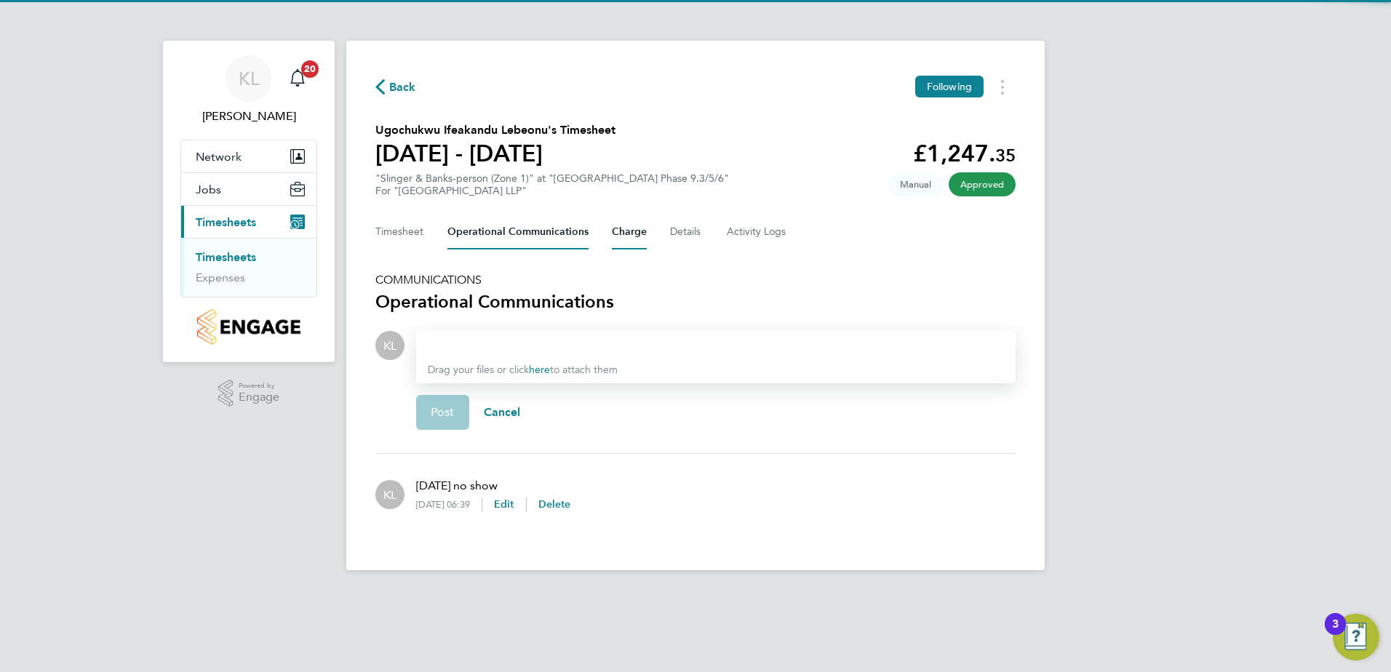
click at [623, 233] on button "Charge" at bounding box center [629, 232] width 35 height 35
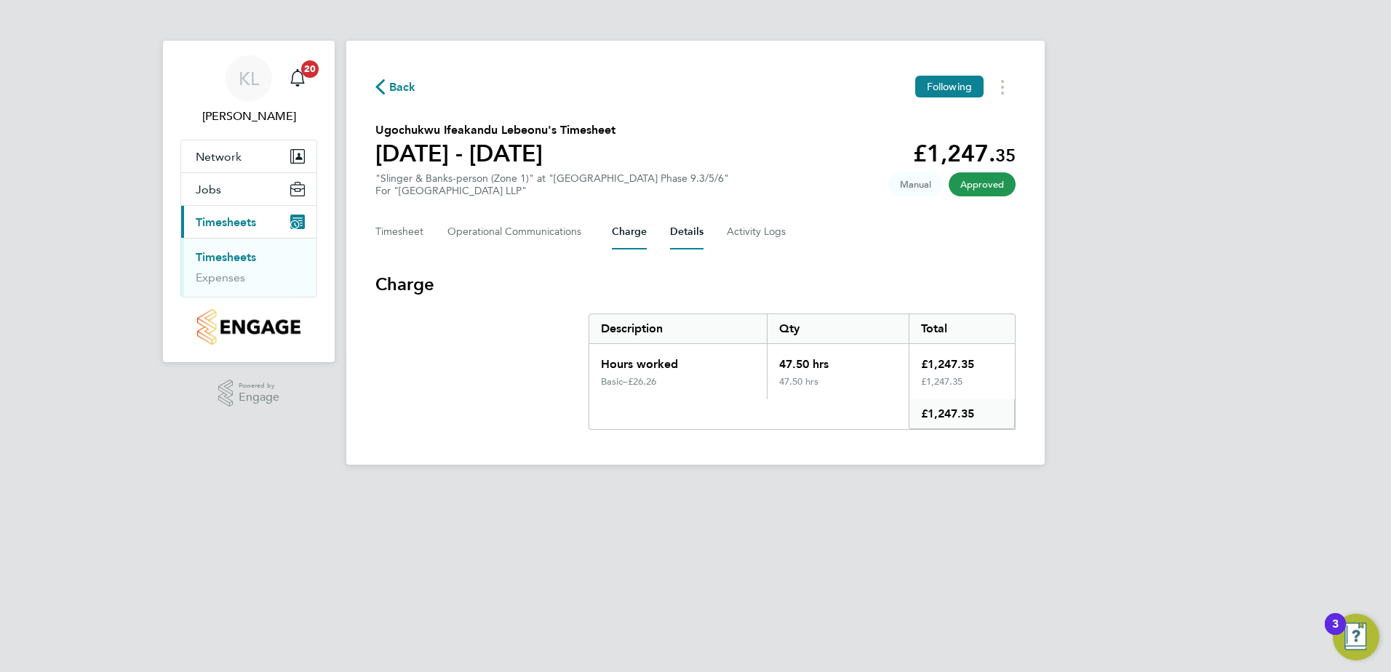
click at [681, 230] on button "Details" at bounding box center [686, 232] width 33 height 35
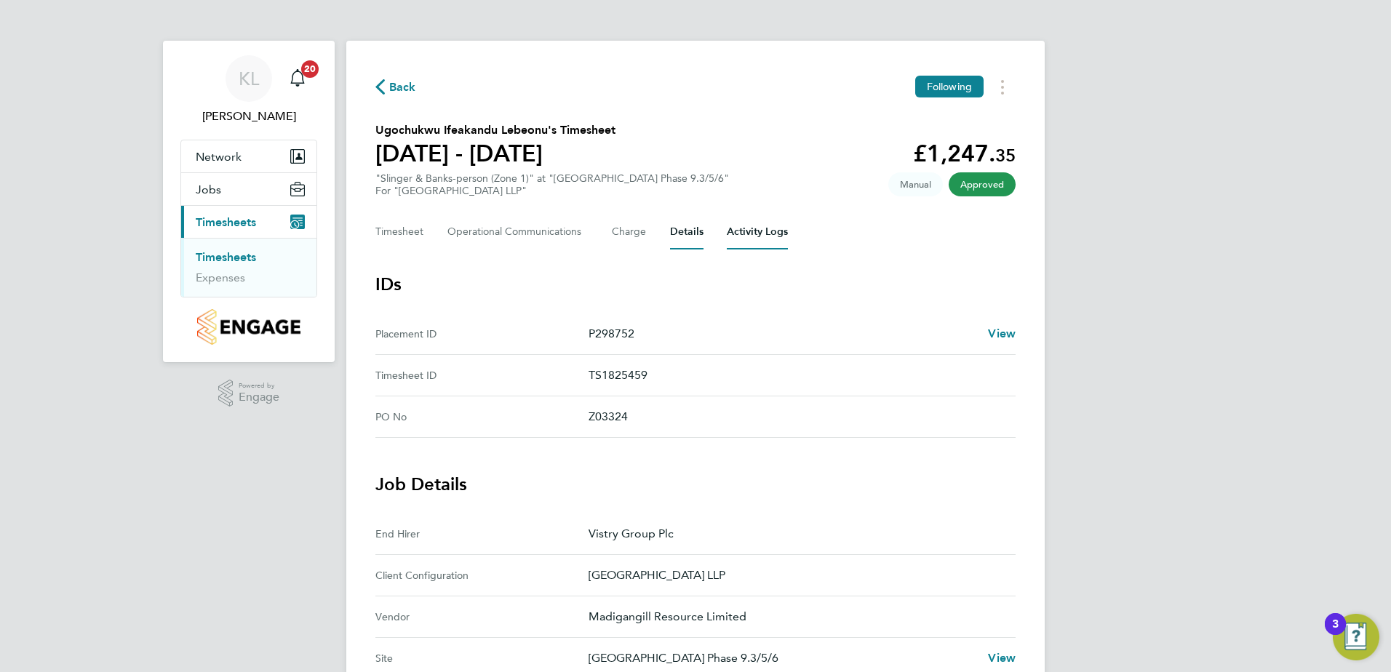
click at [748, 231] on Logs-tab "Activity Logs" at bounding box center [757, 232] width 61 height 35
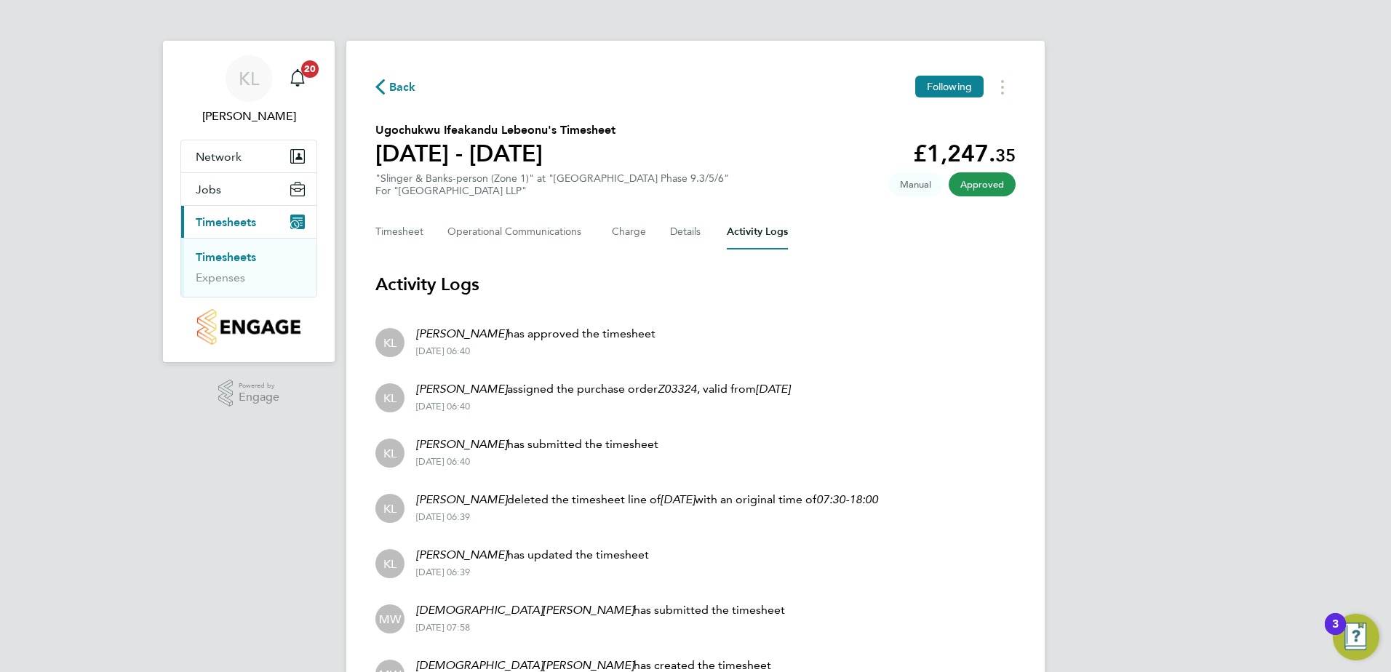
click at [394, 81] on span "Back" at bounding box center [402, 87] width 27 height 17
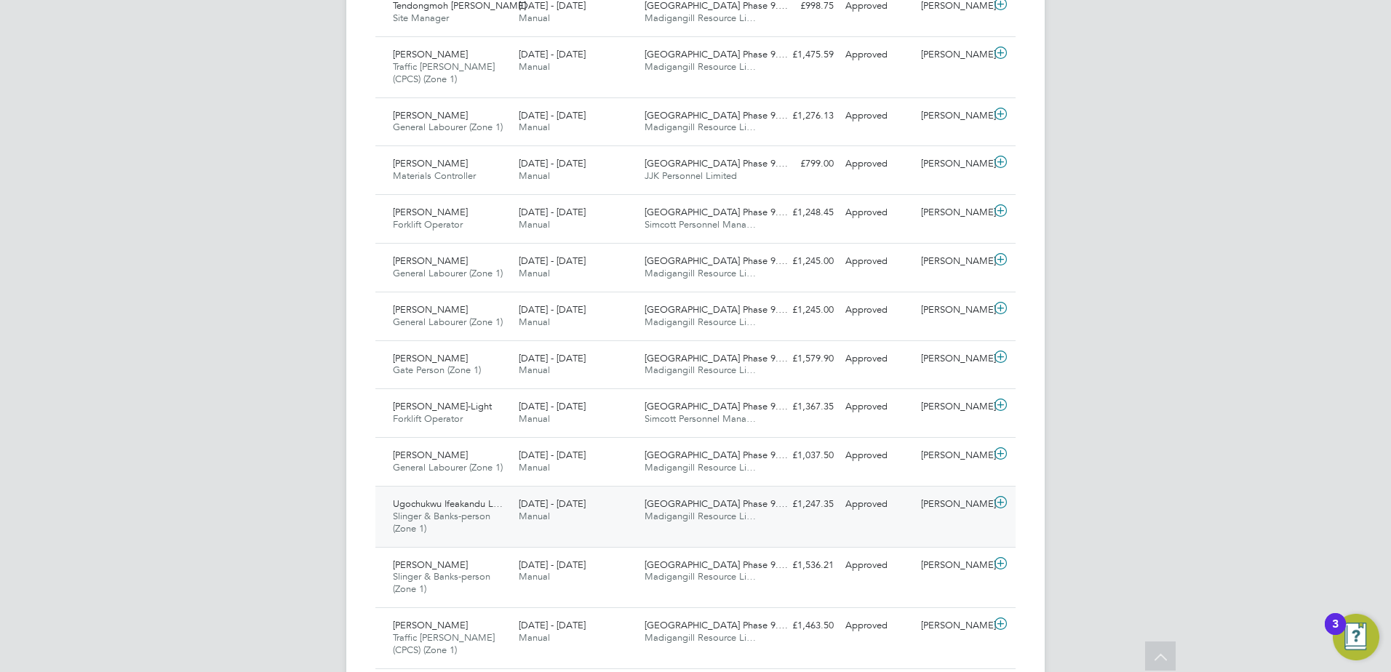
click at [463, 505] on span "Ugochukwu Ifeakandu L…" at bounding box center [448, 503] width 110 height 12
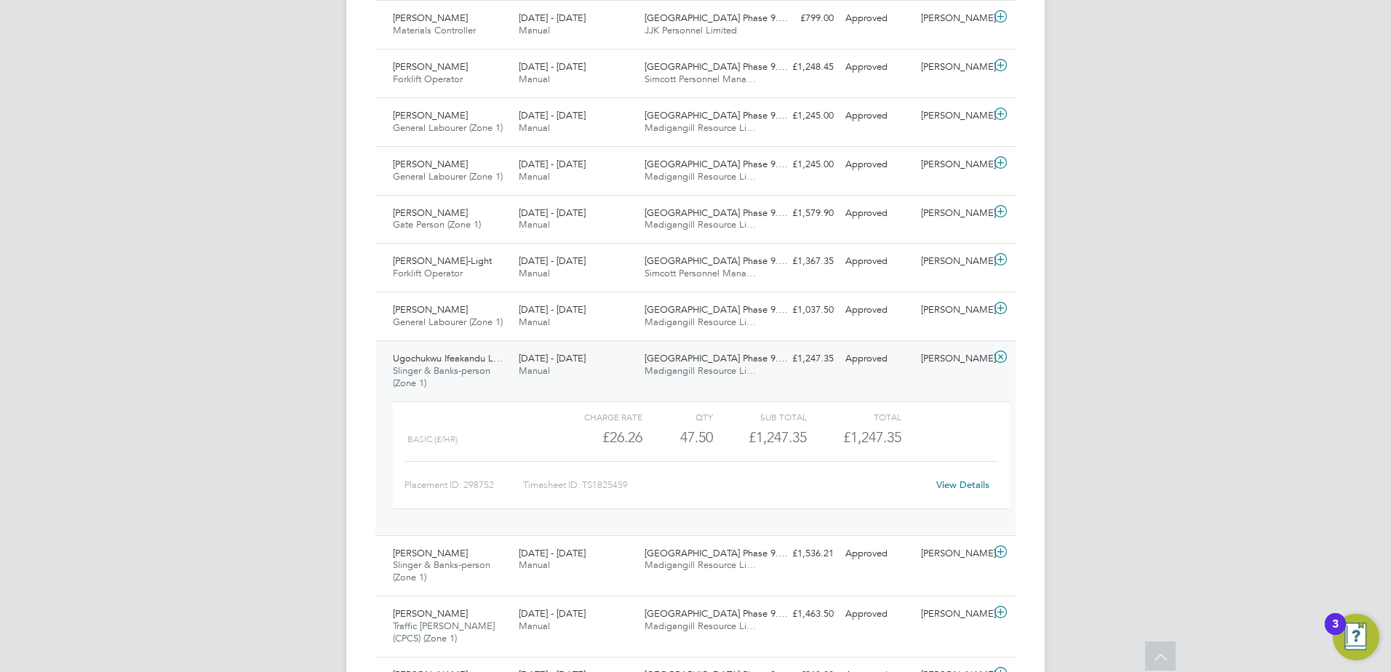
click at [467, 364] on span "Slinger & Banks-person (Zone 1)" at bounding box center [441, 376] width 97 height 25
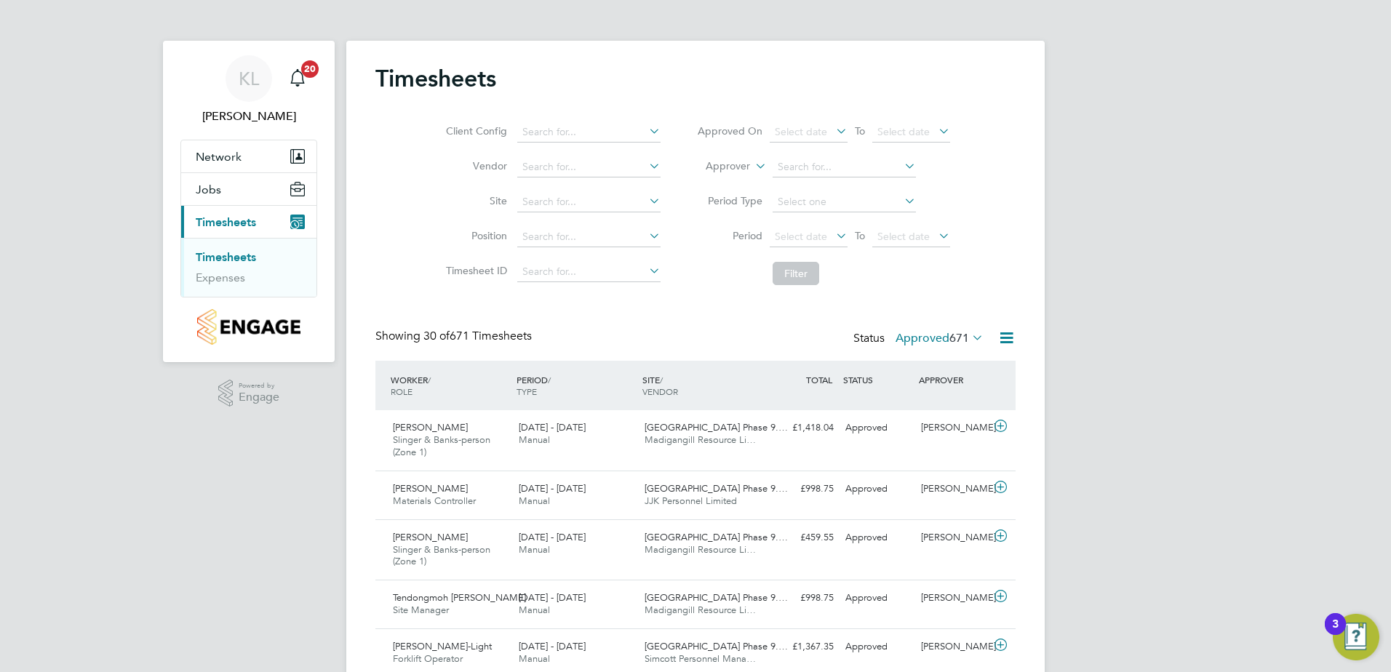
click at [899, 340] on label "Approved 671" at bounding box center [939, 338] width 88 height 15
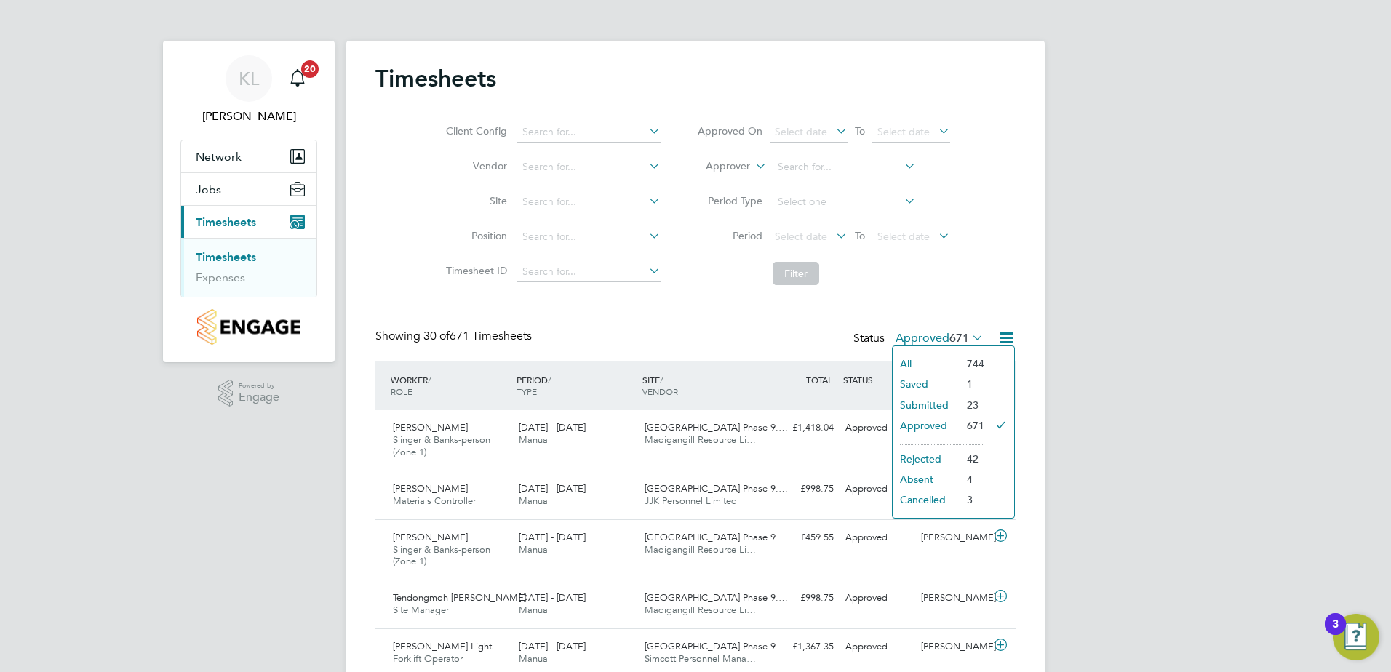
click at [911, 408] on li "Submitted" at bounding box center [925, 405] width 67 height 20
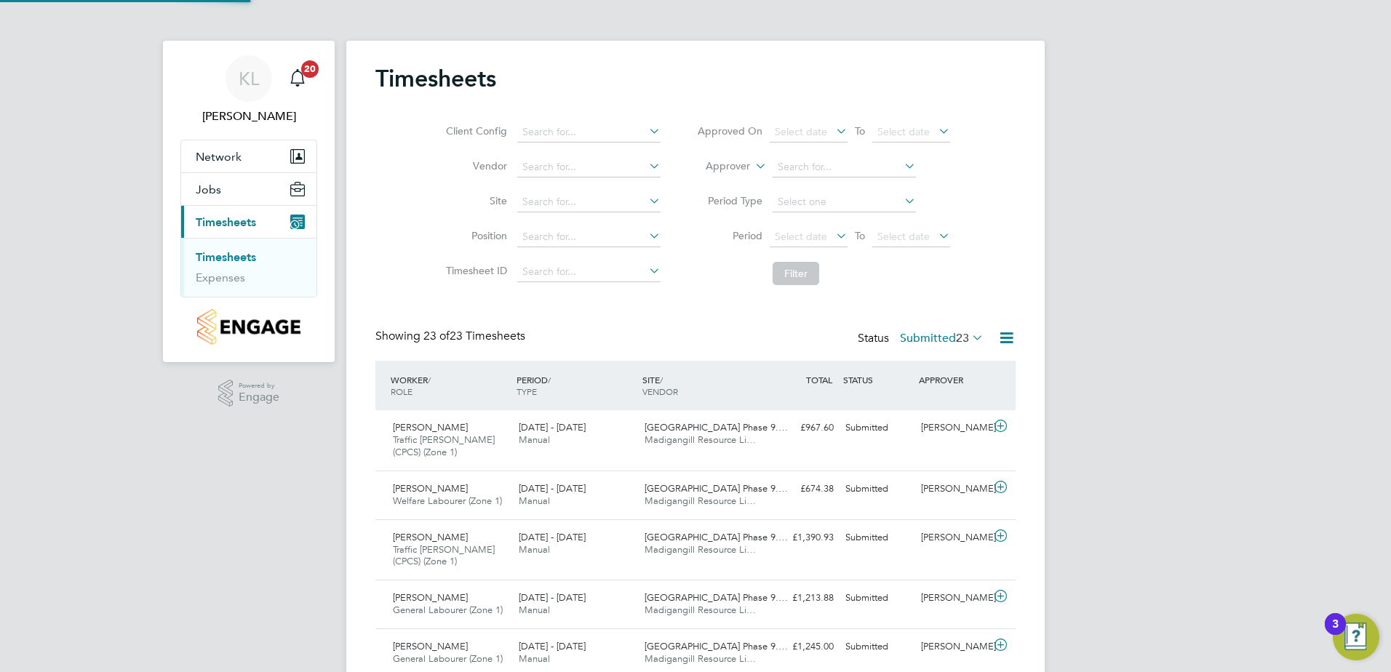
scroll to position [49, 127]
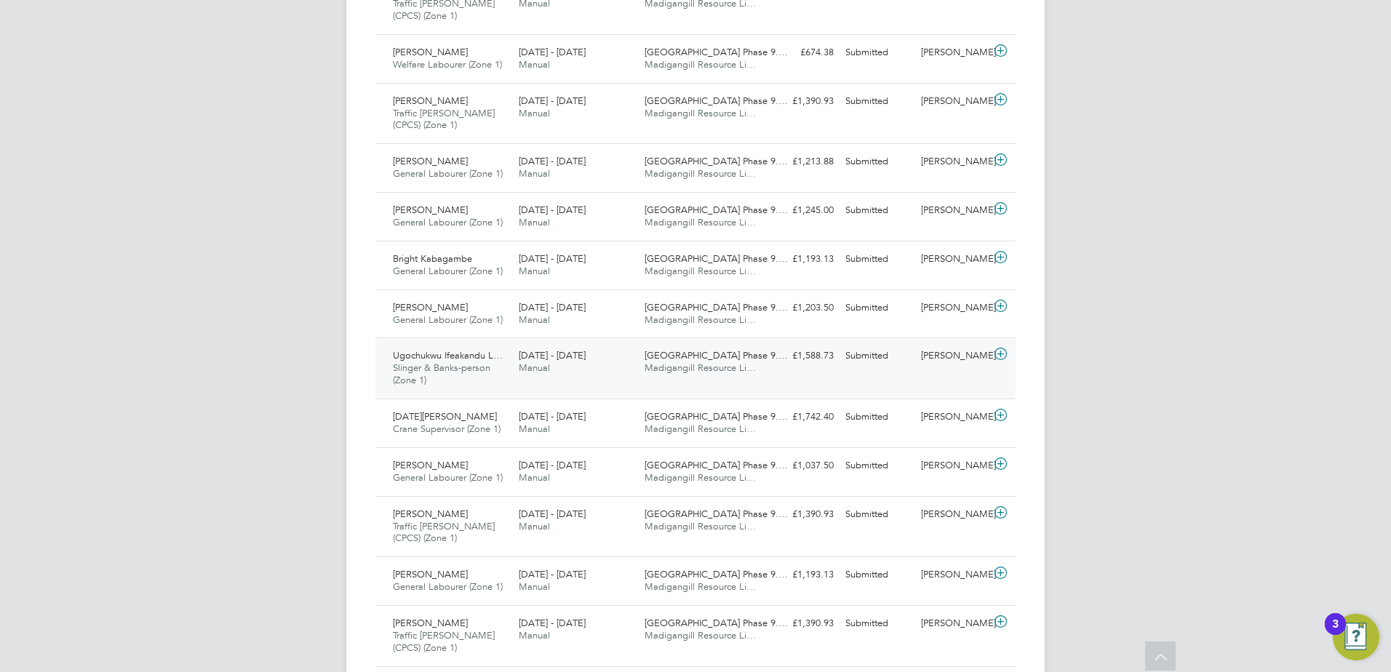
click at [459, 368] on span "Slinger & Banks-person (Zone 1)" at bounding box center [441, 373] width 97 height 25
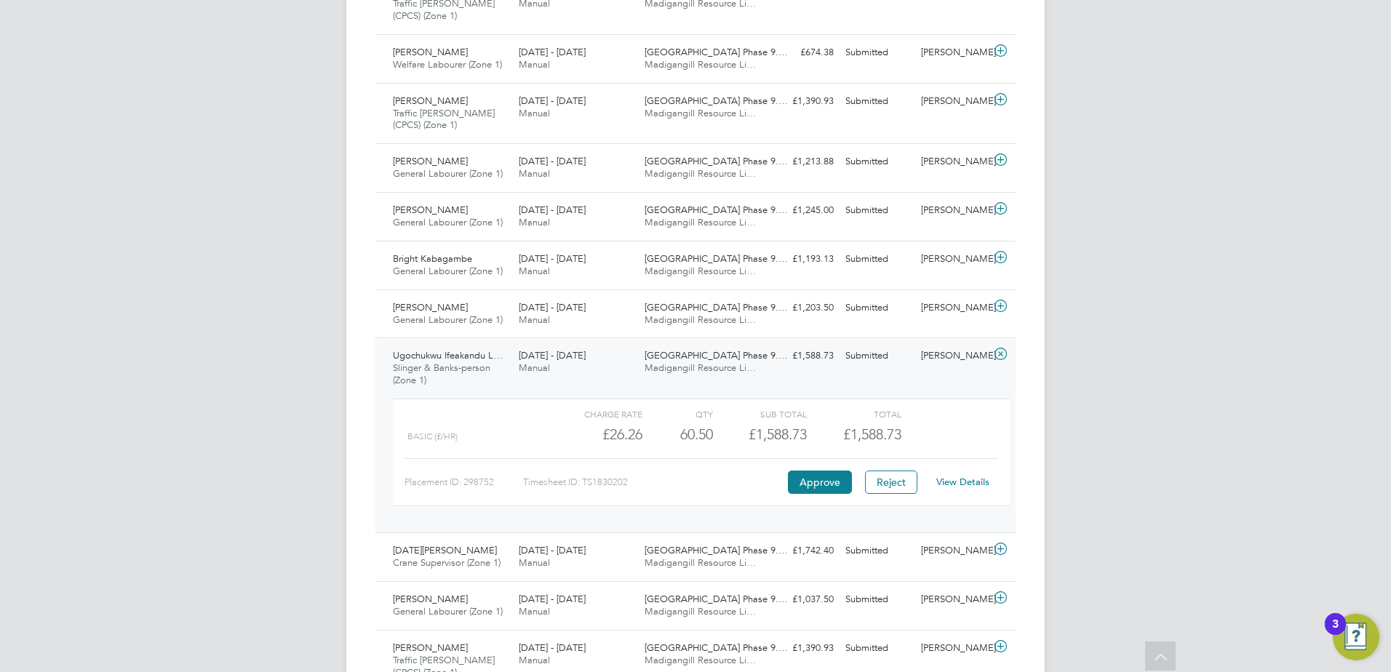
click at [951, 482] on link "View Details" at bounding box center [962, 482] width 53 height 12
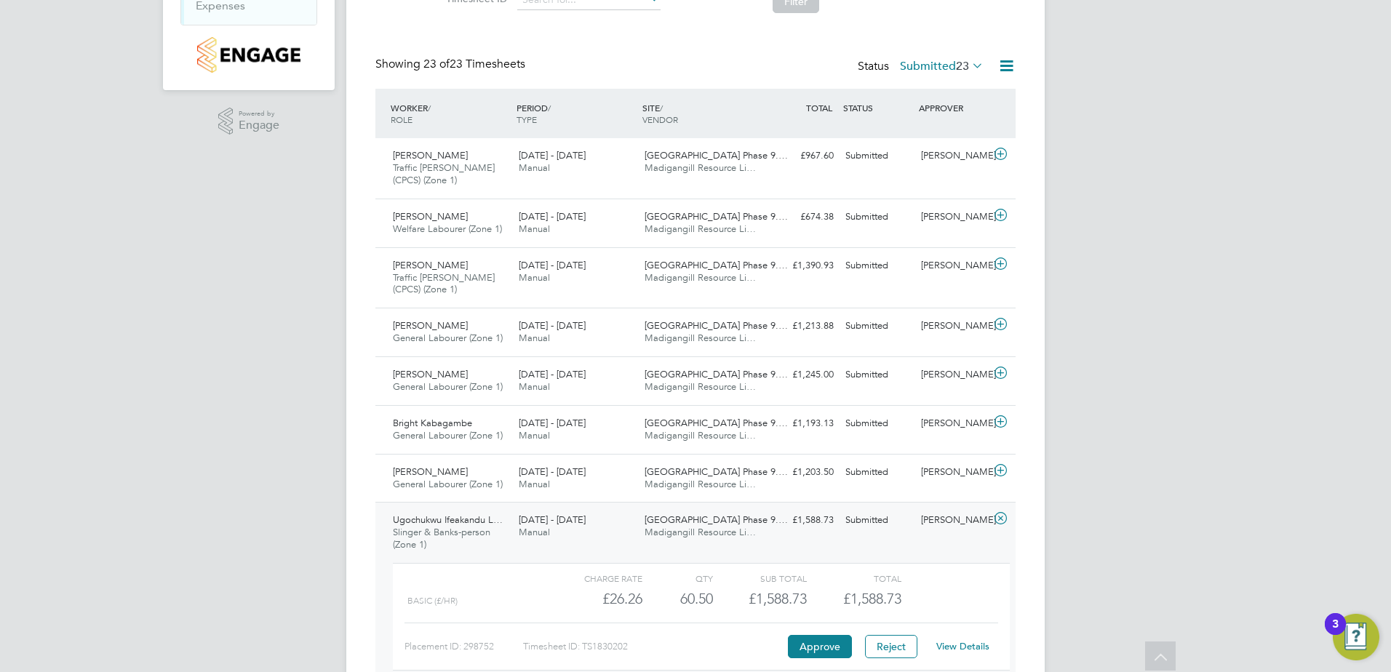
scroll to position [0, 0]
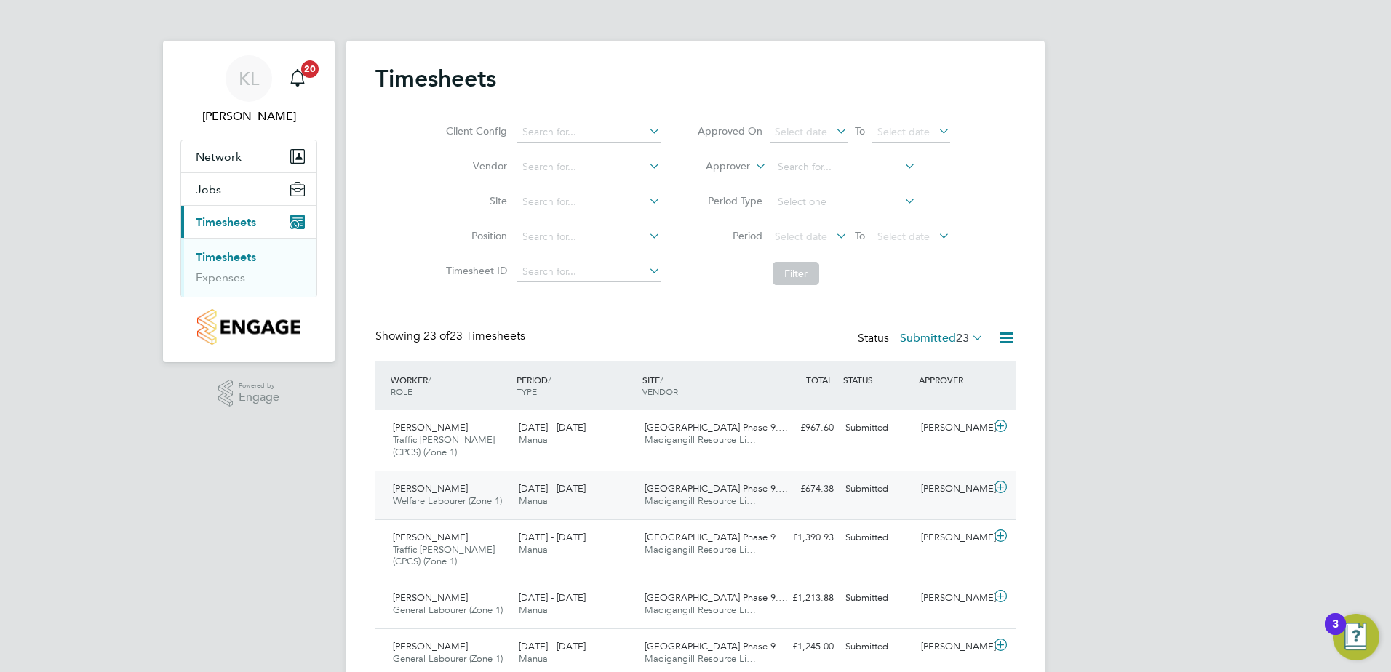
click at [676, 505] on span "Madigangill Resource Li…" at bounding box center [699, 501] width 111 height 12
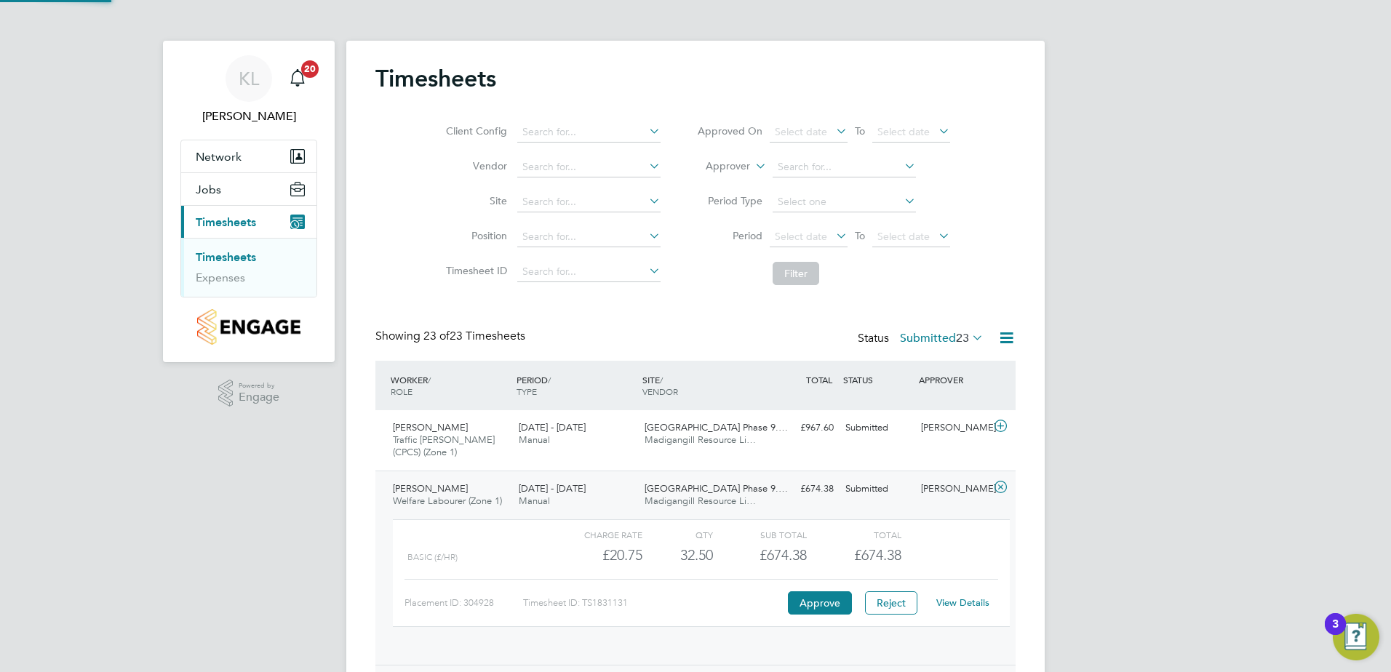
scroll to position [25, 142]
click at [945, 596] on link "View Details" at bounding box center [962, 602] width 53 height 12
click at [443, 508] on div "Yawa Amuzu Welfare Labourer (Zone 1) 22 - 28 Sep 2025" at bounding box center [450, 495] width 126 height 36
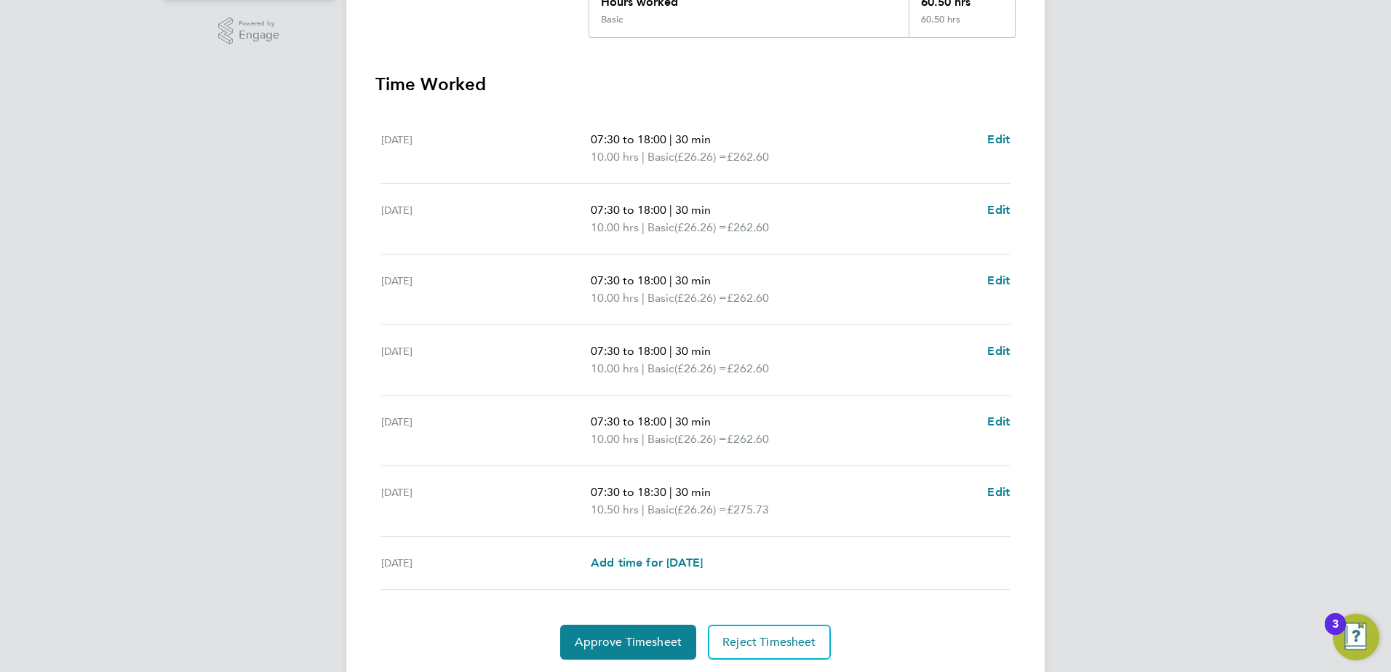
scroll to position [364, 0]
click at [609, 631] on button "Approve Timesheet" at bounding box center [628, 640] width 136 height 35
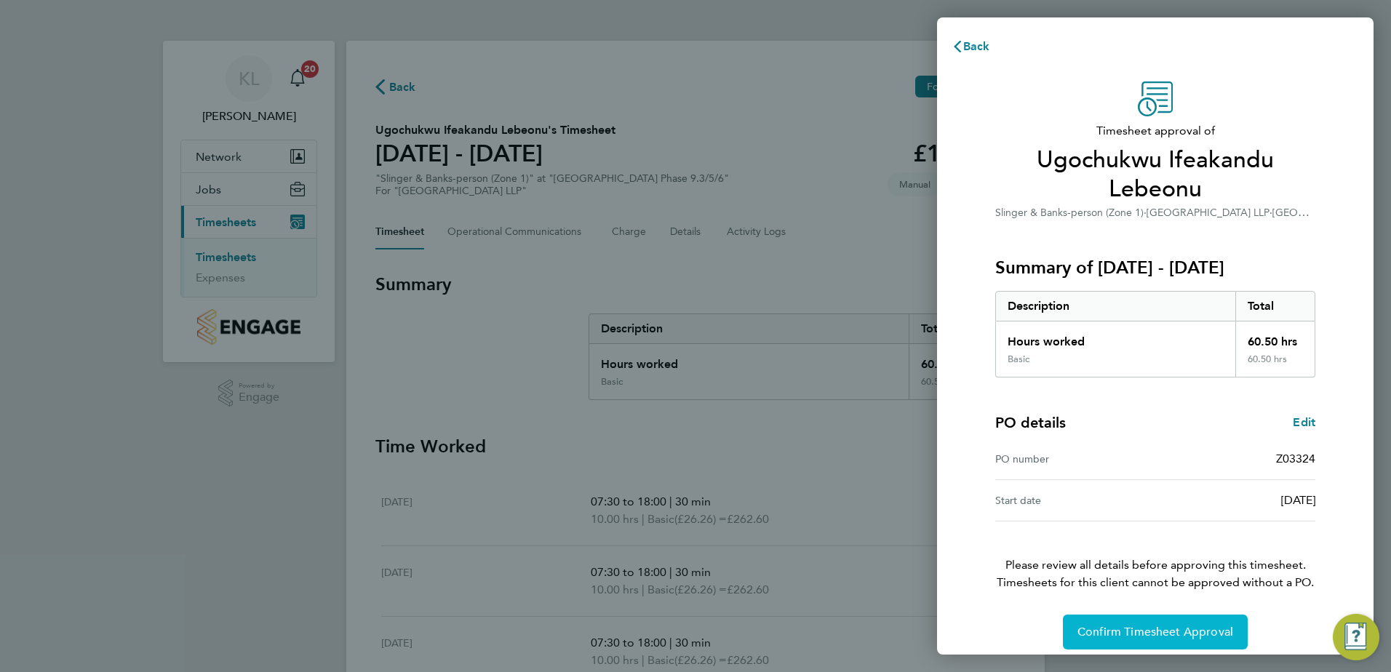
click at [1118, 633] on span "Confirm Timesheet Approval" at bounding box center [1155, 632] width 156 height 15
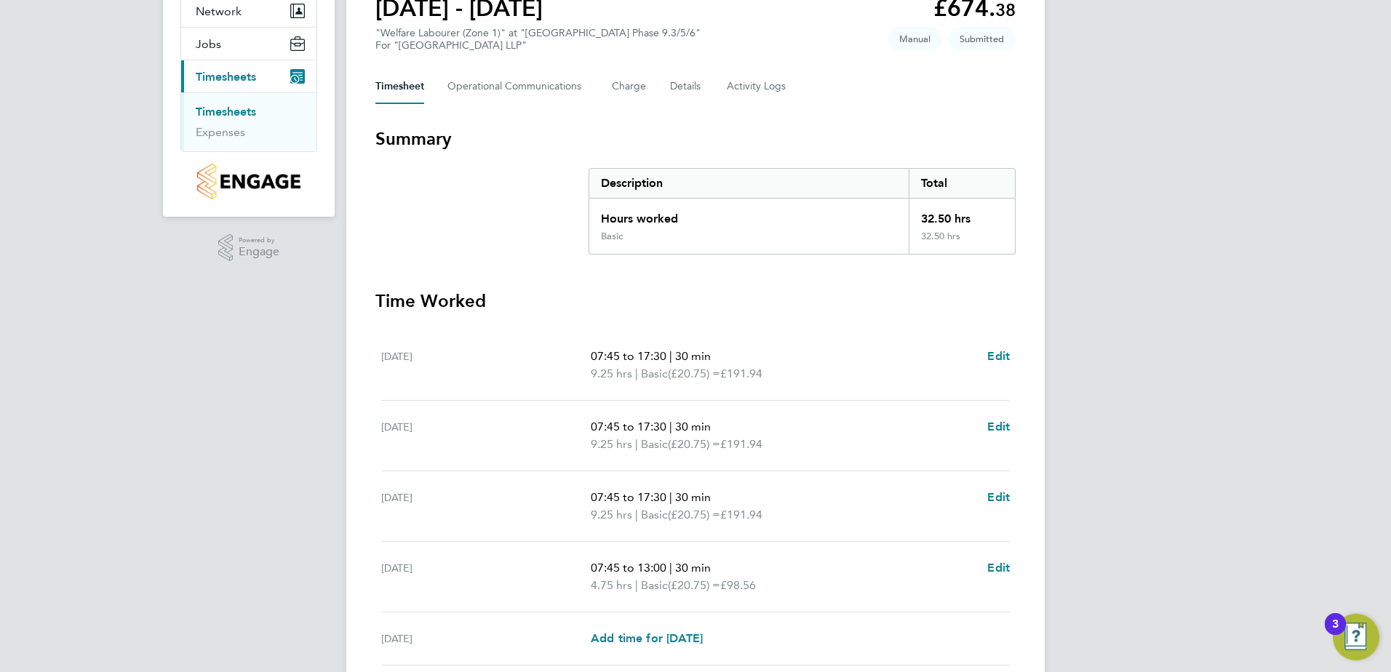
scroll to position [218, 0]
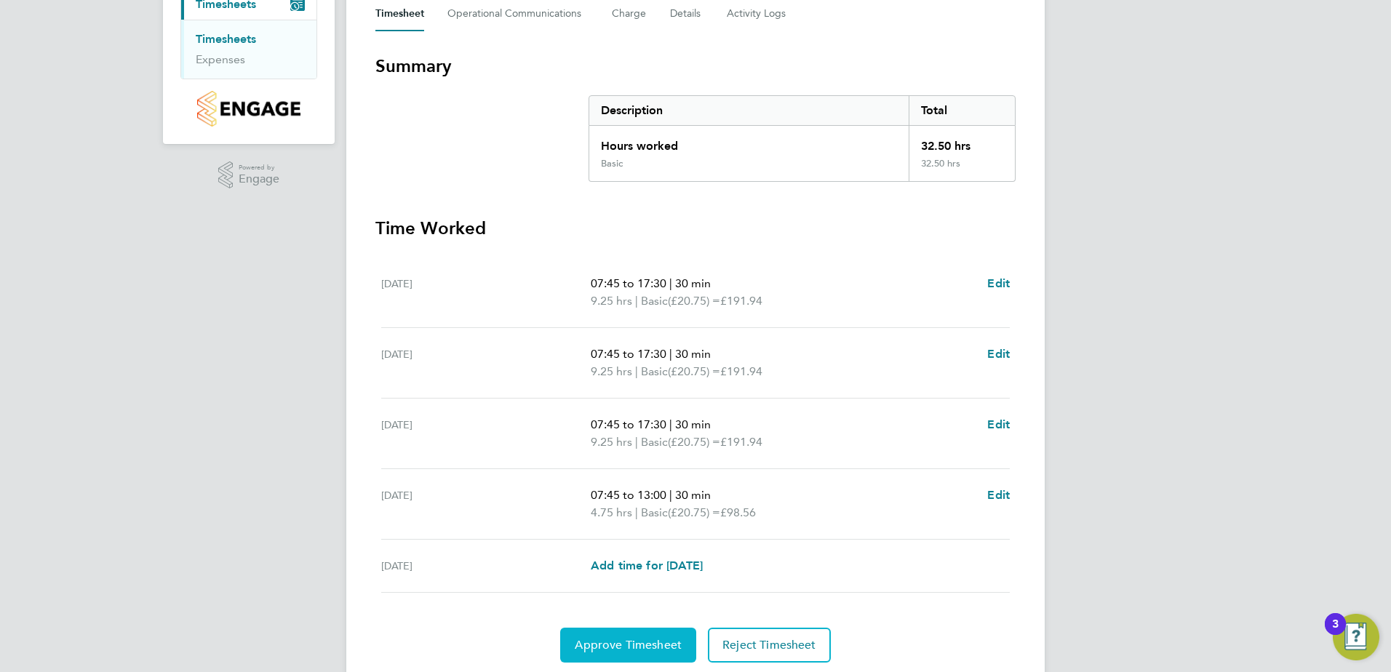
click at [628, 646] on span "Approve Timesheet" at bounding box center [628, 645] width 107 height 15
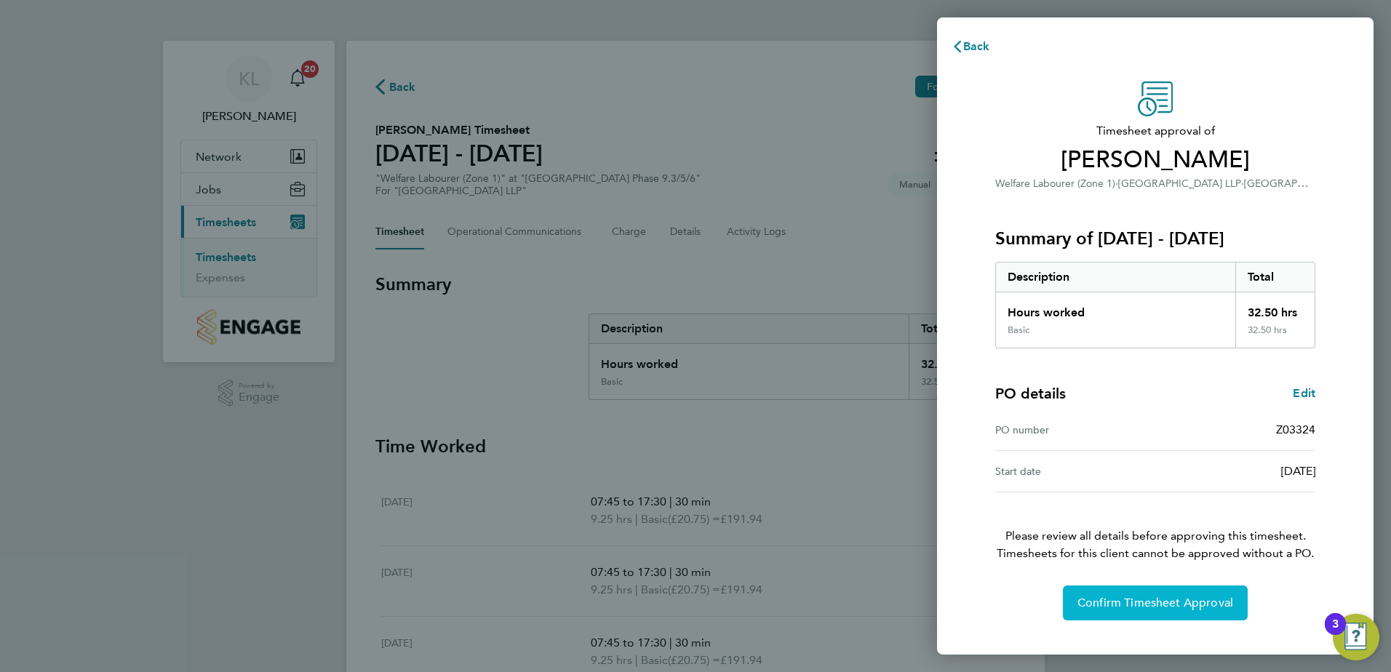
click at [1170, 618] on button "Confirm Timesheet Approval" at bounding box center [1155, 602] width 185 height 35
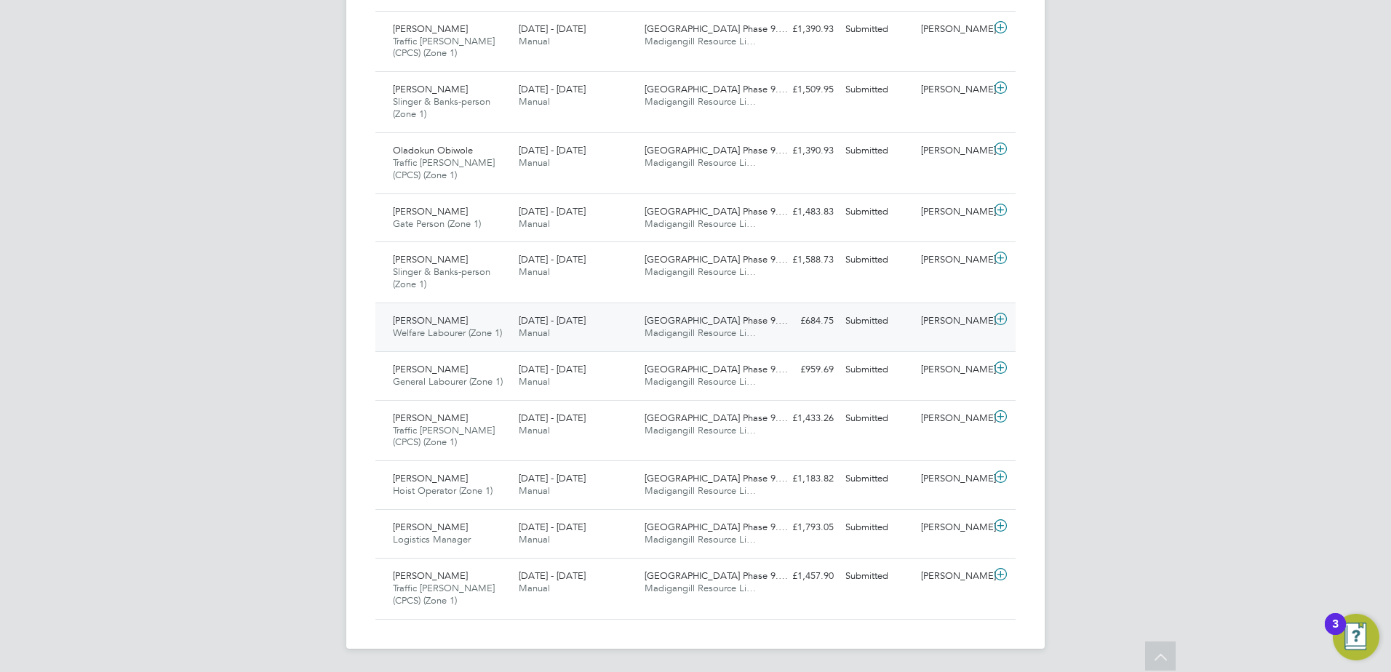
drag, startPoint x: 511, startPoint y: 333, endPoint x: 527, endPoint y: 346, distance: 20.7
click at [516, 335] on div "[PERSON_NAME] Welfare Labourer (Zone 1) [DATE] - [DATE] [DATE] - [DATE] Manual …" at bounding box center [695, 327] width 640 height 49
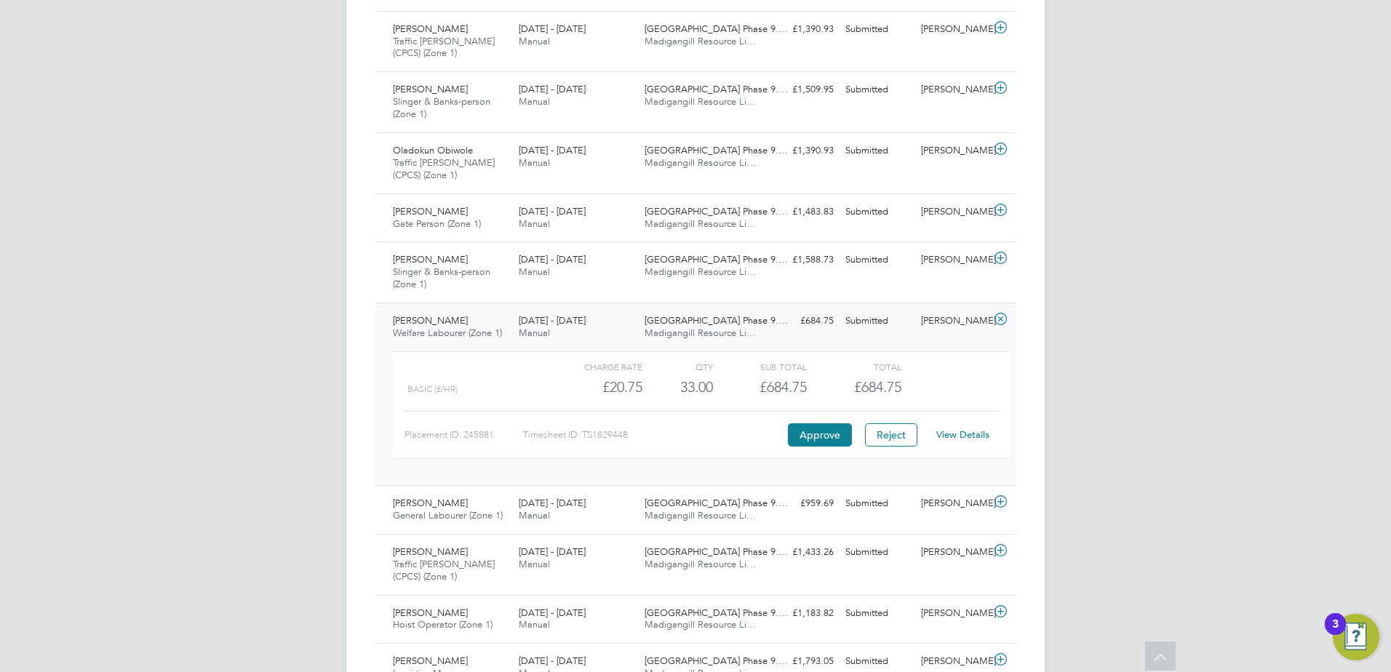
click at [969, 435] on link "View Details" at bounding box center [962, 434] width 53 height 12
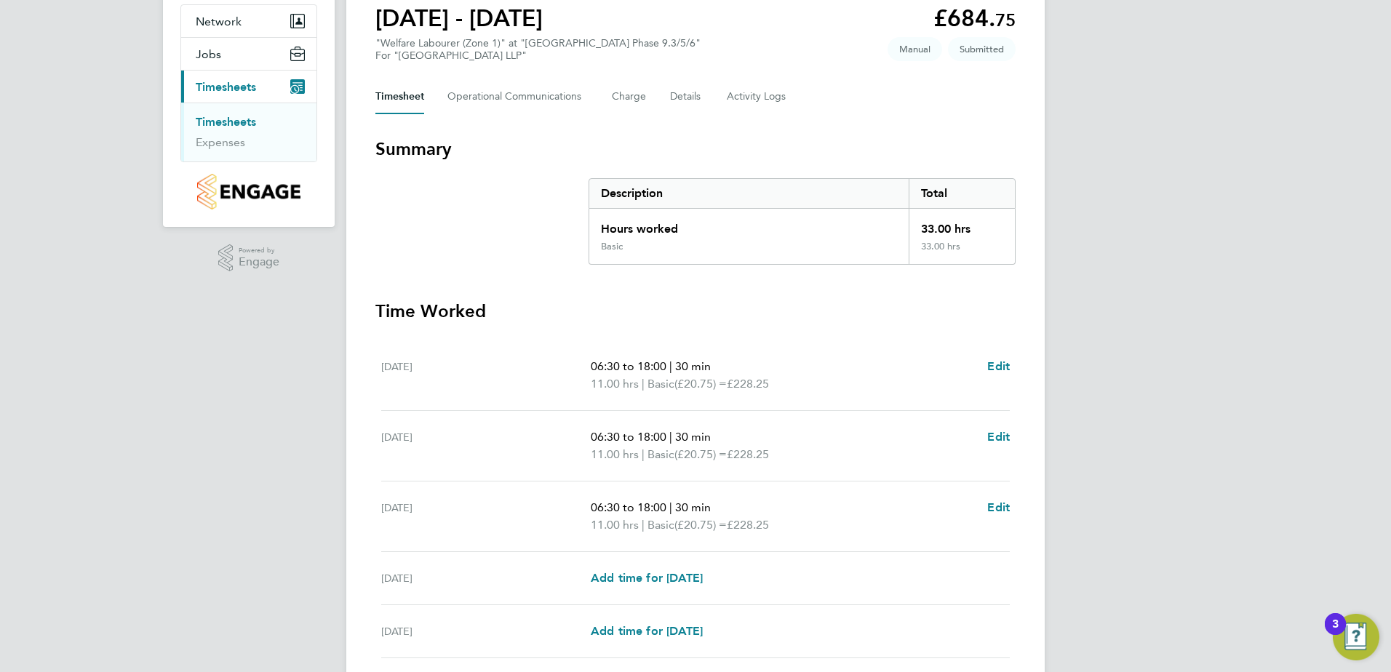
scroll to position [356, 0]
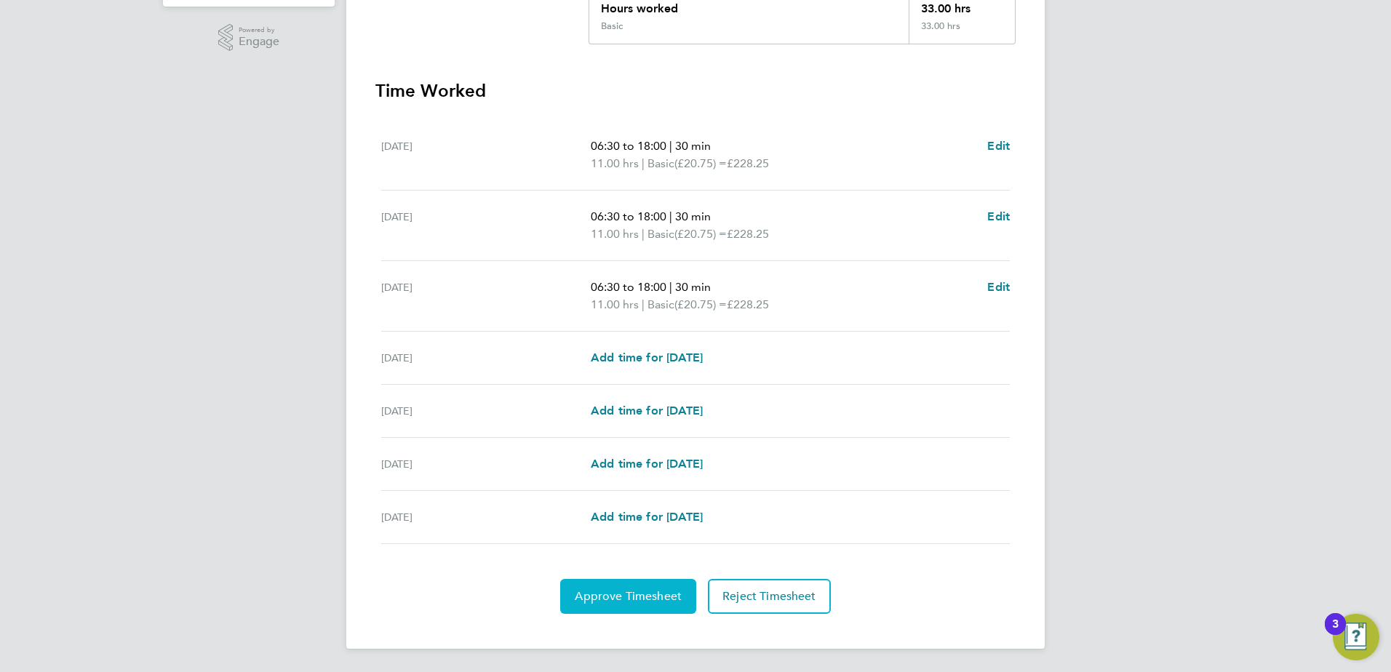
click at [638, 604] on button "Approve Timesheet" at bounding box center [628, 596] width 136 height 35
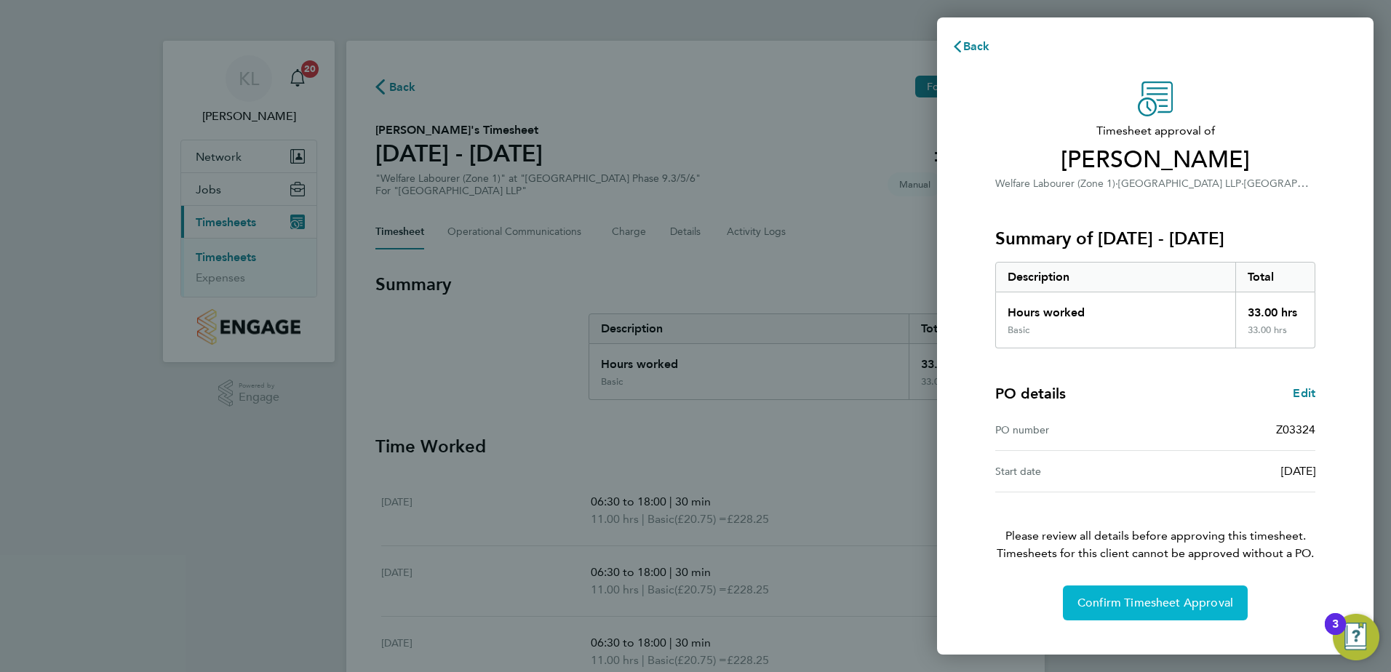
click at [1099, 614] on button "Confirm Timesheet Approval" at bounding box center [1155, 602] width 185 height 35
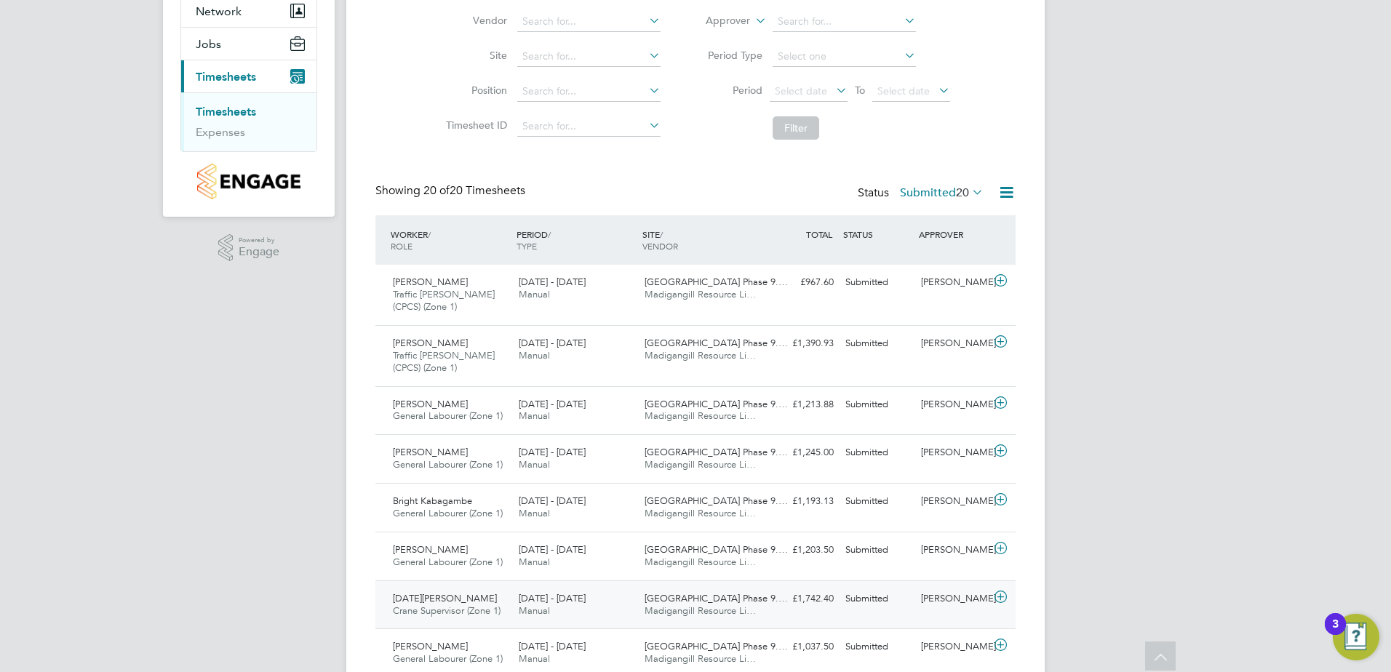
scroll to position [73, 0]
